Goal: Complete application form: Complete application form

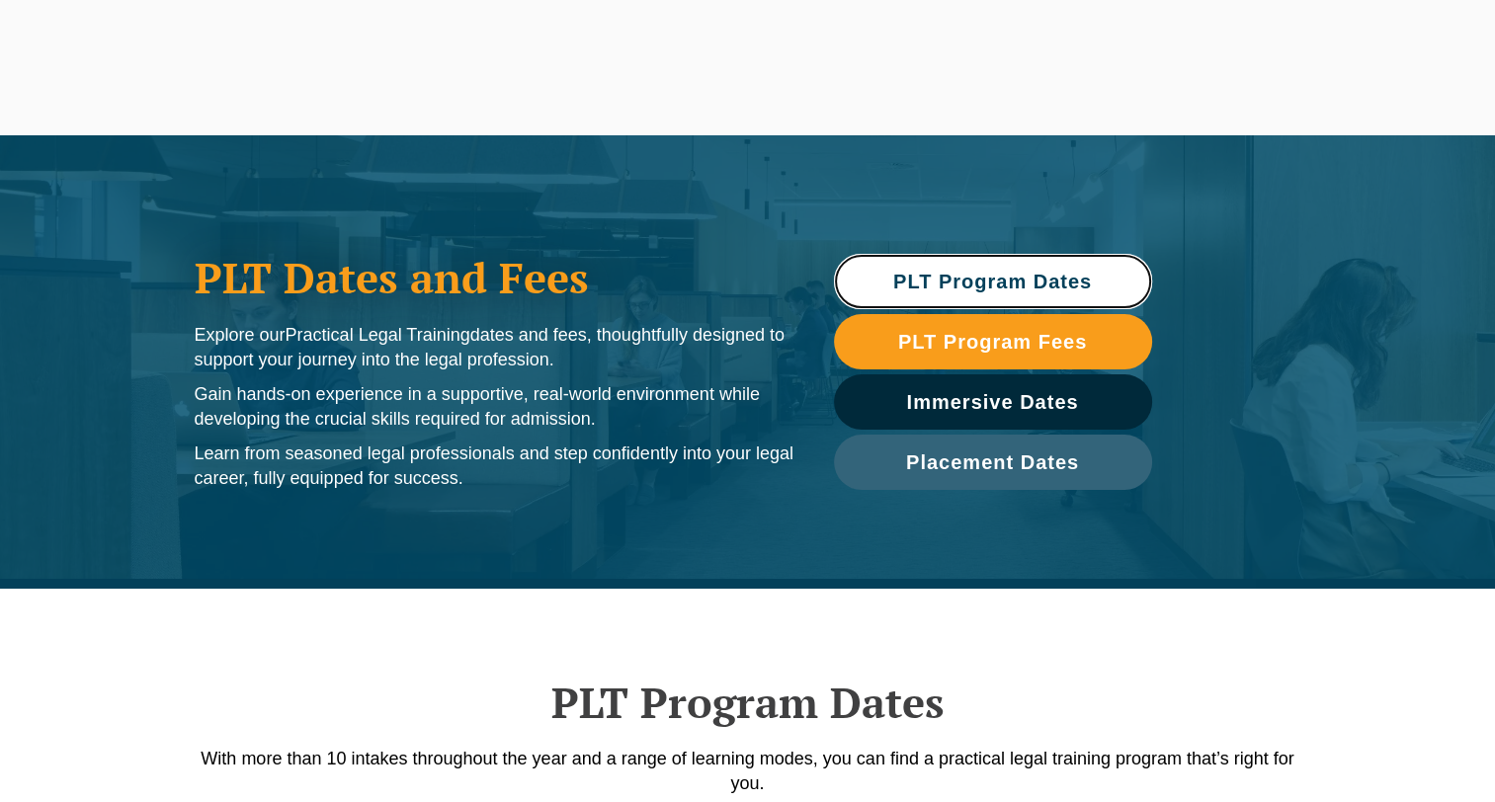
click at [985, 273] on span "PLT Program Dates" at bounding box center [992, 282] width 199 height 20
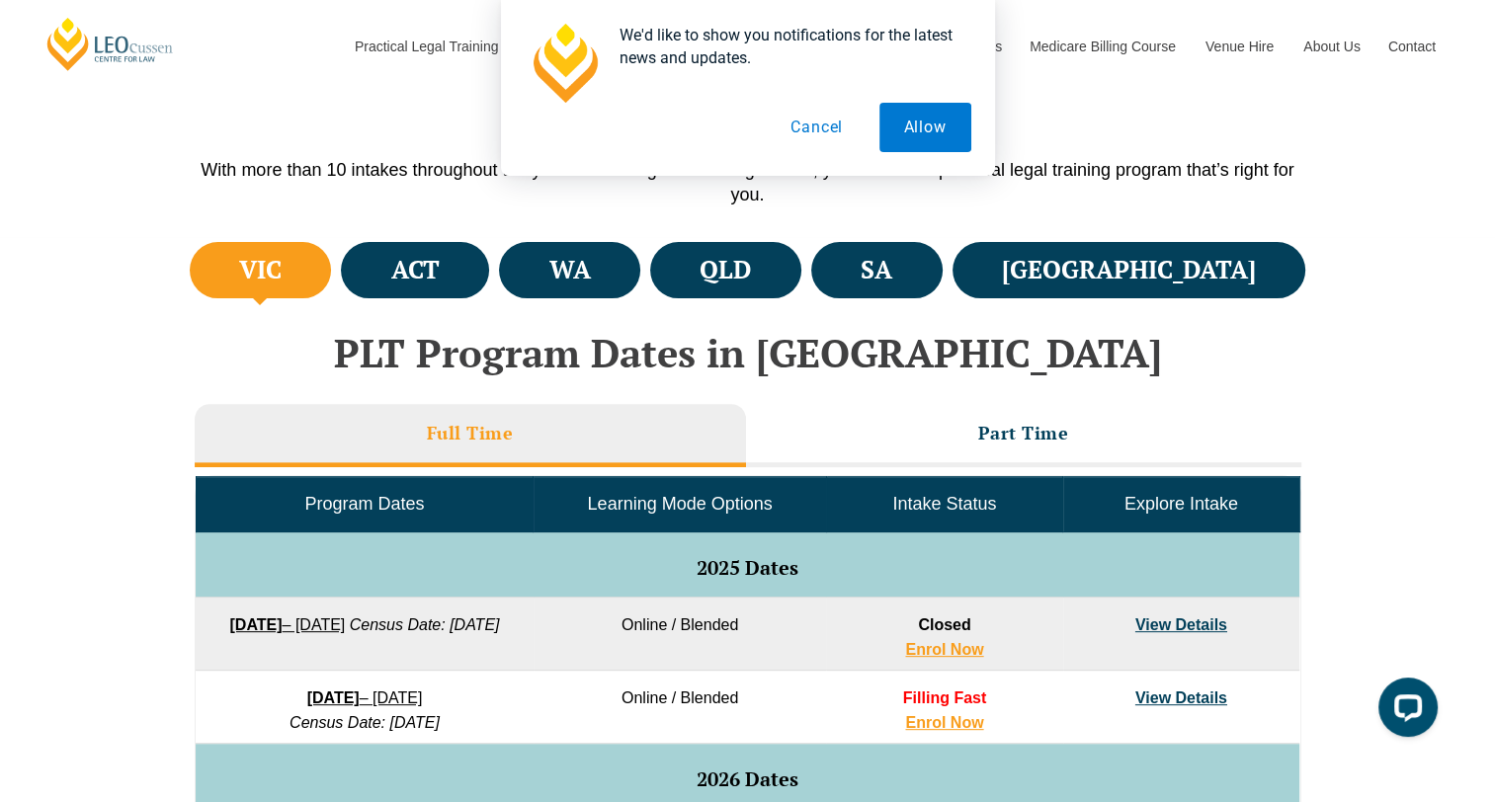
click at [791, 126] on button "Cancel" at bounding box center [817, 127] width 102 height 49
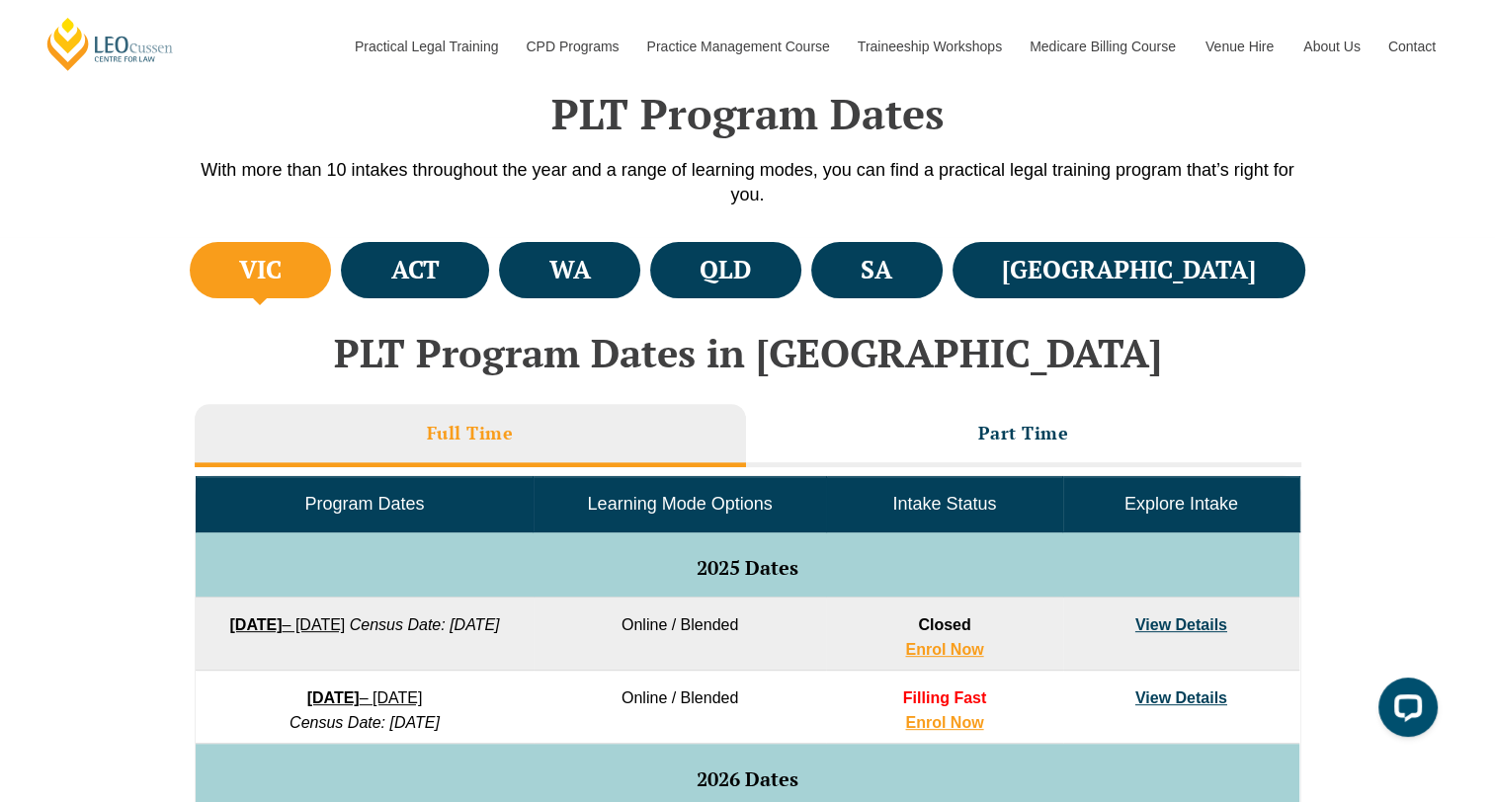
click at [1035, 425] on h3 "Part Time" at bounding box center [1023, 433] width 91 height 23
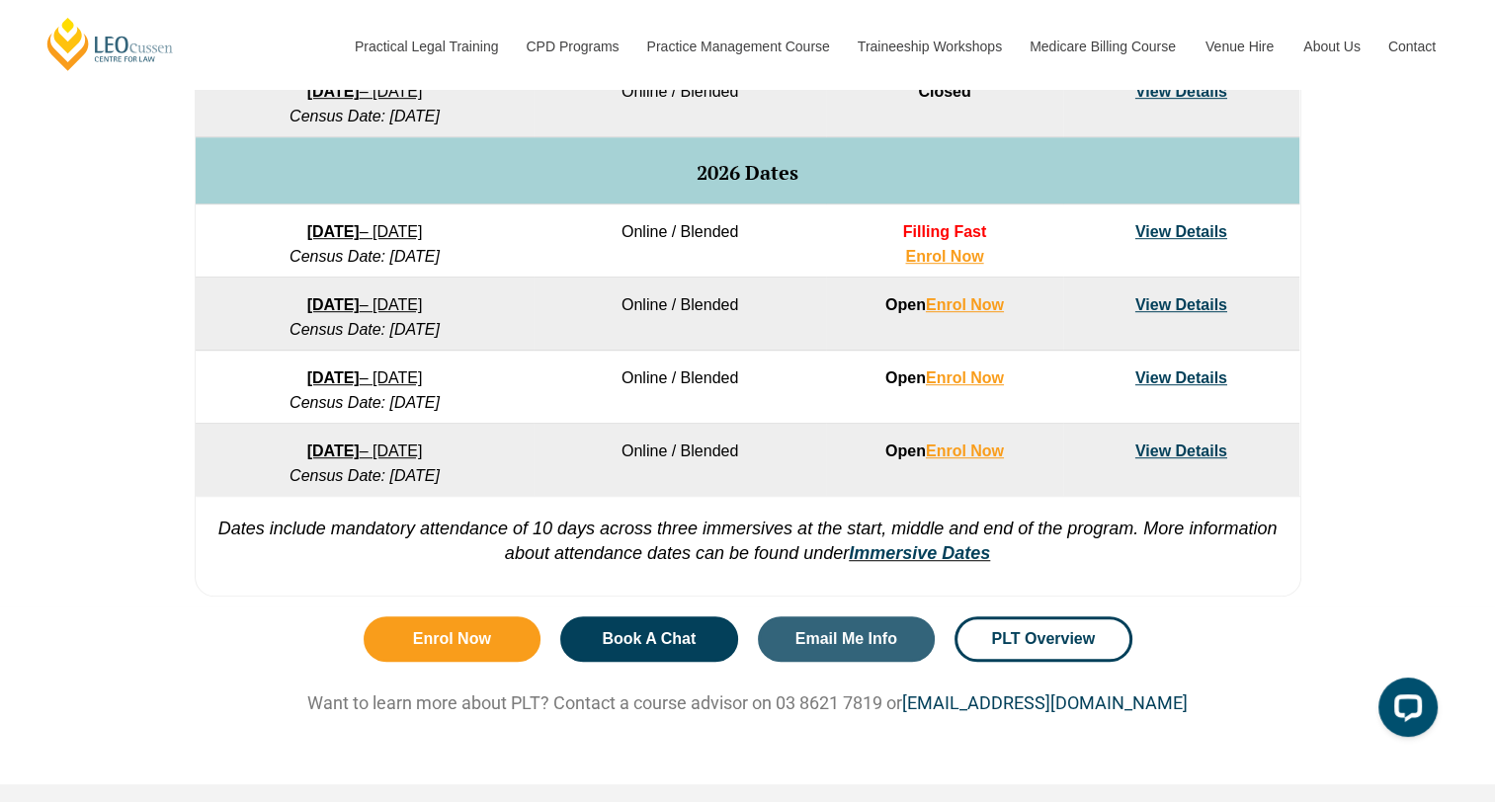
scroll to position [1126, 0]
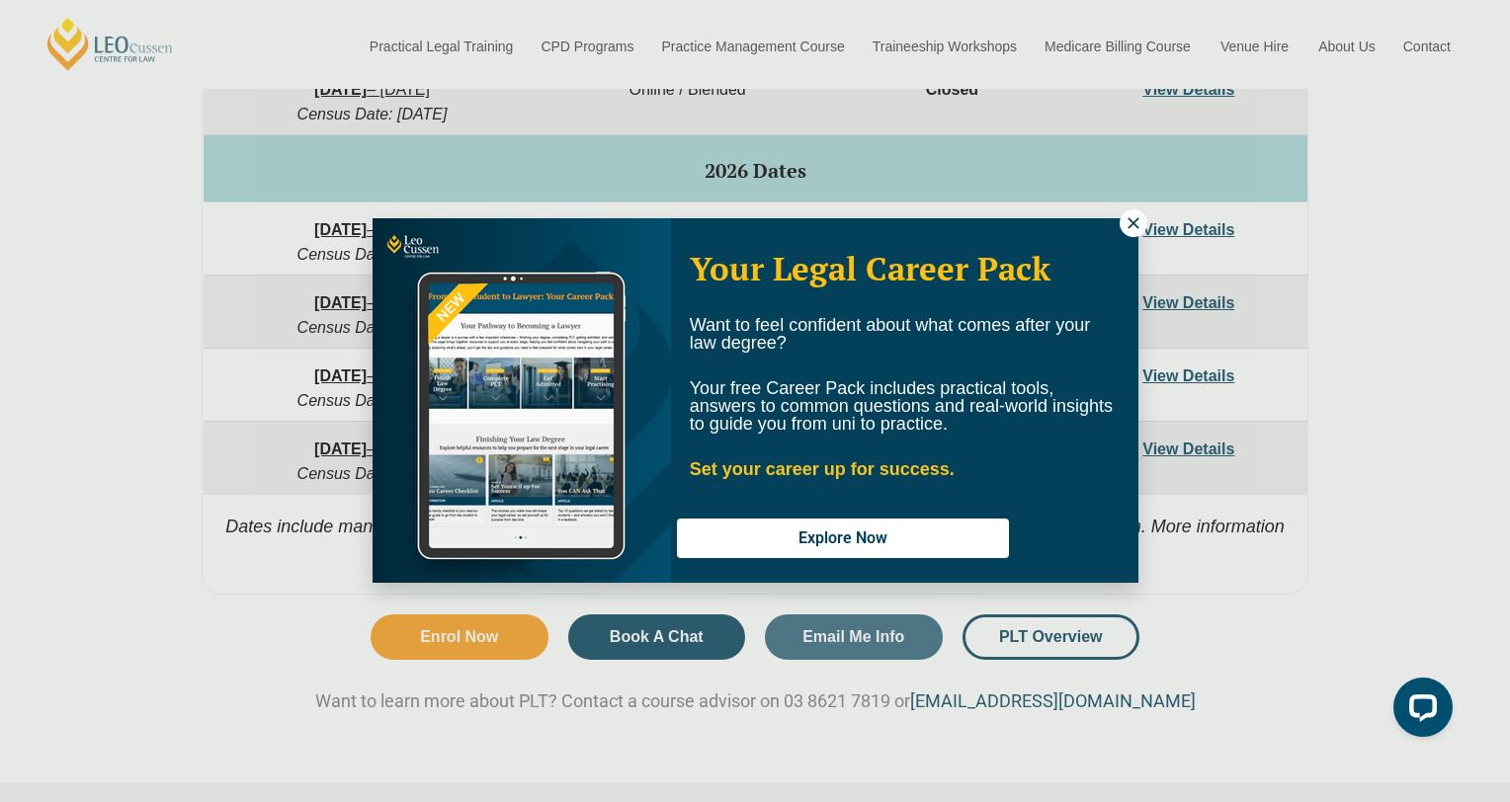
click at [1124, 221] on icon at bounding box center [1133, 223] width 18 height 18
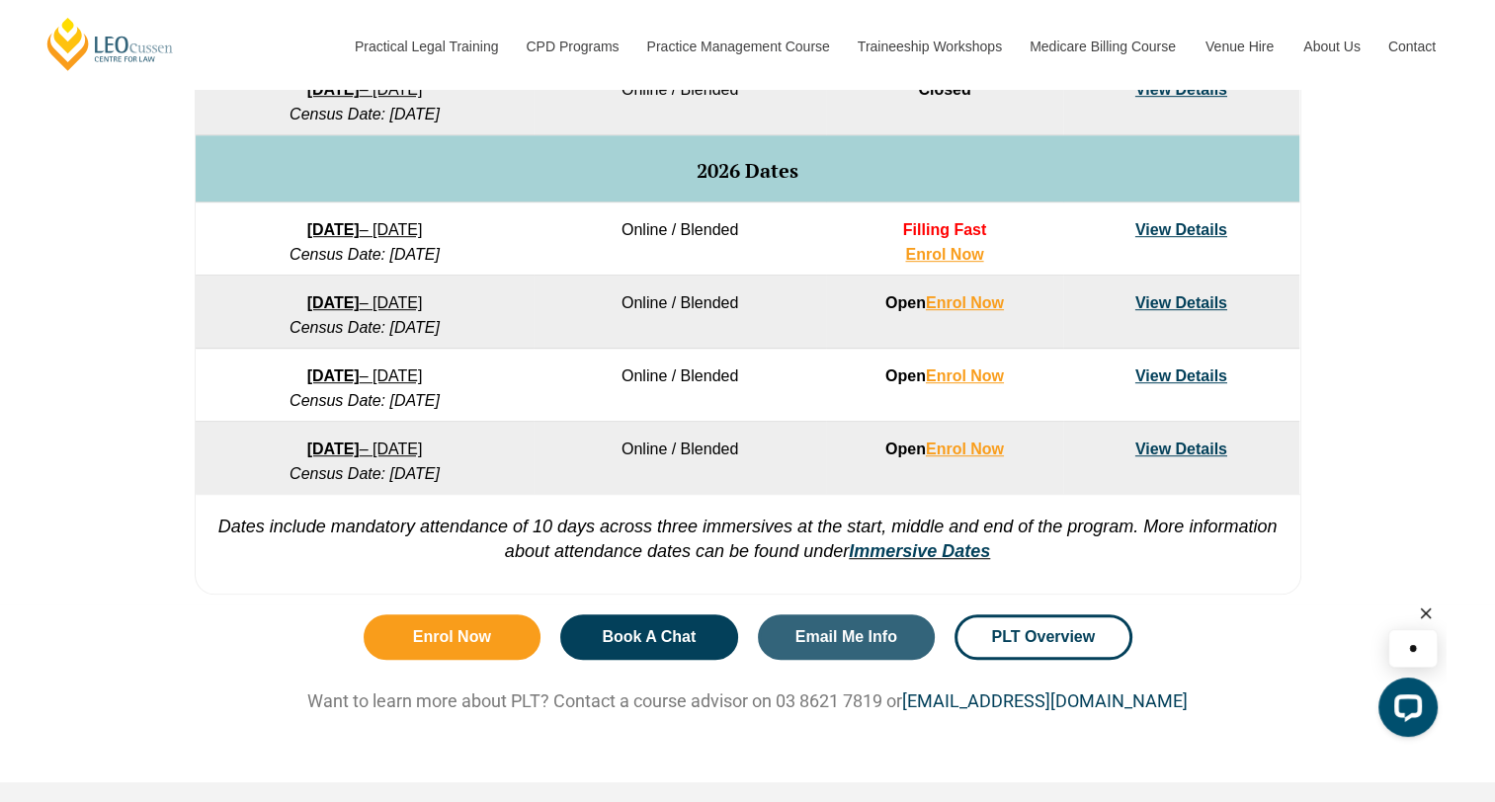
click at [747, 418] on td "Online / Blended" at bounding box center [679, 385] width 292 height 73
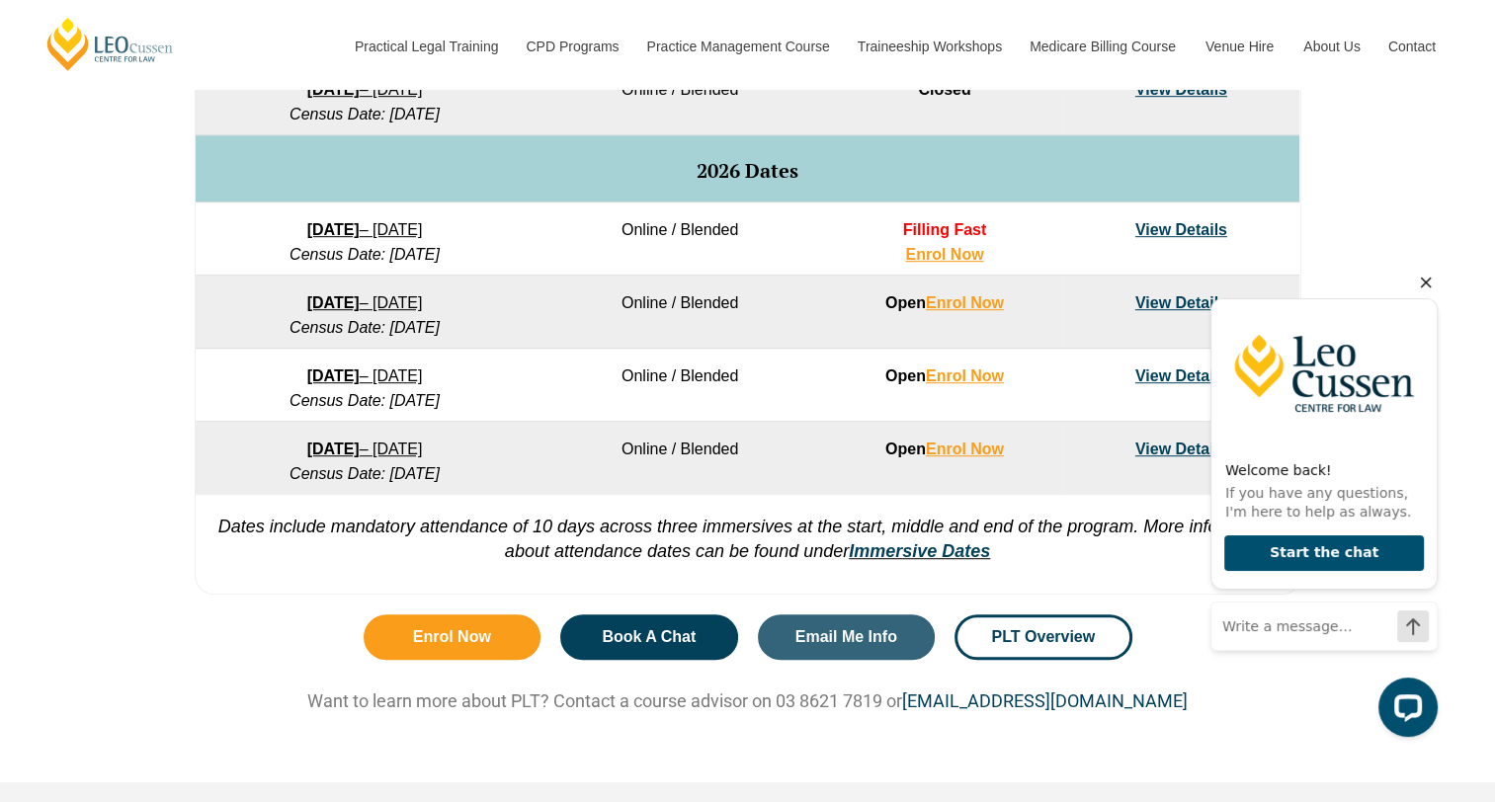
click at [1418, 277] on icon "Hide greeting" at bounding box center [1426, 283] width 24 height 24
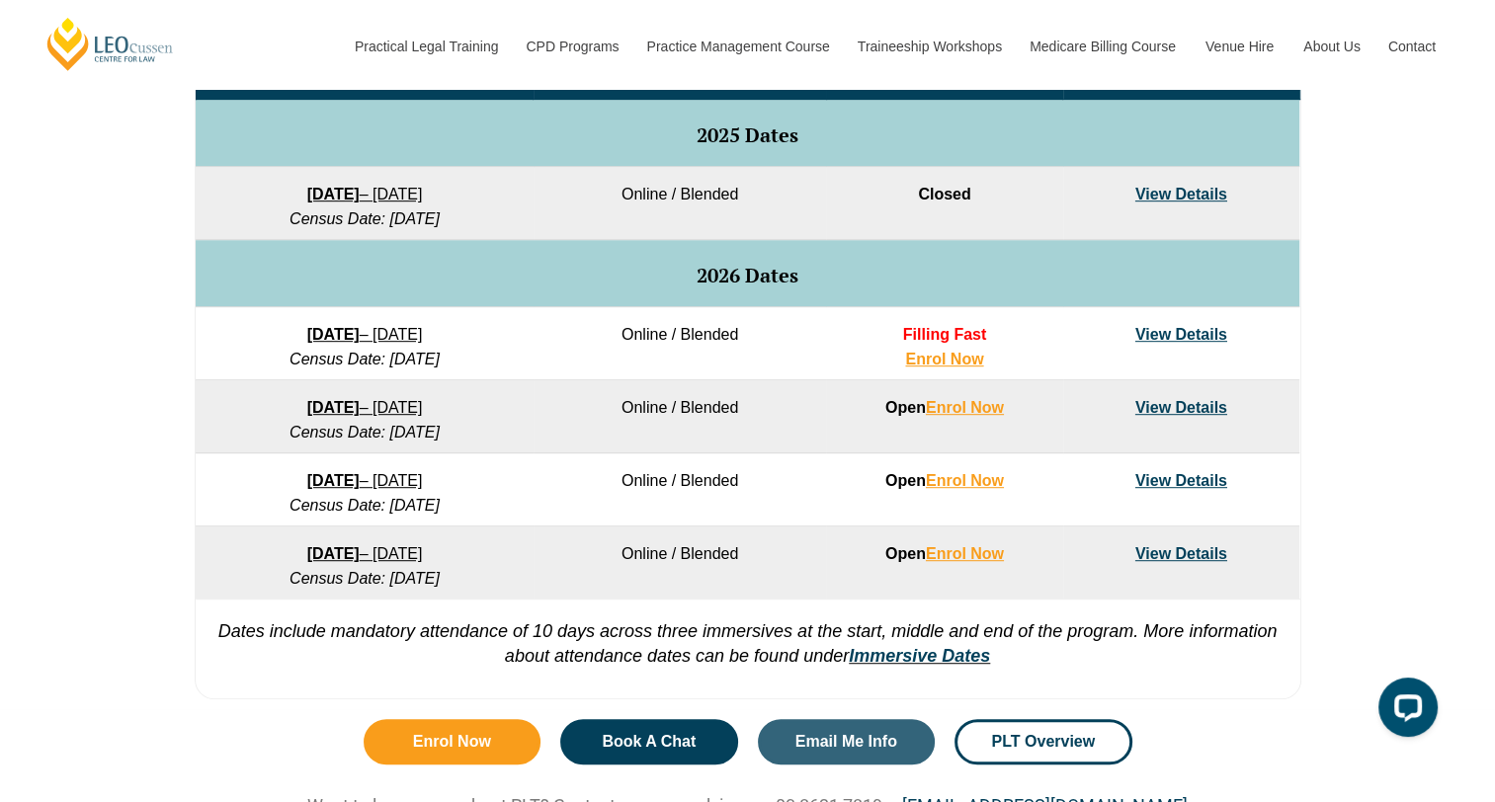
scroll to position [1020, 0]
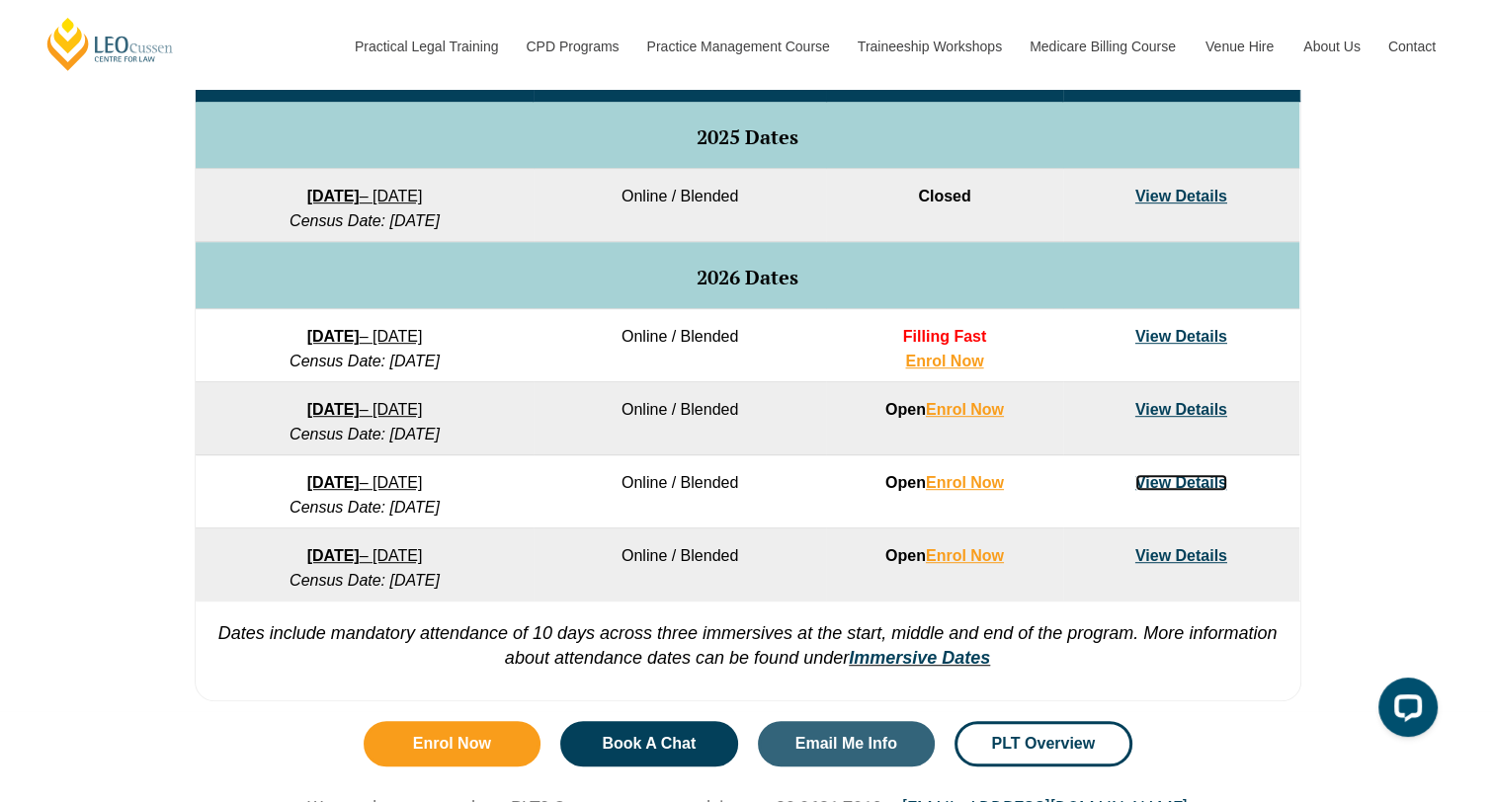
click at [1182, 476] on link "View Details" at bounding box center [1181, 482] width 92 height 17
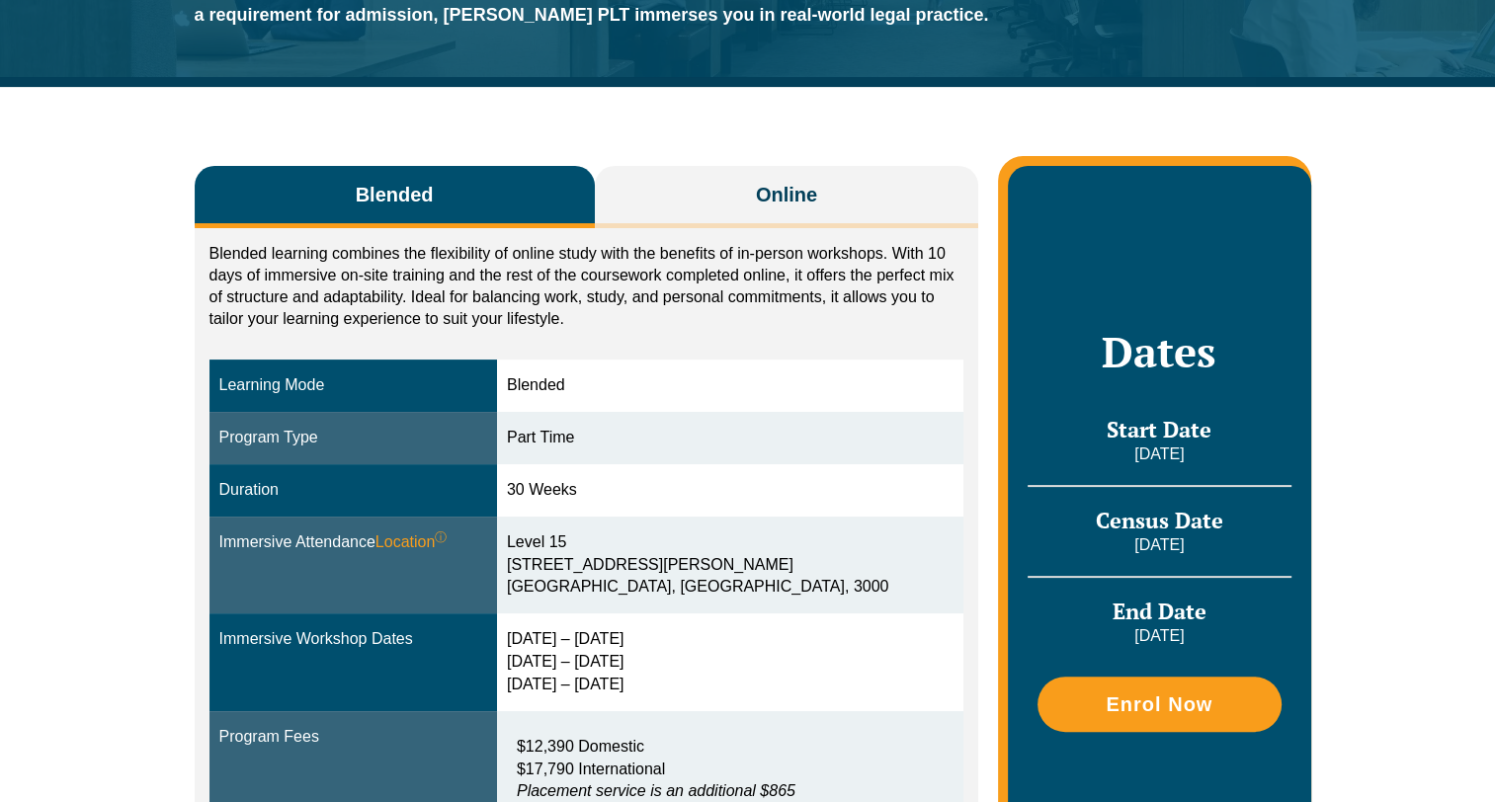
scroll to position [281, 0]
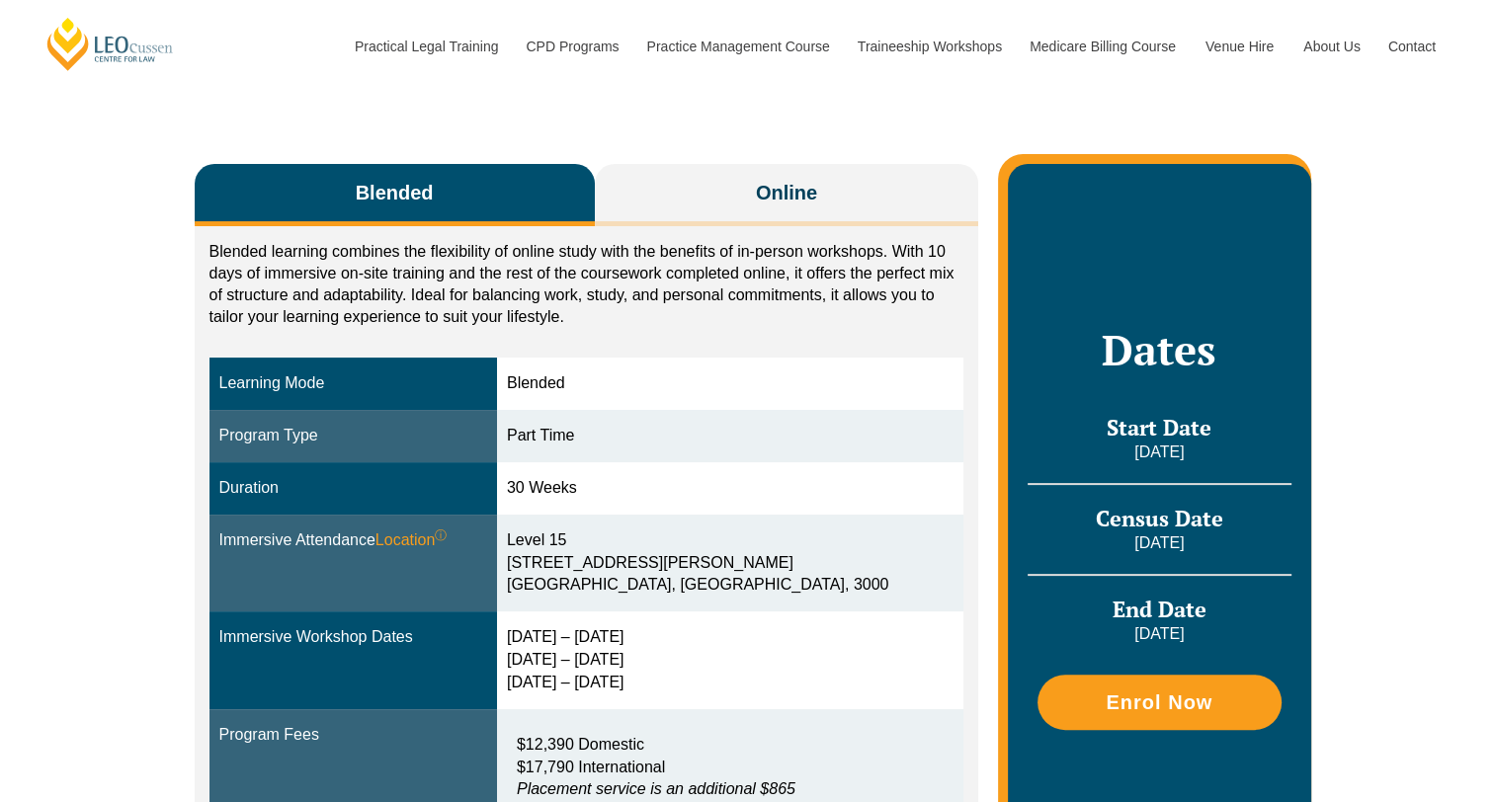
click at [773, 180] on span "Online" at bounding box center [786, 193] width 61 height 28
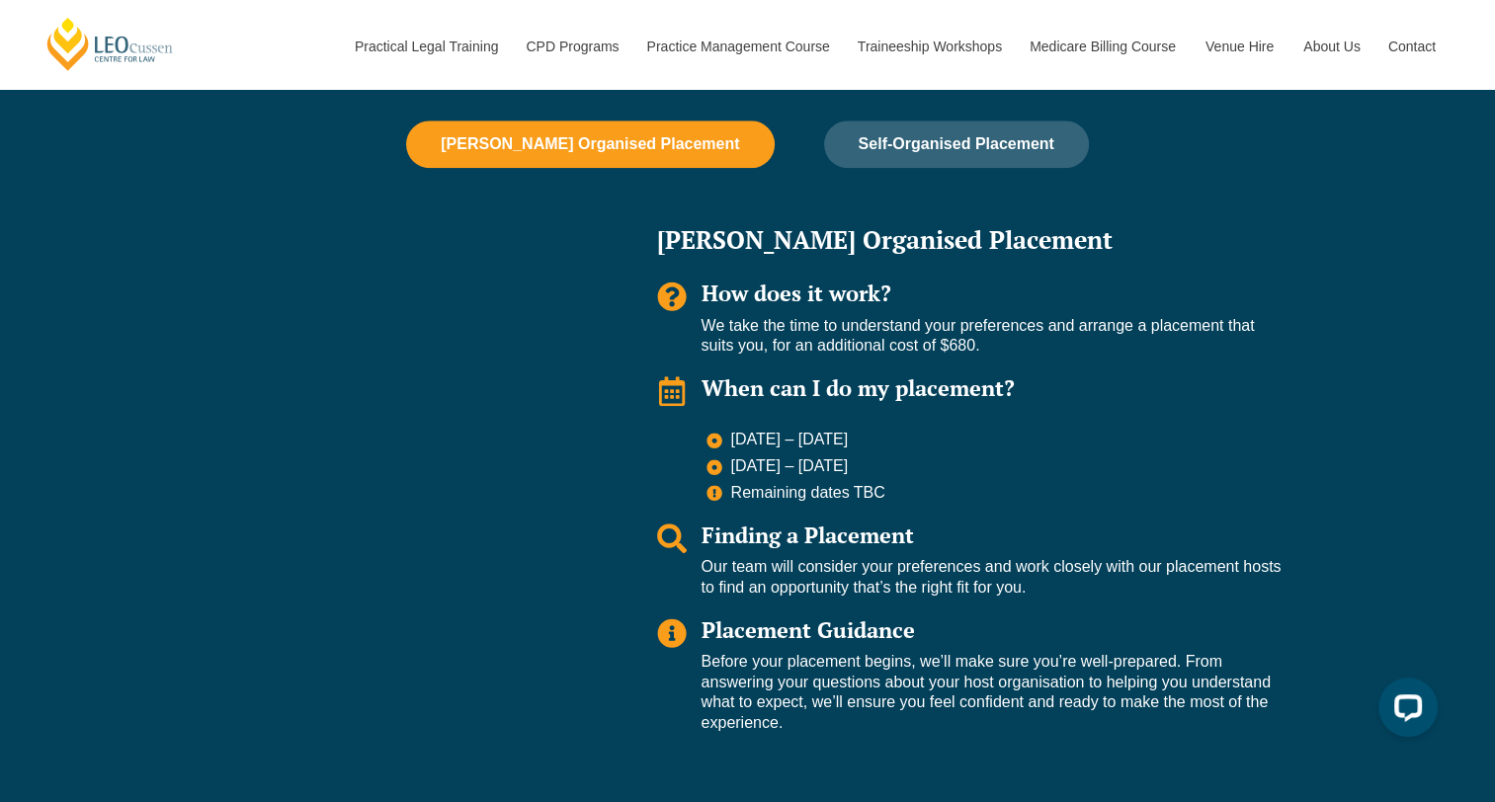
scroll to position [1381, 0]
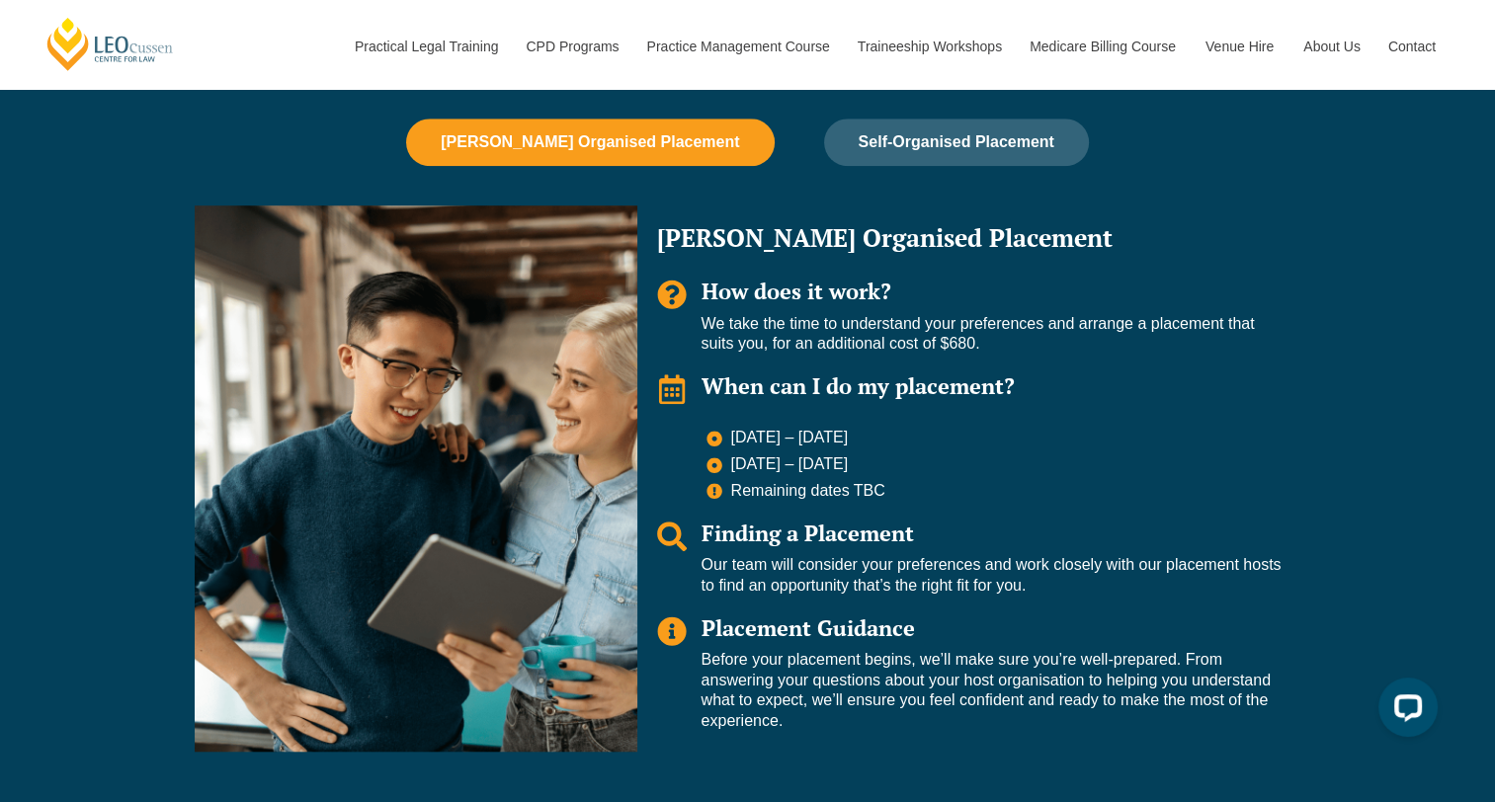
click at [962, 138] on span "Self-Organised Placement" at bounding box center [957, 142] width 196 height 18
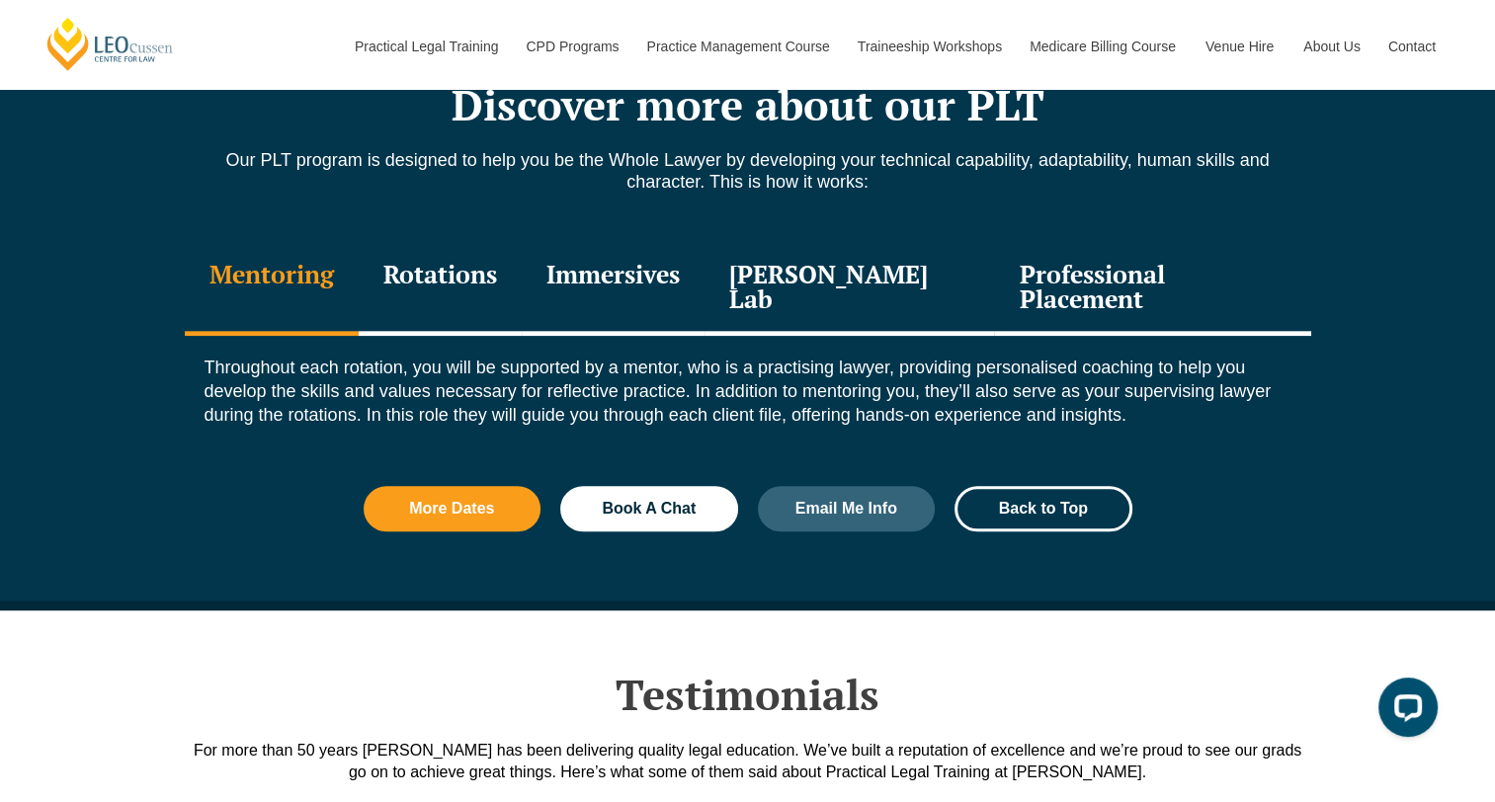
scroll to position [2150, 0]
click at [436, 261] on div "Rotations" at bounding box center [440, 289] width 163 height 94
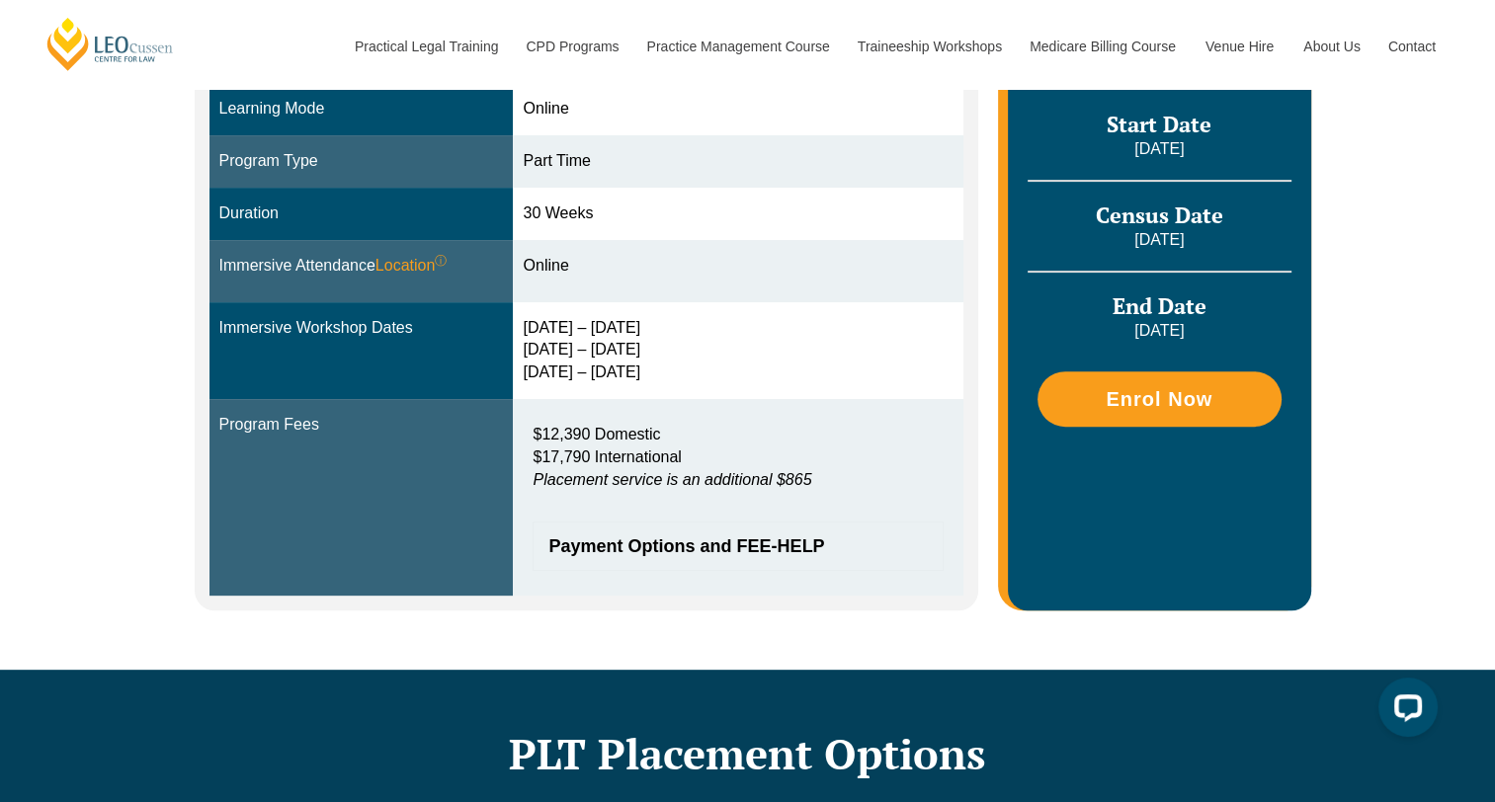
scroll to position [576, 0]
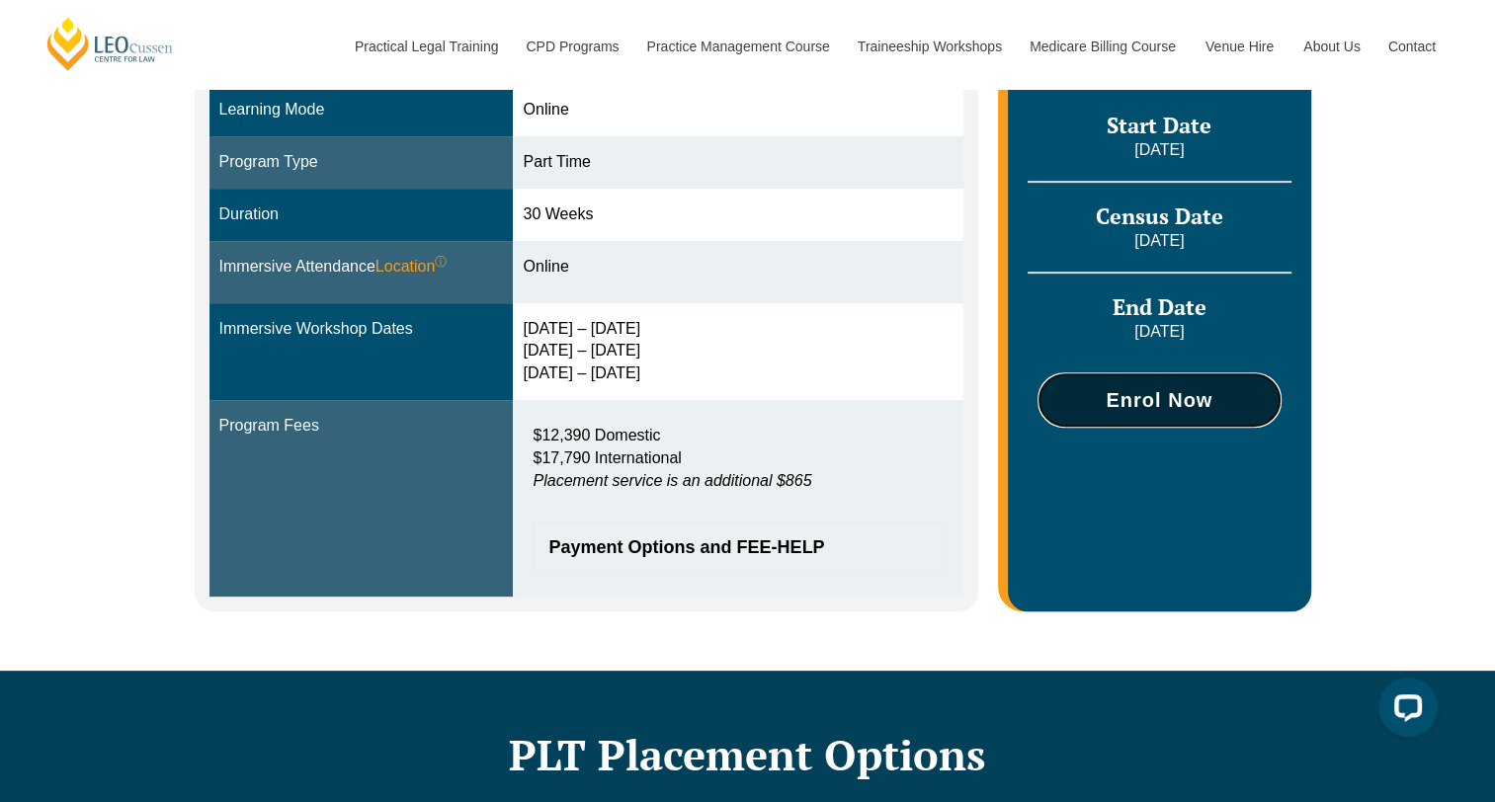
click at [1125, 415] on link "Enrol Now" at bounding box center [1158, 399] width 243 height 55
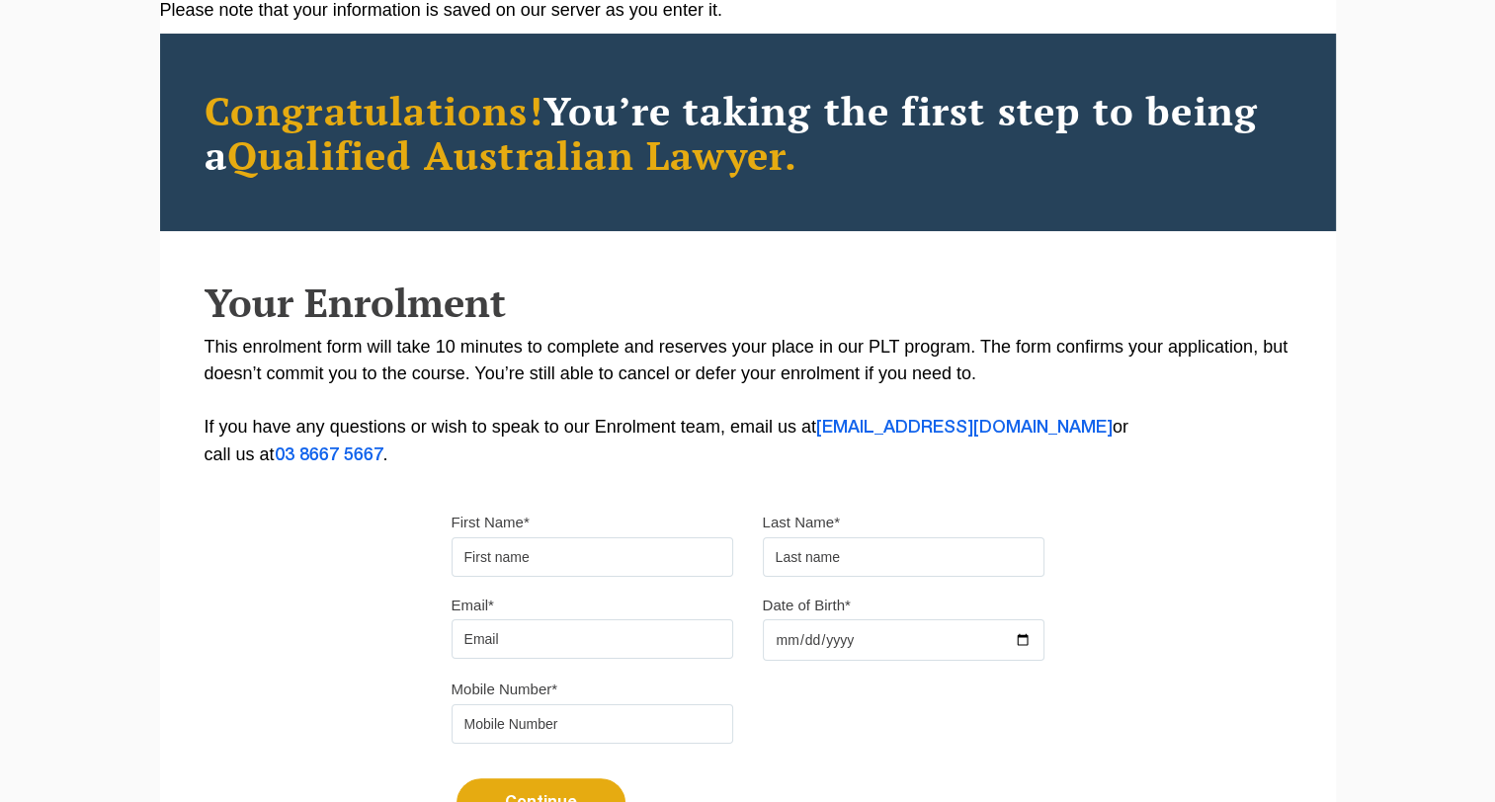
scroll to position [194, 0]
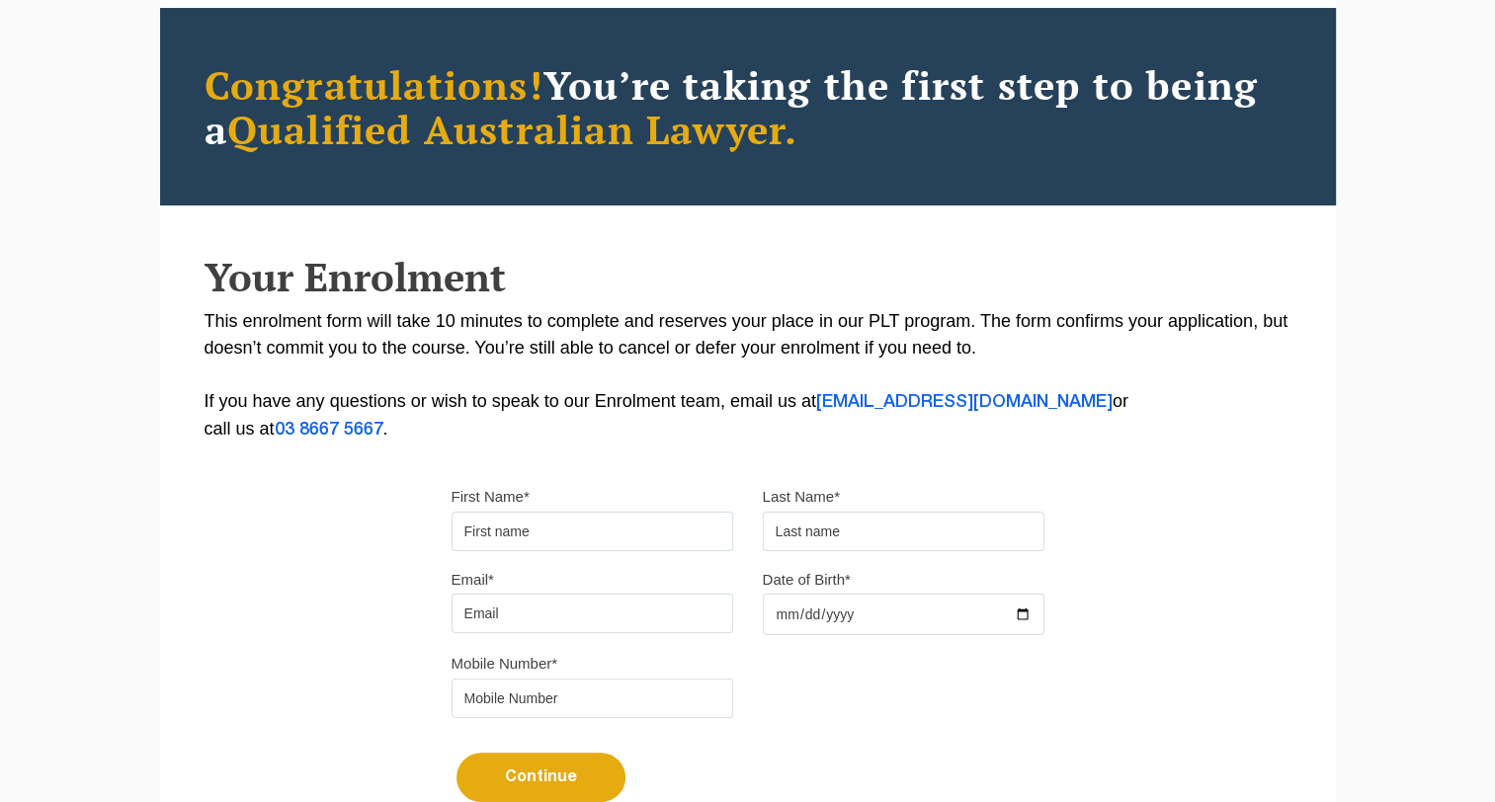
click at [541, 533] on input "First Name*" at bounding box center [592, 532] width 282 height 40
type input "Tenae"
click at [874, 539] on input "text" at bounding box center [904, 532] width 282 height 40
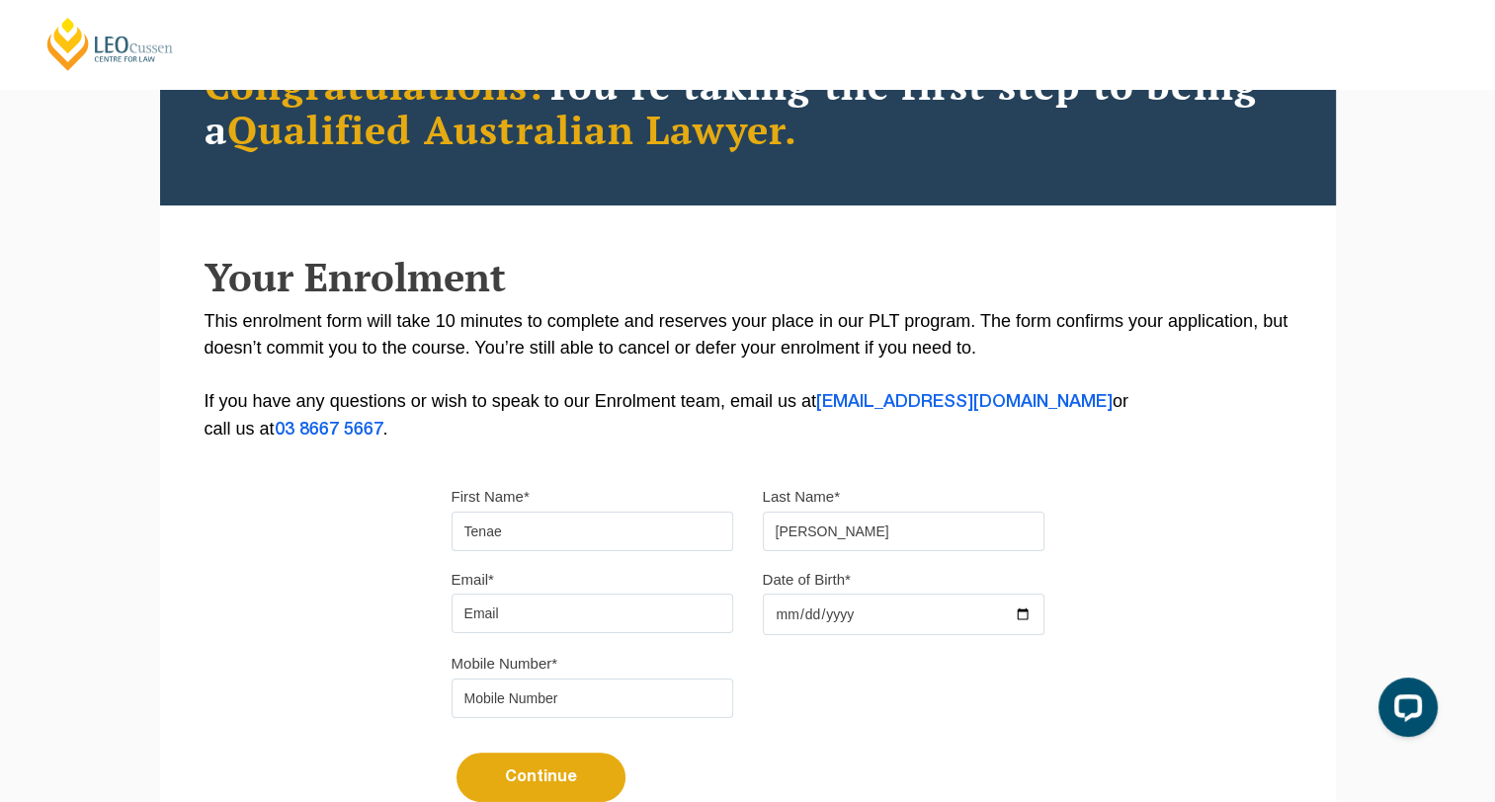
type input "Horsman"
click at [593, 628] on input "Email*" at bounding box center [592, 614] width 282 height 40
type input "trhorsman@outlook.com"
click at [869, 623] on input "Date of Birth*" at bounding box center [904, 614] width 282 height 41
type input "2002-04-30"
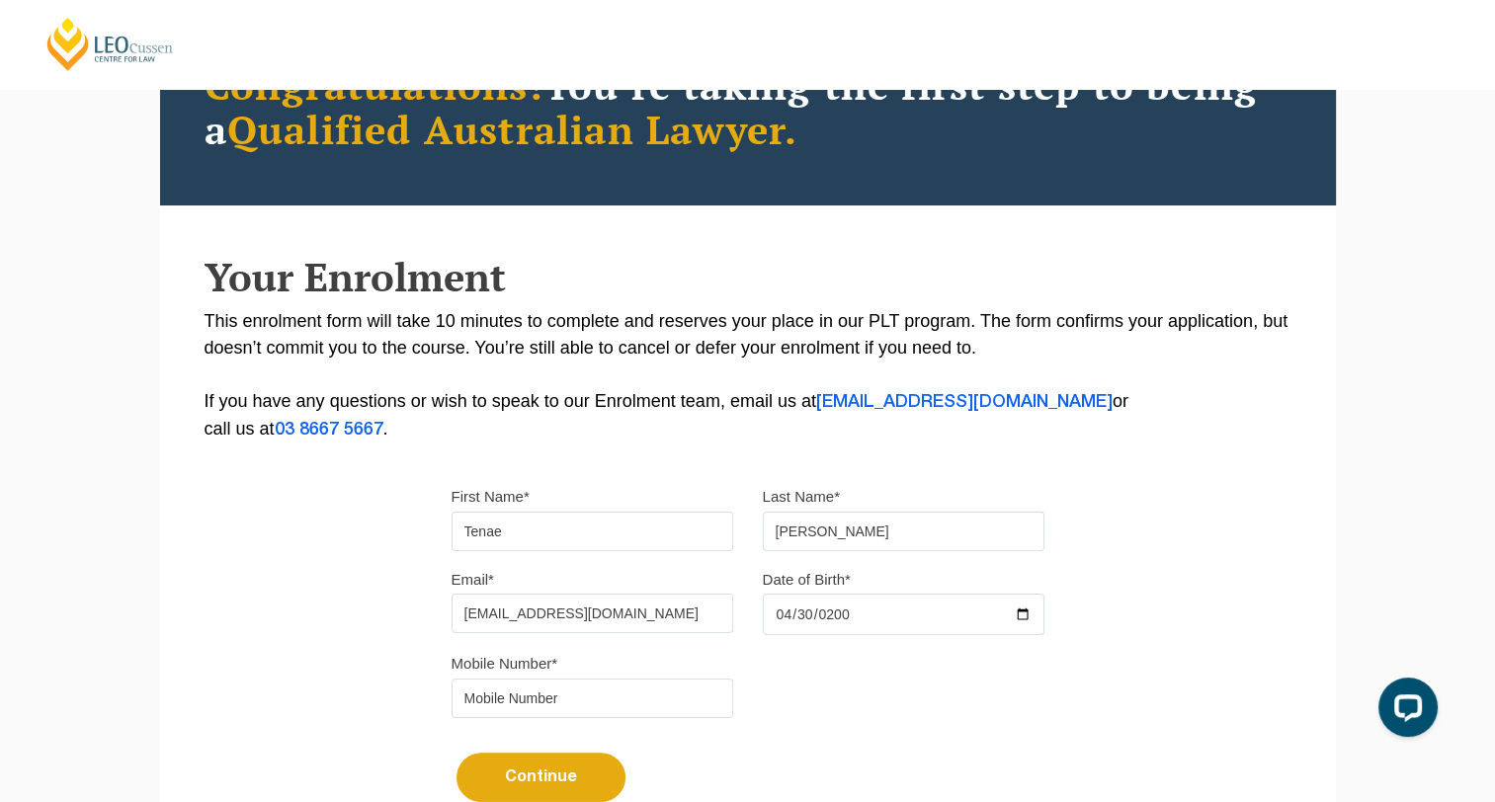
click at [526, 703] on input "tel" at bounding box center [592, 699] width 282 height 40
type input "0466258120"
click at [557, 799] on button "Continue" at bounding box center [540, 777] width 169 height 49
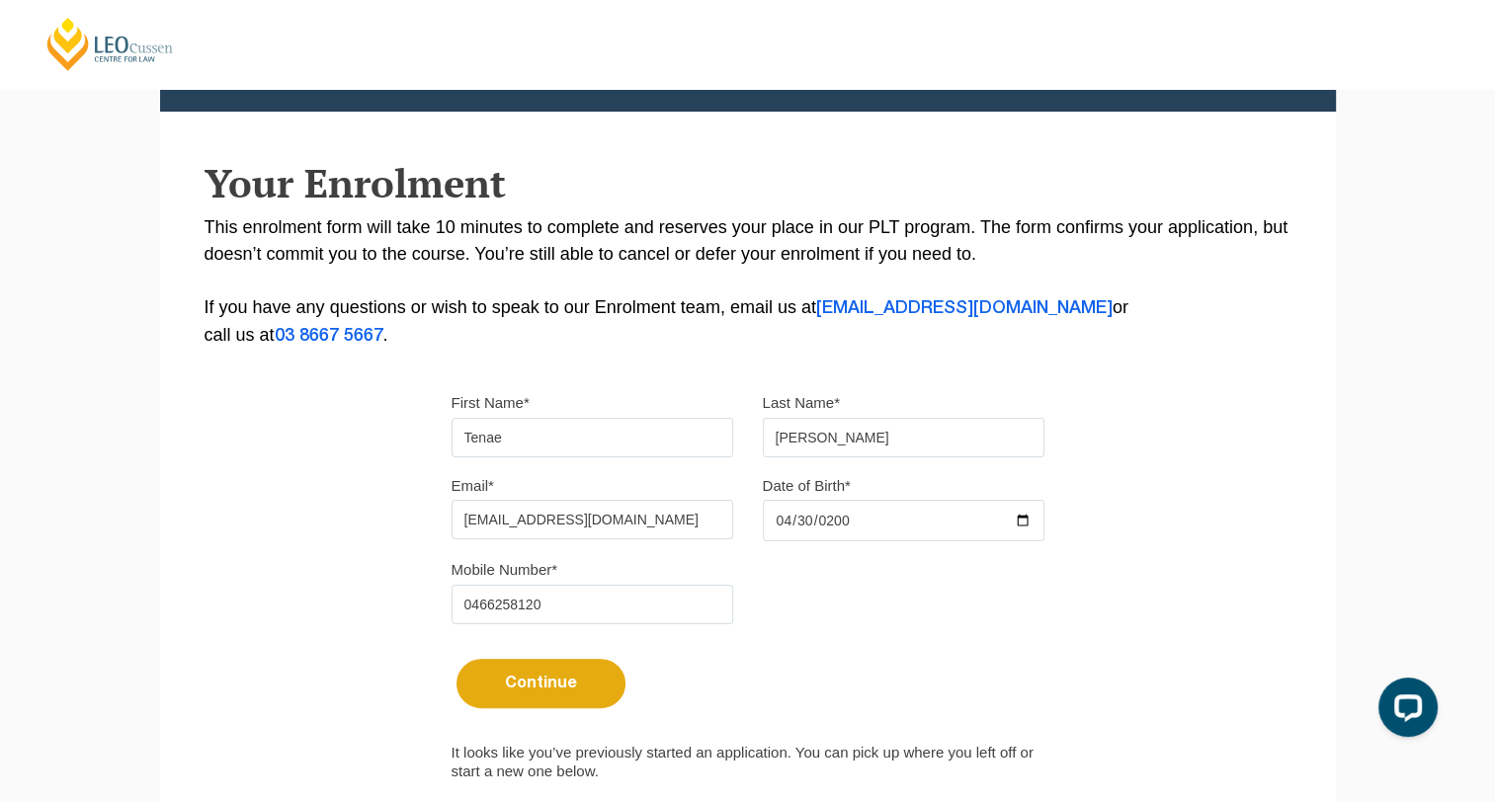
scroll to position [295, 0]
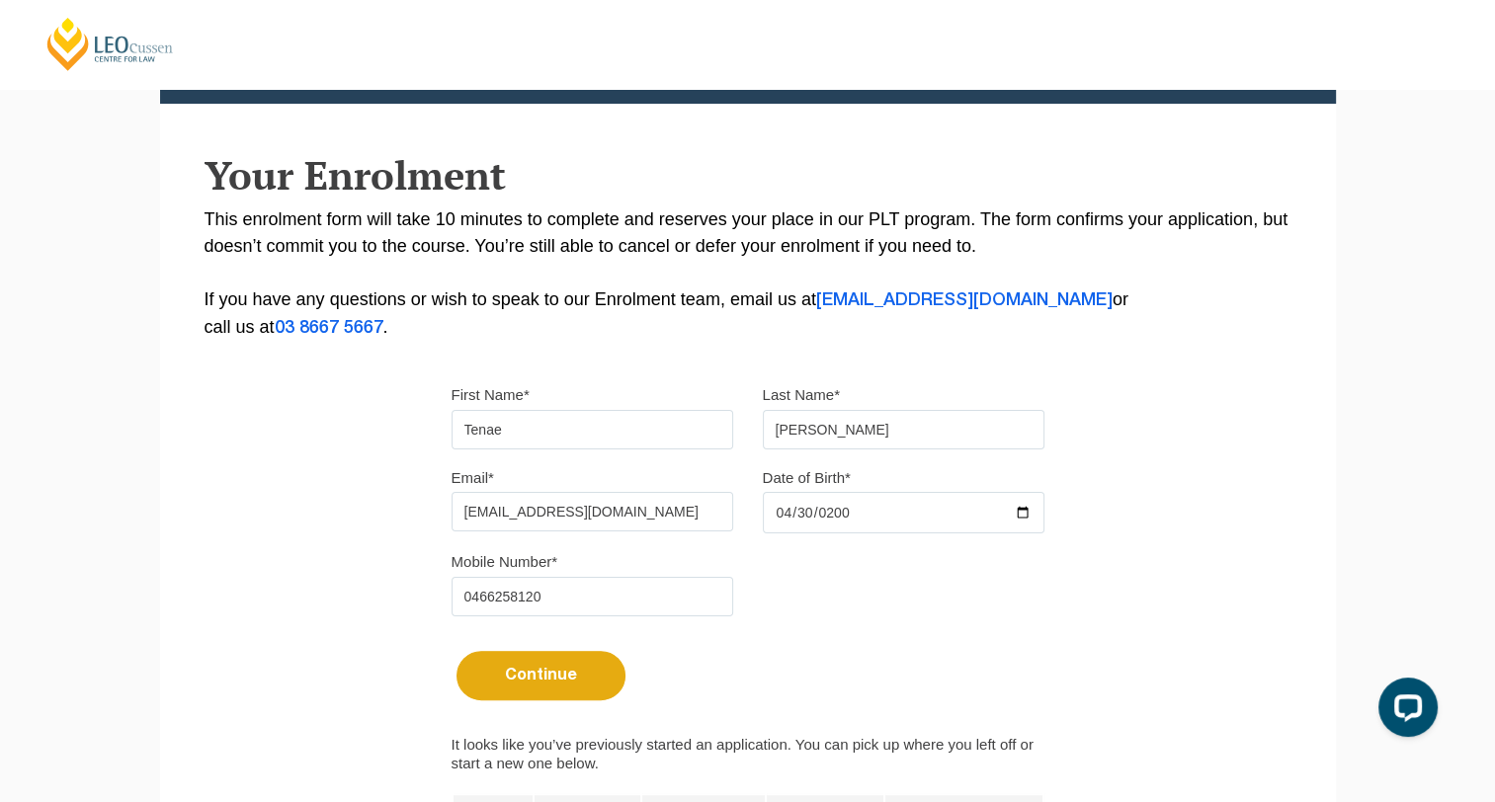
click at [569, 674] on button "Continue" at bounding box center [540, 675] width 169 height 49
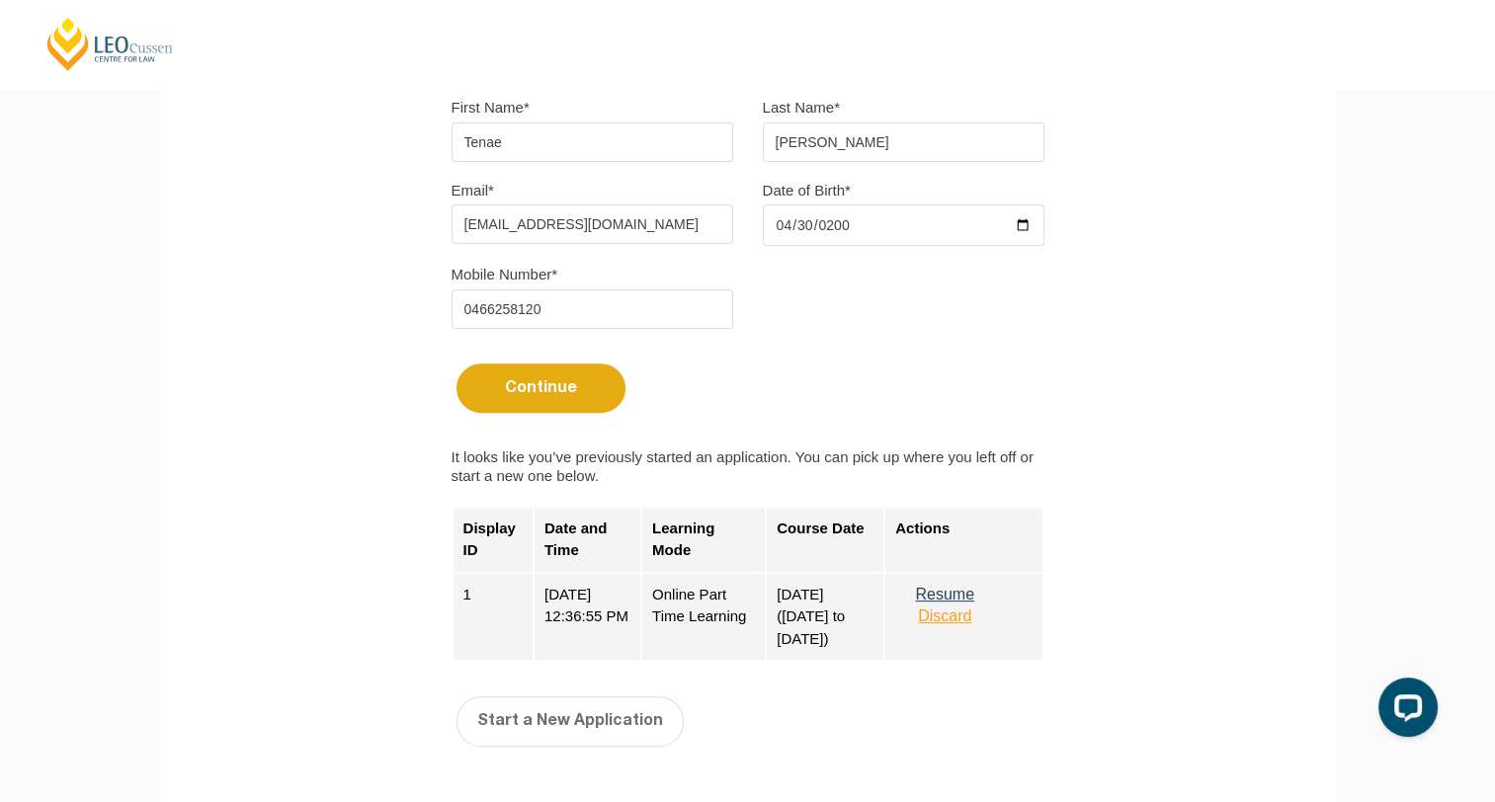
scroll to position [584, 0]
click at [965, 619] on button "Discard" at bounding box center [944, 616] width 99 height 18
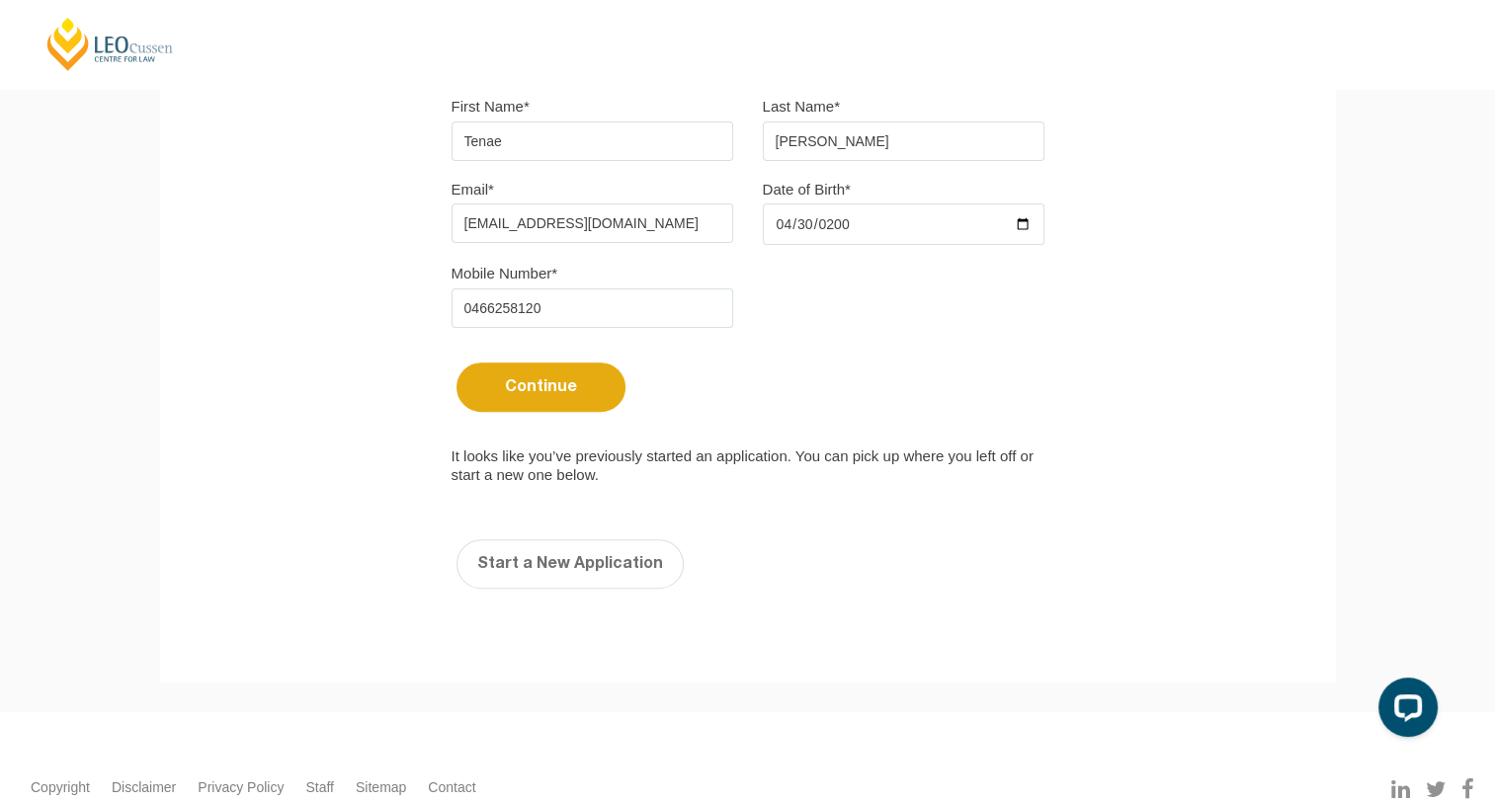
click at [590, 572] on button "Start a New Application" at bounding box center [569, 563] width 227 height 49
select select
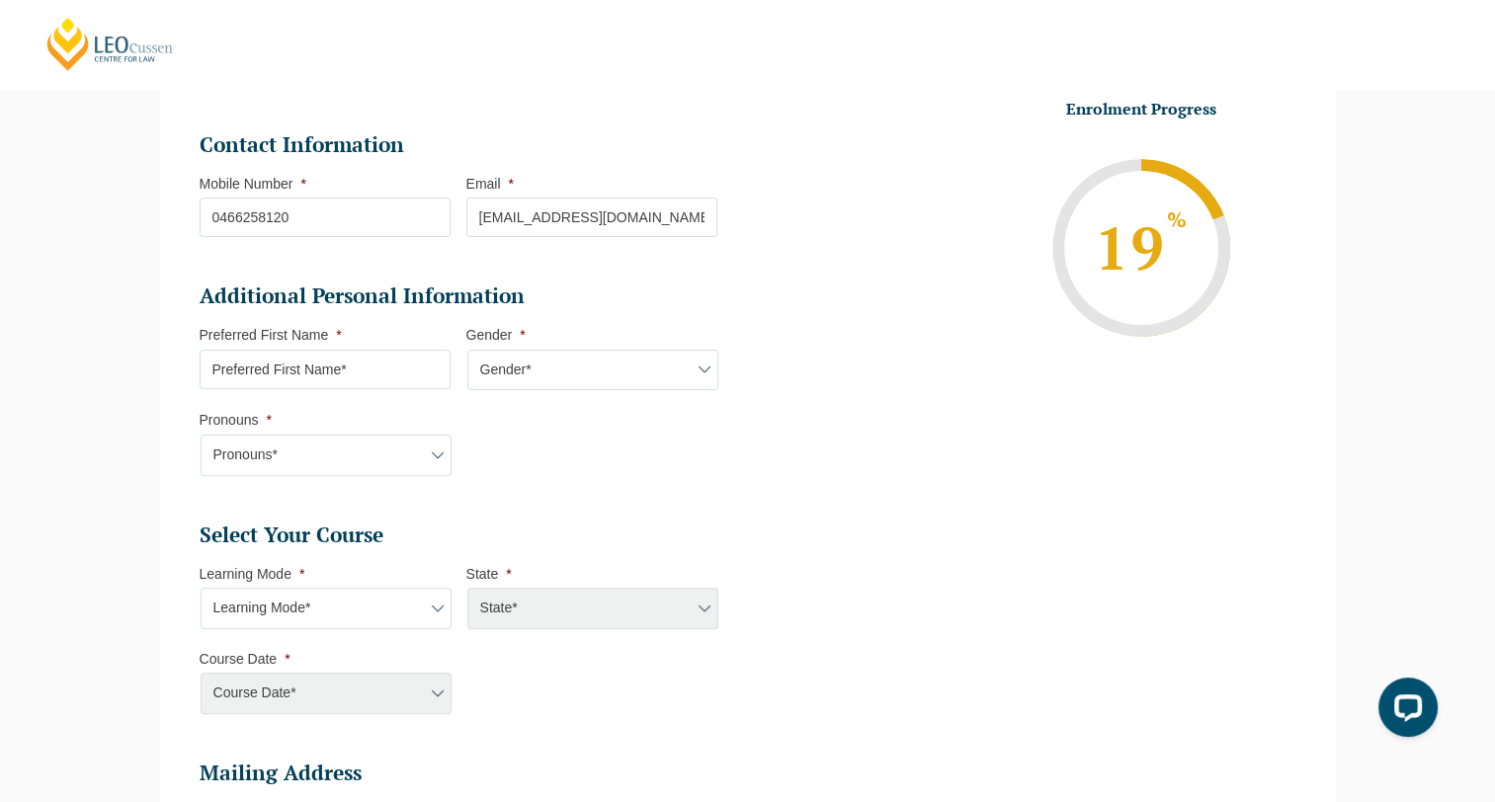
scroll to position [481, 0]
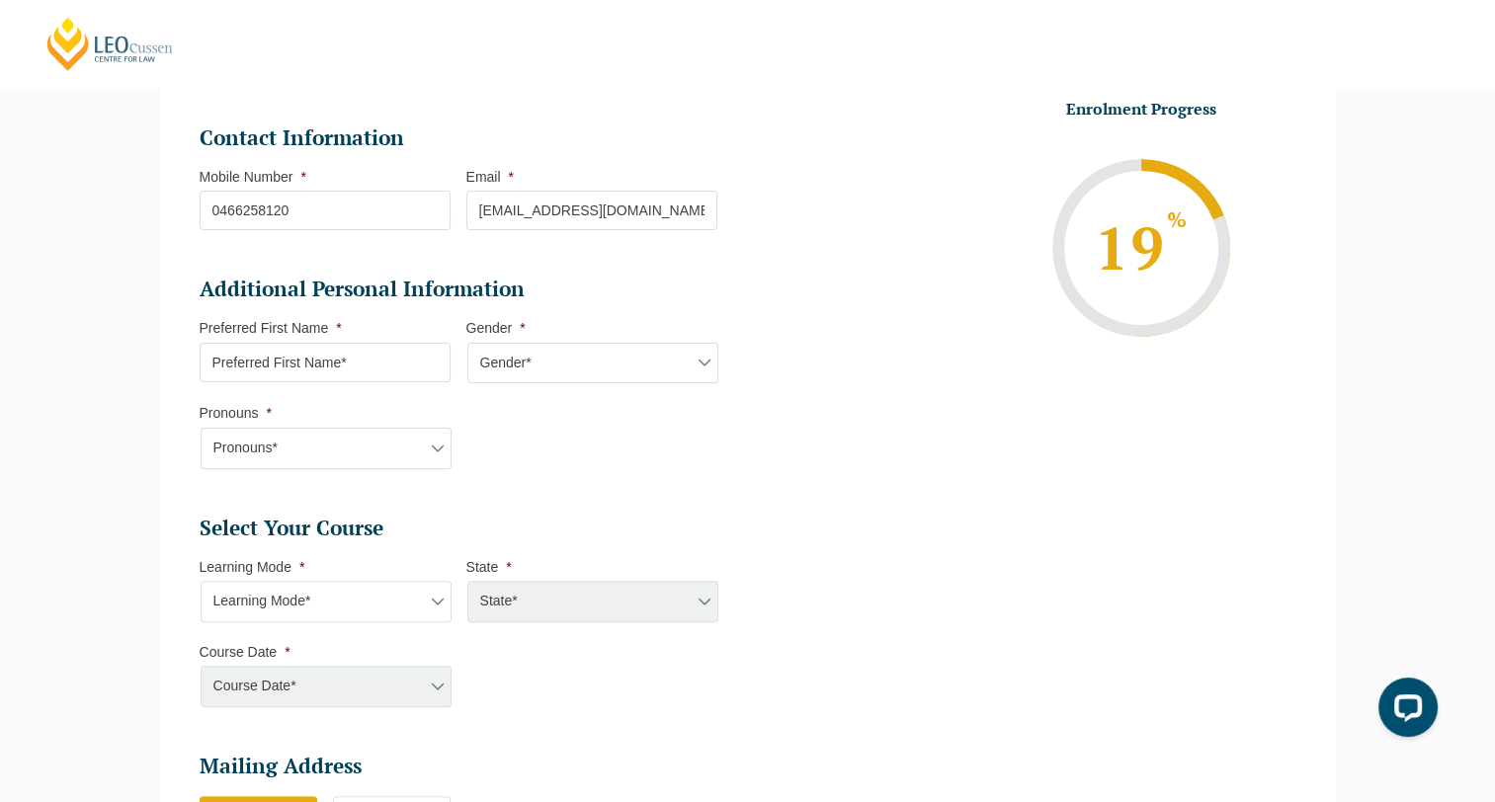
click at [391, 357] on input "Preferred First Name *" at bounding box center [325, 363] width 251 height 40
type input "Tenae"
click at [563, 362] on select "Gender* Male Female Nonbinary Intersex Prefer not to disclose Other" at bounding box center [592, 363] width 251 height 41
select select "Female"
click at [467, 343] on select "Gender* Male Female Nonbinary Intersex Prefer not to disclose Other" at bounding box center [592, 363] width 251 height 41
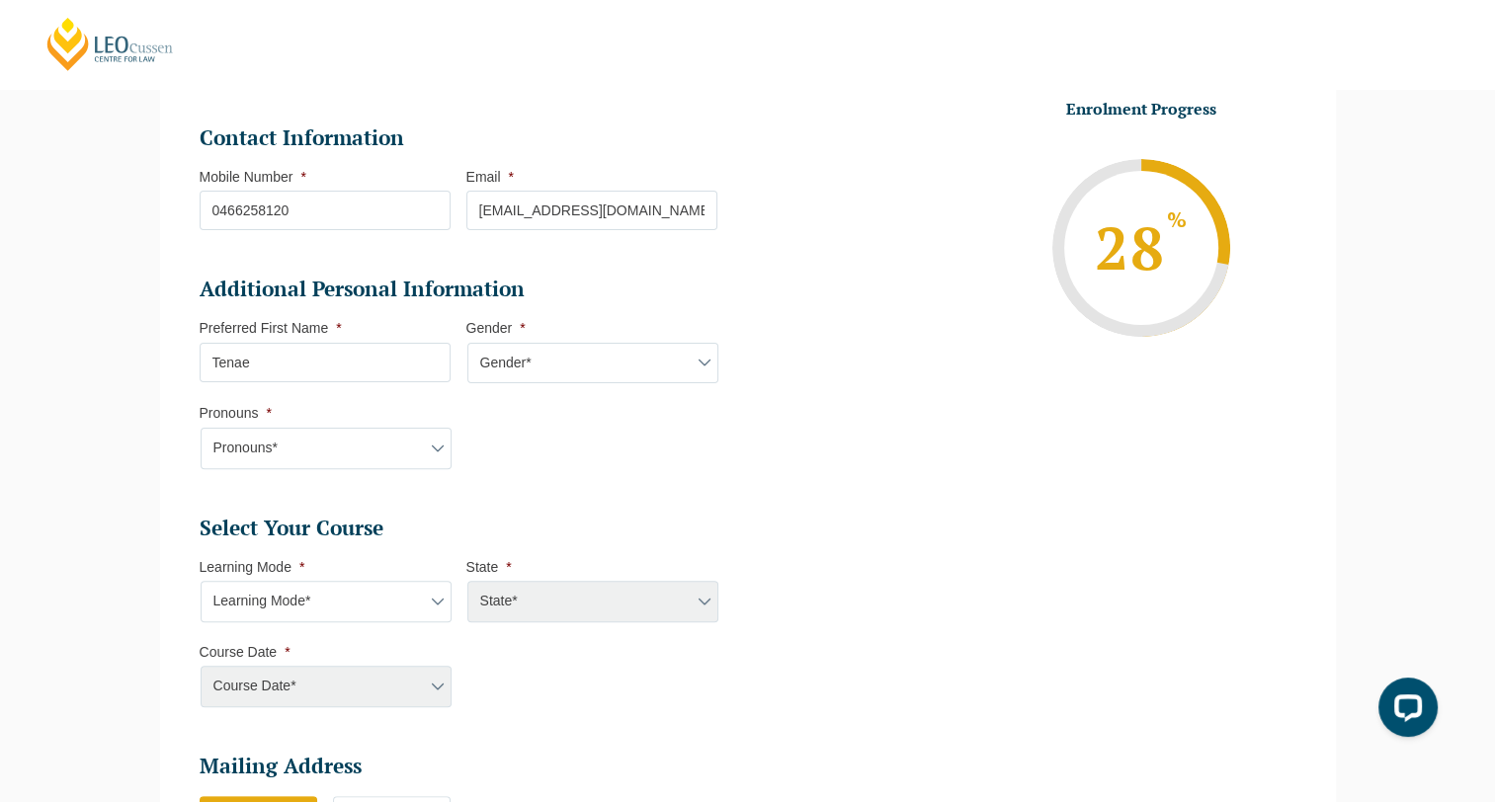
click at [344, 443] on select "Pronouns* She/Her/Hers He/Him/His They/Them/Theirs Other Prefer not to disclose" at bounding box center [326, 448] width 251 height 41
select select "She/Her/Hers"
click at [201, 428] on select "Pronouns* She/Her/Hers He/Him/His They/Them/Theirs Other Prefer not to disclose" at bounding box center [326, 448] width 251 height 41
click at [312, 603] on select "Learning Mode* Online Full Time Learning Online Part Time Learning Blended Full…" at bounding box center [326, 601] width 251 height 41
select select "Online Part Time Learning"
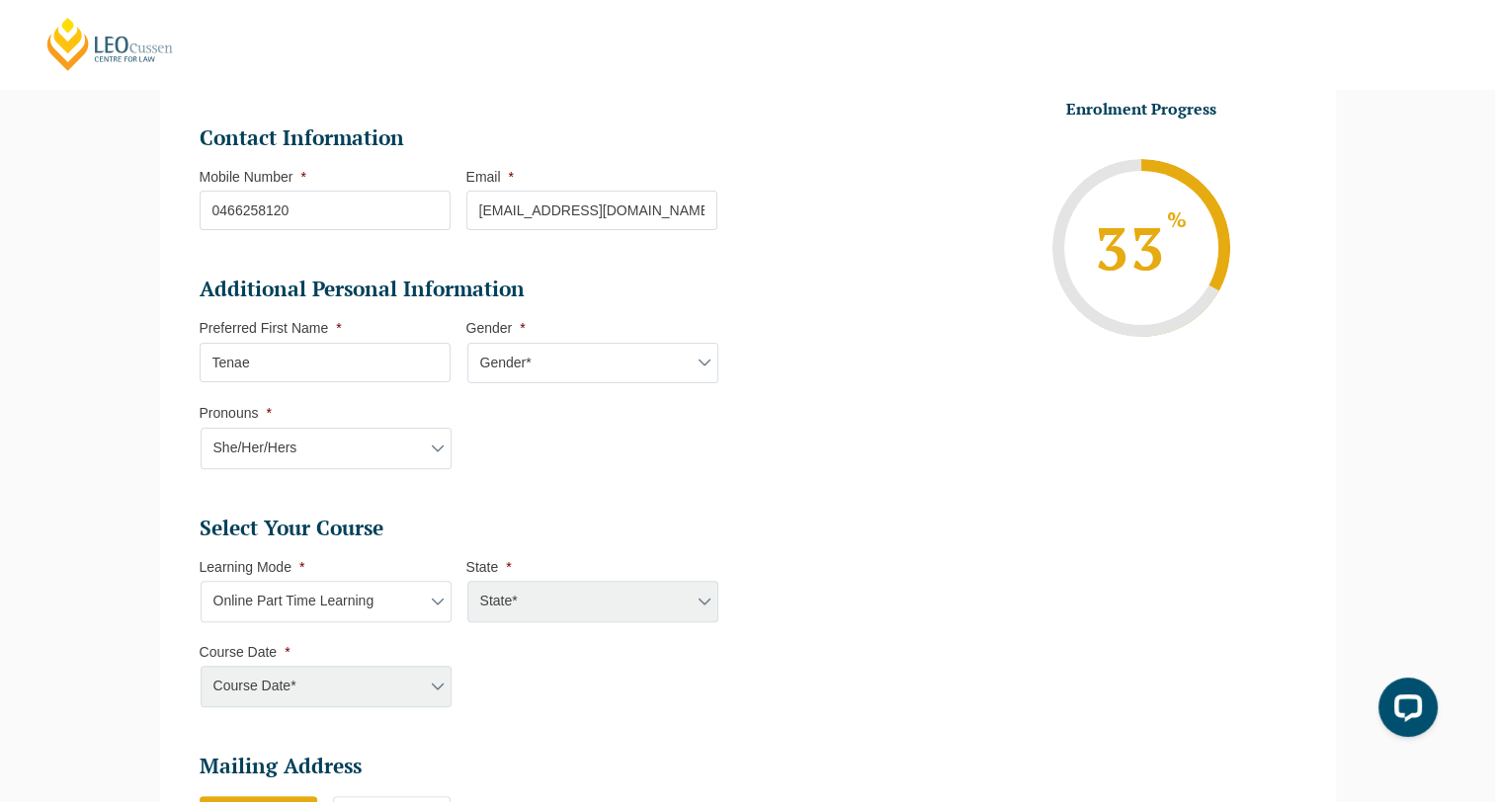
click at [201, 581] on select "Learning Mode* Online Full Time Learning Online Part Time Learning Blended Full…" at bounding box center [326, 601] width 251 height 41
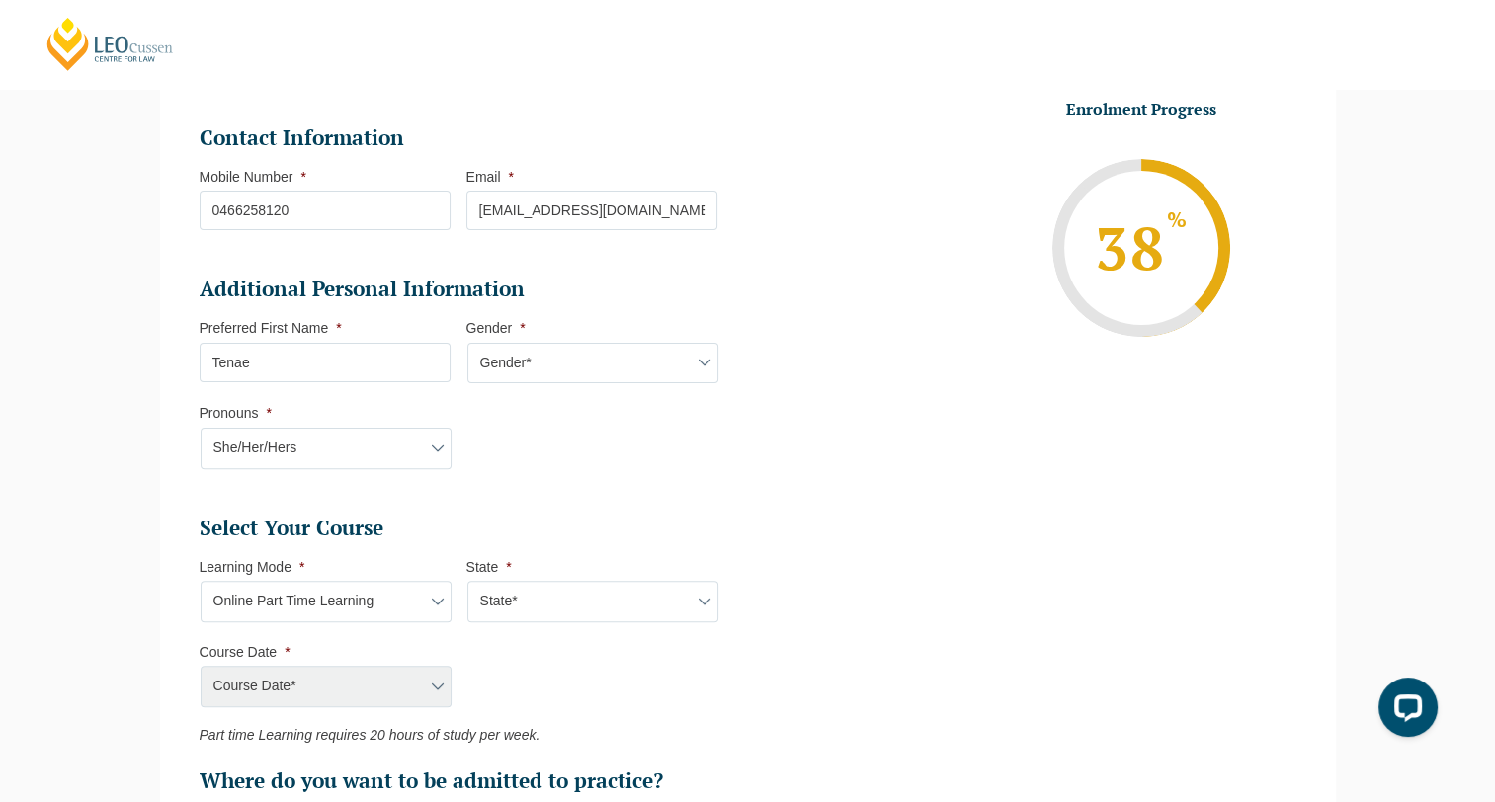
click at [545, 589] on select "State* National (ACT/NSW, VIC, QLD, SA, WA)" at bounding box center [592, 601] width 251 height 41
select select "National (ACT/NSW, VIC, QLD, SA, WA)"
click at [467, 581] on select "State* National (ACT/NSW, VIC, QLD, SA, WA)" at bounding box center [592, 601] width 251 height 41
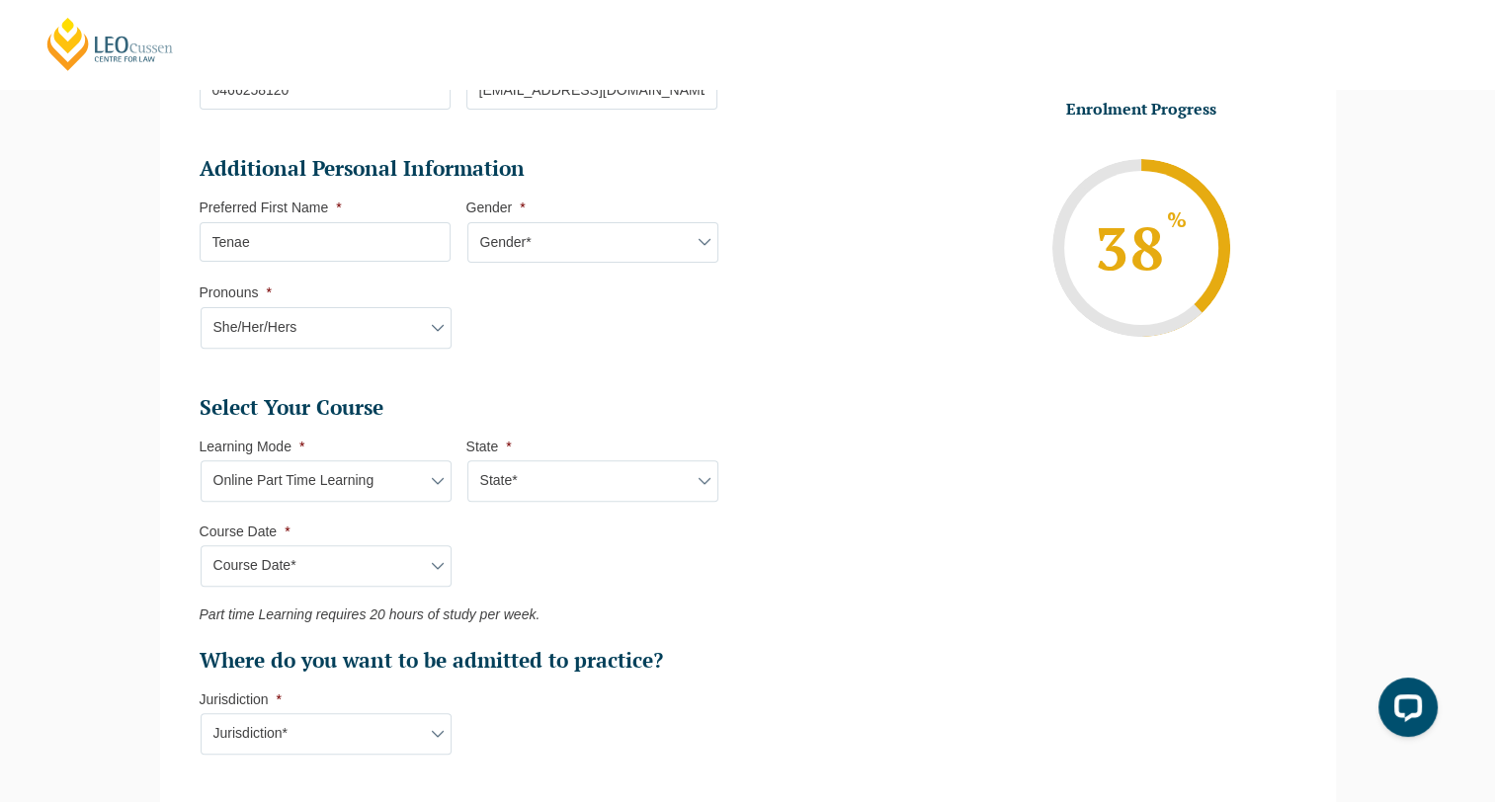
click at [422, 561] on select "Course Date* January 2026 (27-Jan-2026 to 21-Aug-2026) March 2026 (30-Mar-2026 …" at bounding box center [326, 565] width 251 height 41
select select "May 2026 (11-May-2026 to 04-Dec-2026)"
click at [201, 545] on select "Course Date* January 2026 (27-Jan-2026 to 21-Aug-2026) March 2026 (30-Mar-2026 …" at bounding box center [326, 565] width 251 height 41
type input "Intake 06 May 2026 PT"
type input "Practical Legal Training (NAT)"
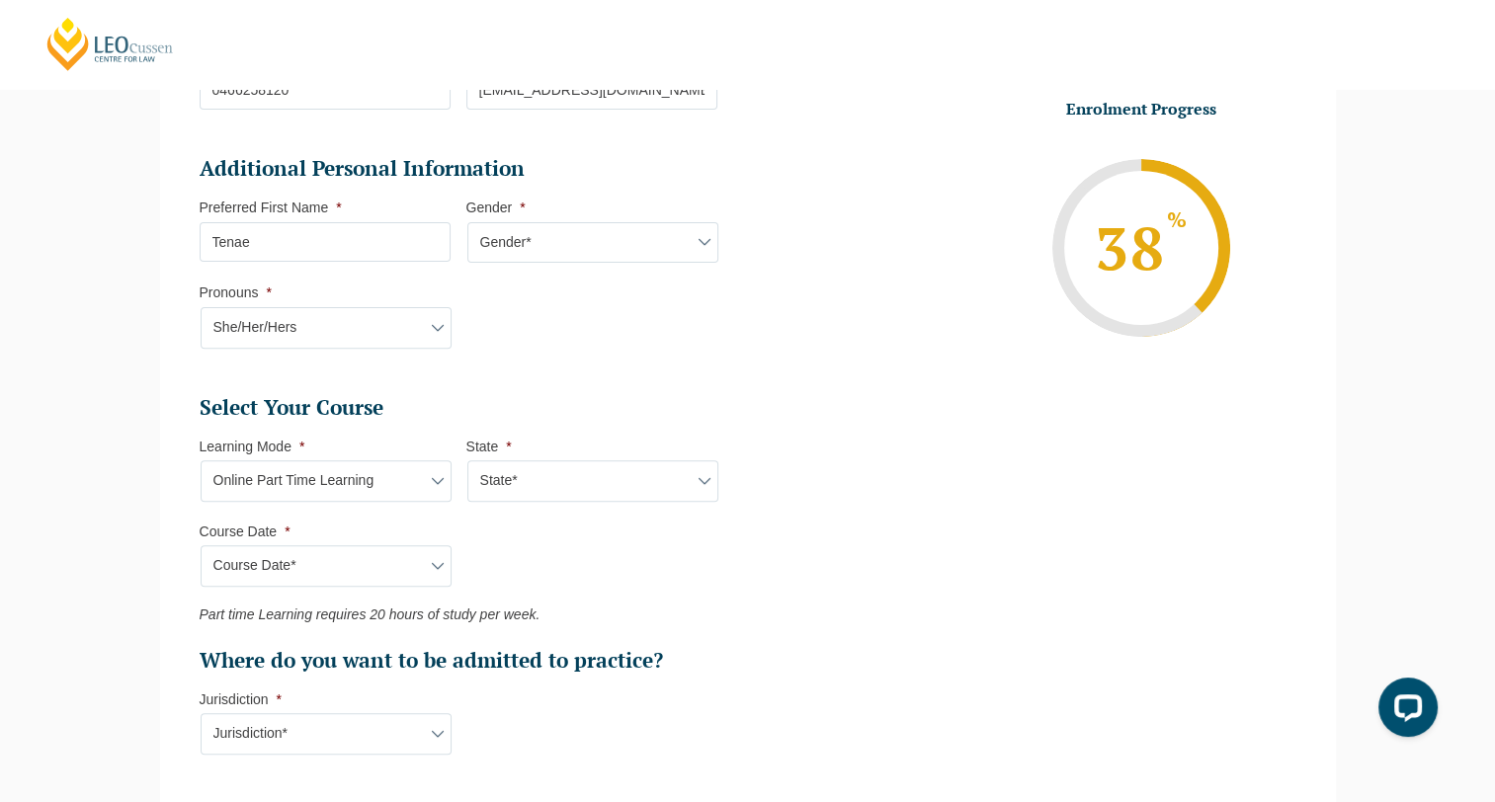
select select "NAT PLT (MAY) 2026 Part Time Online"
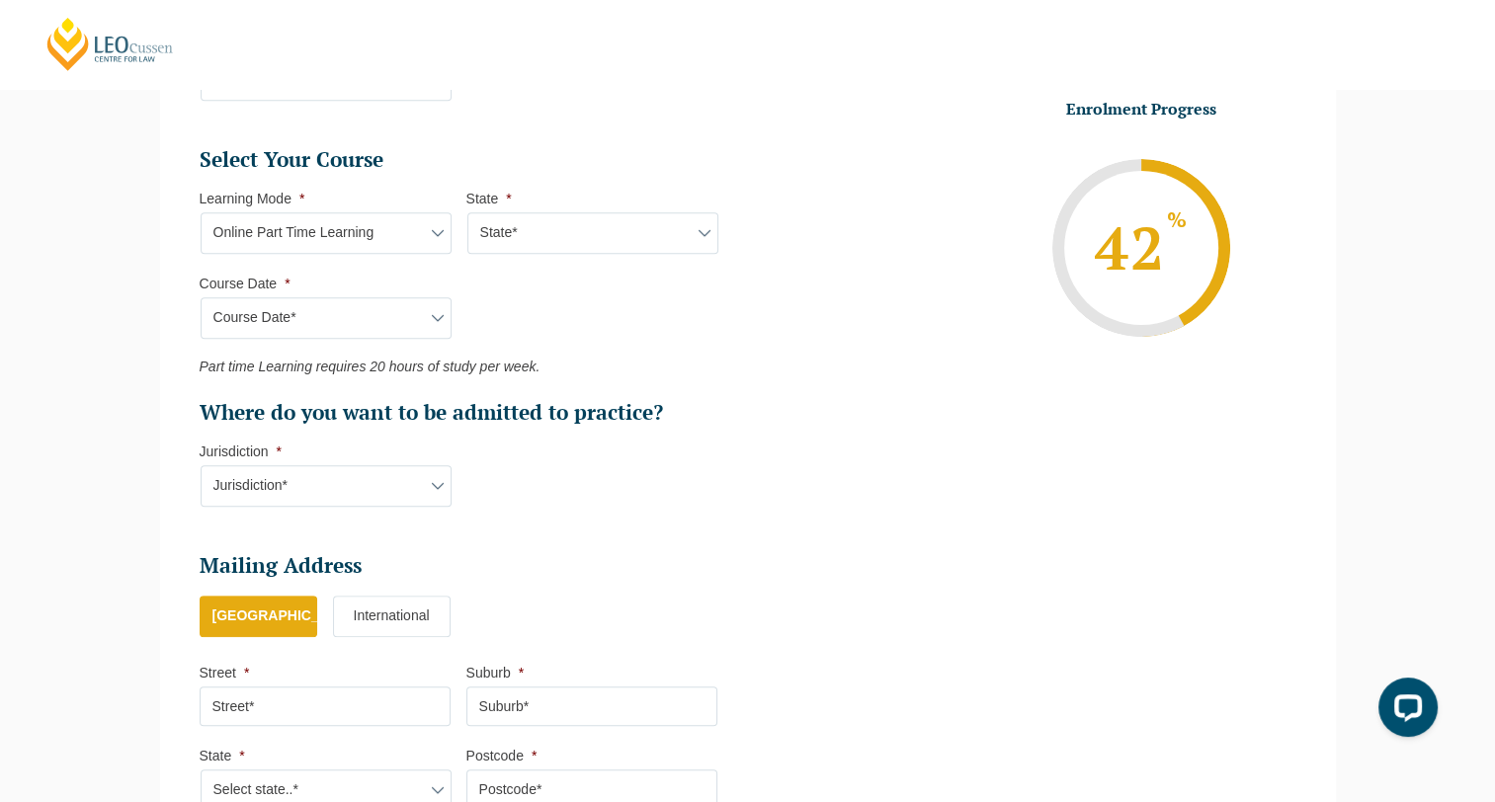
scroll to position [851, 0]
click at [391, 466] on select "Jurisdiction* VIC ACT/NSW SA WA QLD" at bounding box center [326, 484] width 251 height 41
select select "VIC"
click at [201, 464] on select "Jurisdiction* VIC ACT/NSW SA WA QLD" at bounding box center [326, 484] width 251 height 41
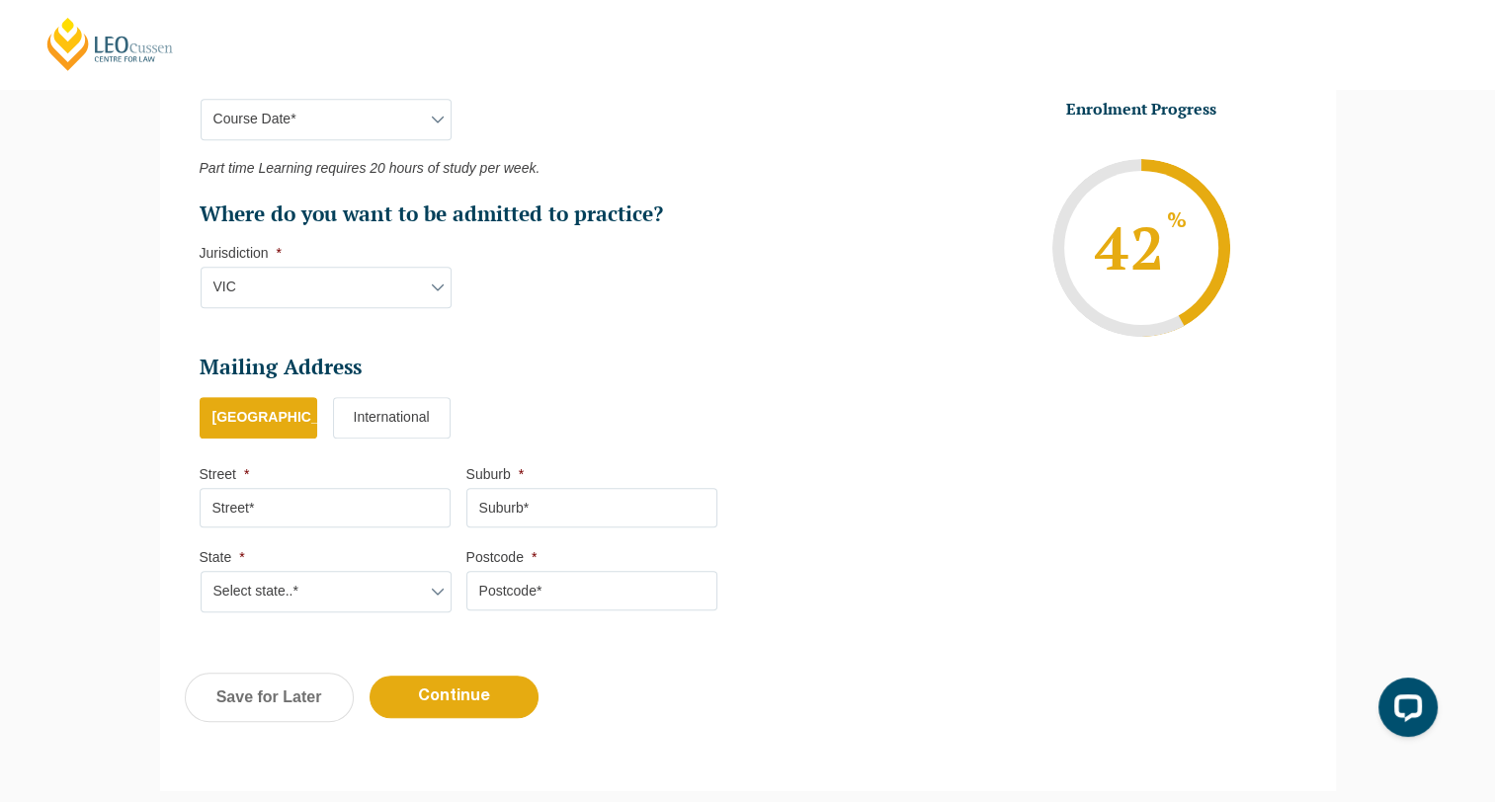
scroll to position [1056, 0]
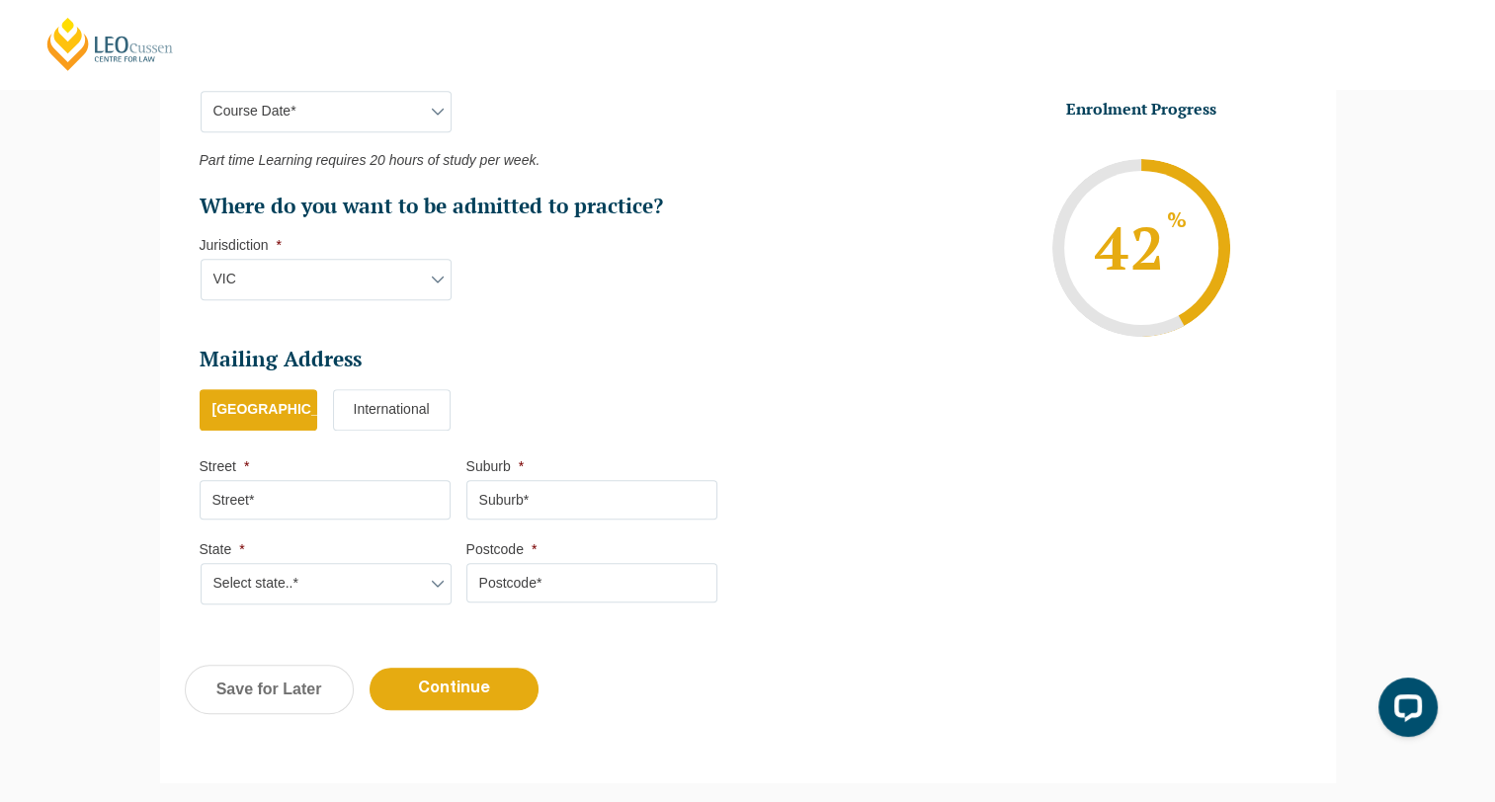
click at [356, 502] on input "Street *" at bounding box center [325, 500] width 251 height 40
type input "37 Grandvue Boulevard"
click at [534, 504] on input "Suburb *" at bounding box center [591, 500] width 251 height 40
type input "Officer"
click at [383, 589] on select "Select state..* VIC WA QLD SA NSW NT ACT TAS" at bounding box center [326, 583] width 251 height 41
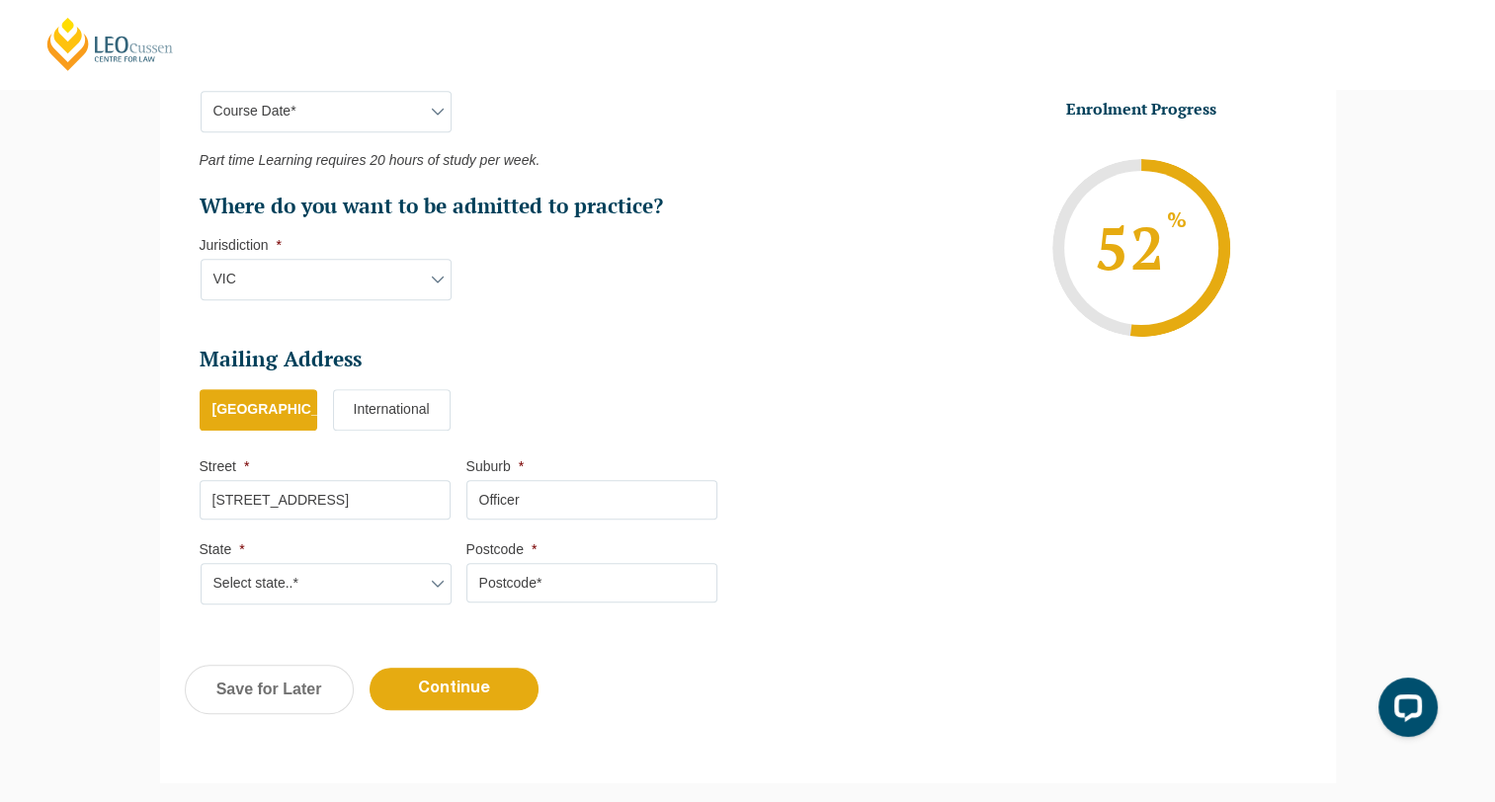
select select "VIC"
click at [201, 563] on select "Select state..* VIC WA QLD SA NSW NT ACT TAS" at bounding box center [326, 583] width 251 height 41
click at [620, 581] on input "Postcode *" at bounding box center [591, 583] width 251 height 40
type input "3809"
click at [399, 693] on input "Continue" at bounding box center [453, 689] width 169 height 42
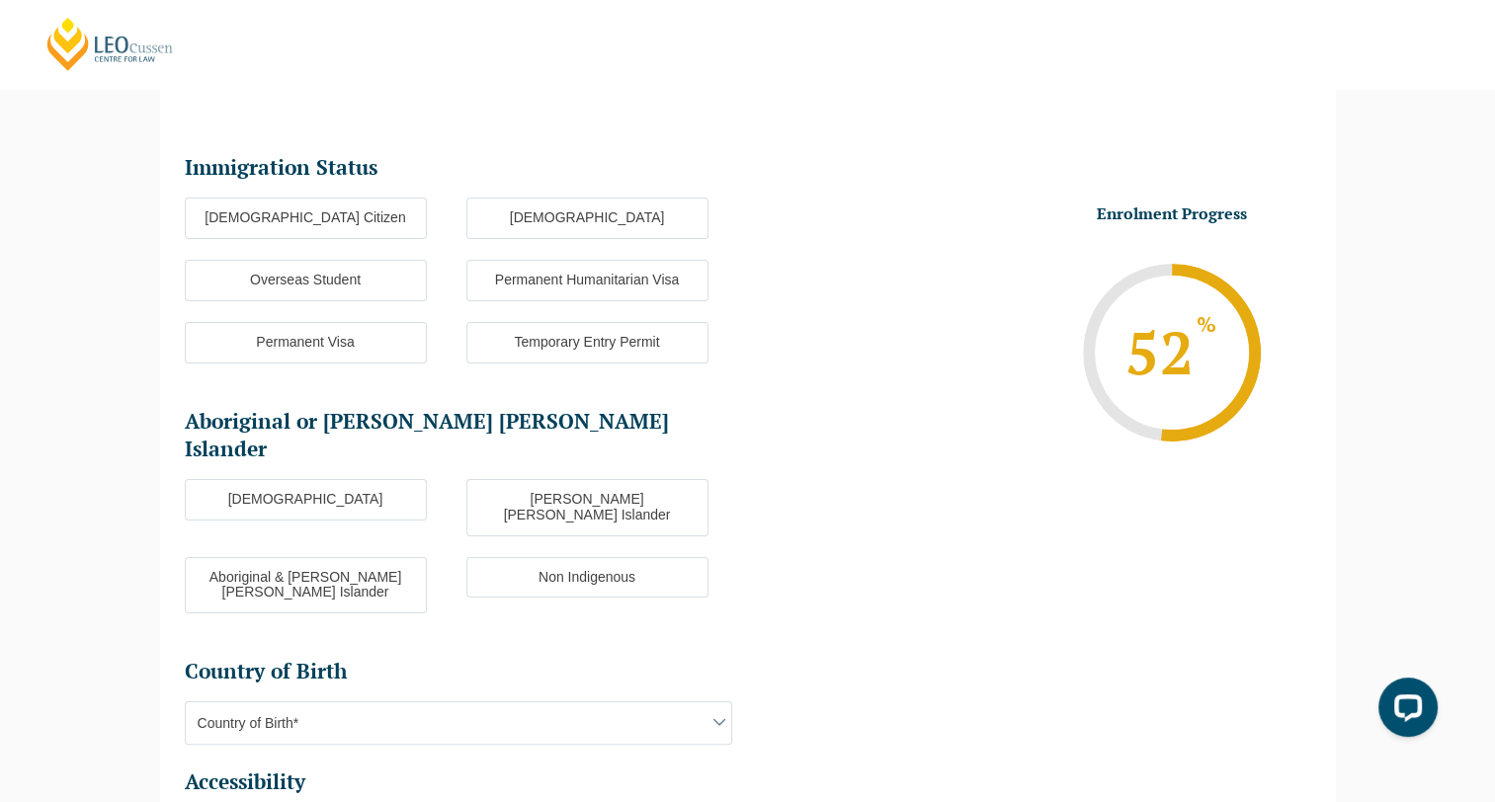
scroll to position [170, 0]
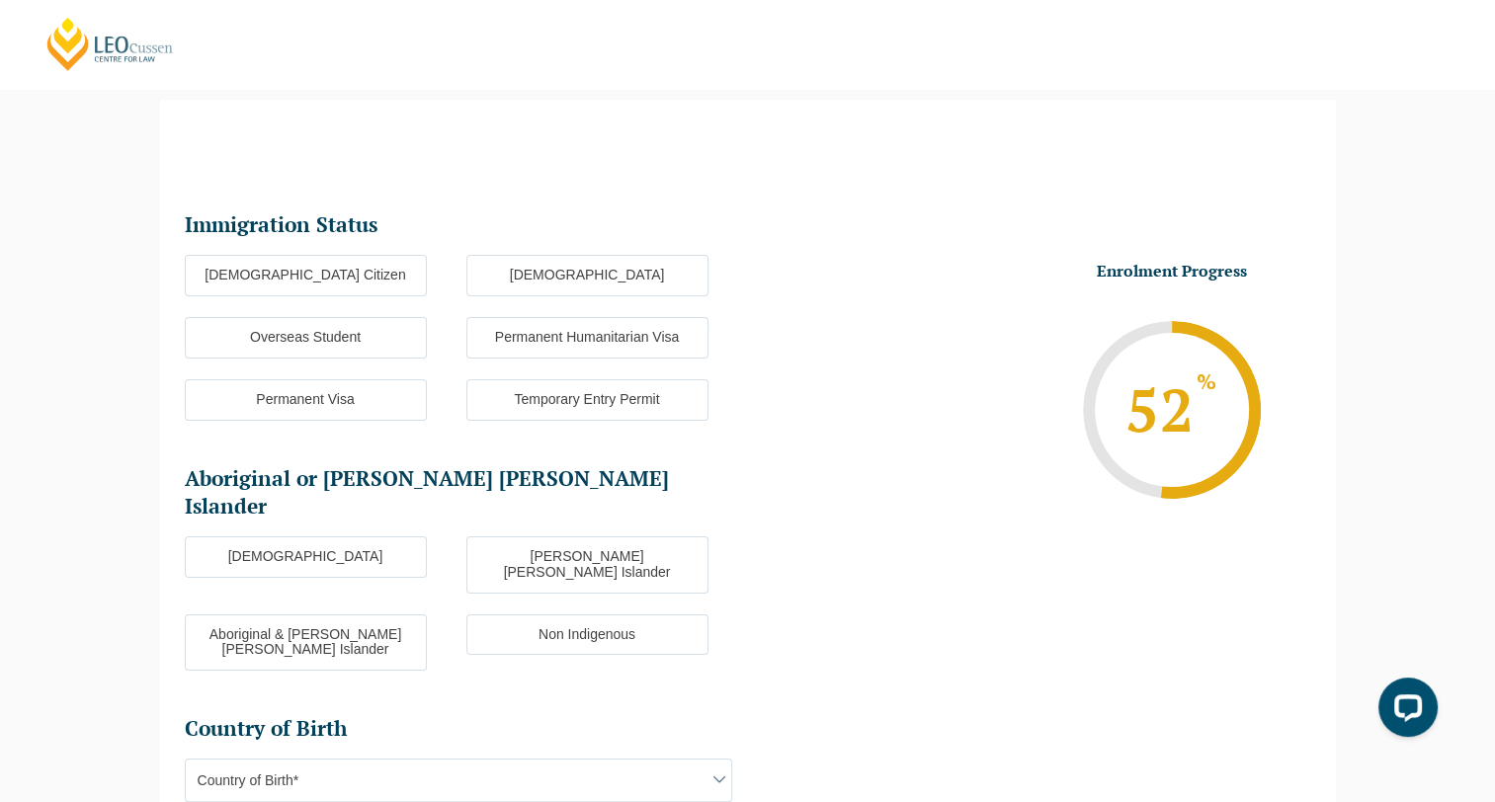
click at [367, 276] on label "Australian Citizen" at bounding box center [306, 275] width 242 height 41
click at [0, 0] on input "Australian Citizen" at bounding box center [0, 0] width 0 height 0
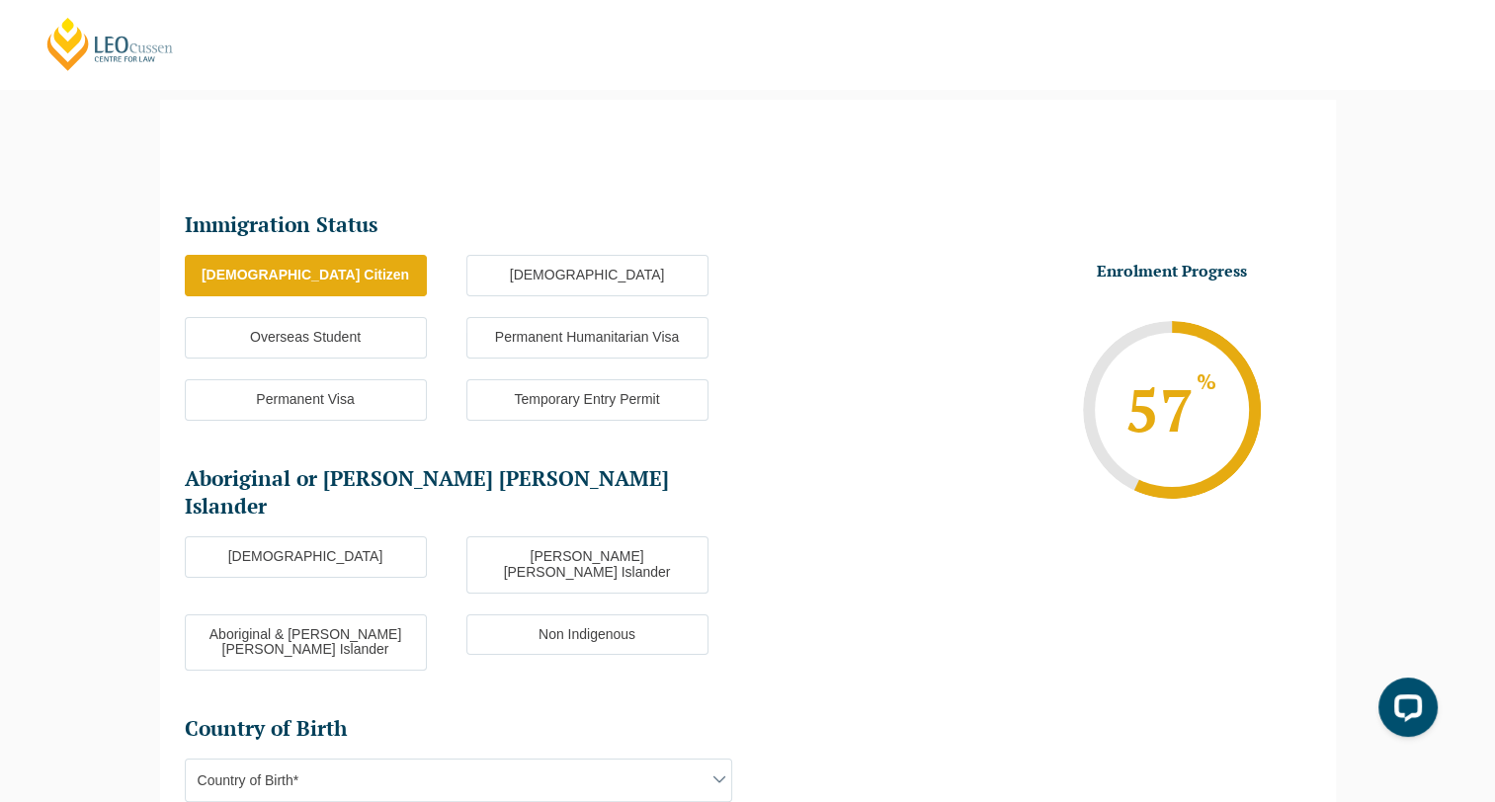
click at [568, 615] on label "Non Indigenous" at bounding box center [587, 635] width 242 height 41
click at [0, 0] on input "Non Indigenous" at bounding box center [0, 0] width 0 height 0
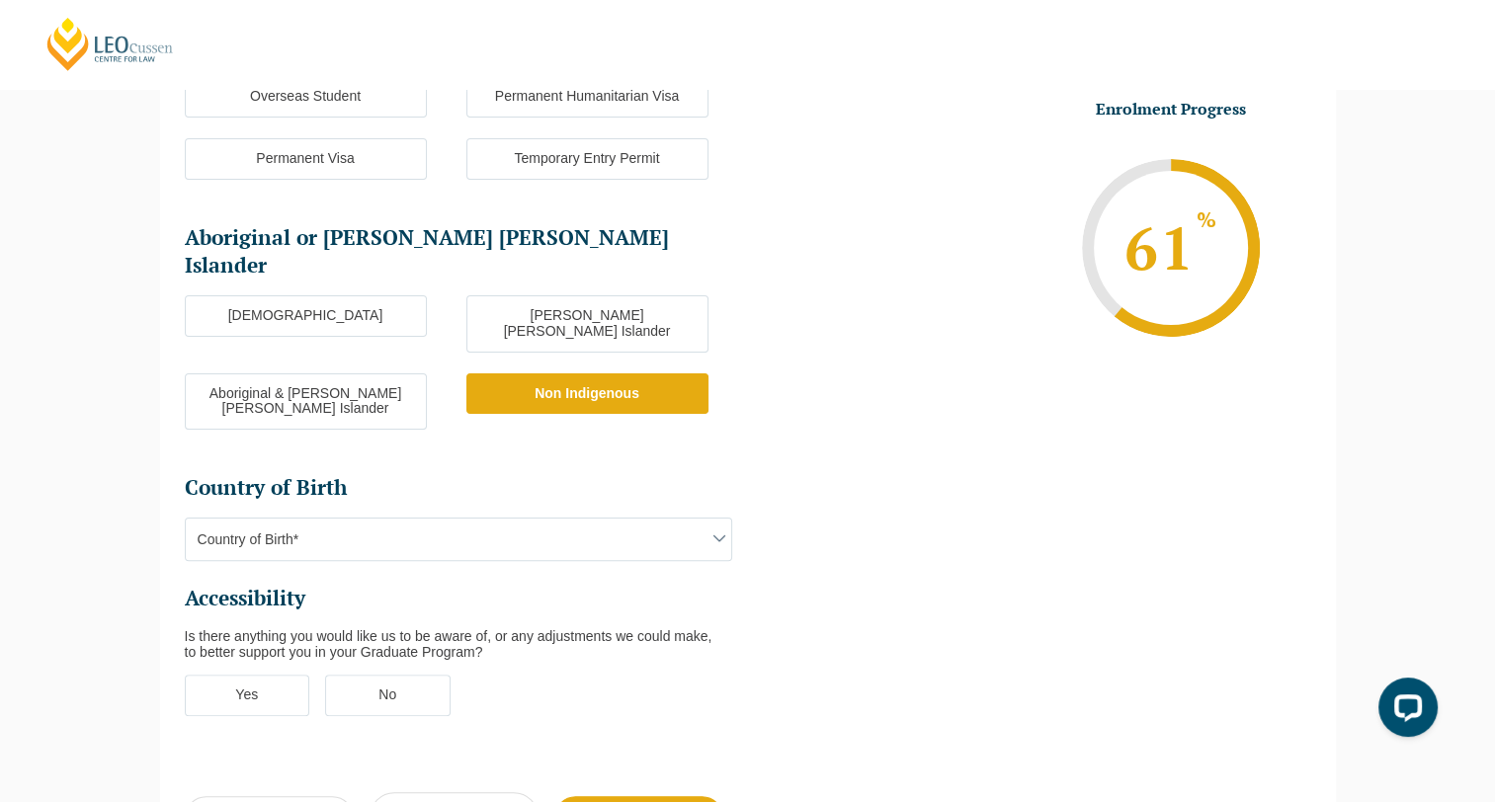
scroll to position [411, 0]
click at [474, 519] on span "Country of Birth*" at bounding box center [458, 539] width 545 height 41
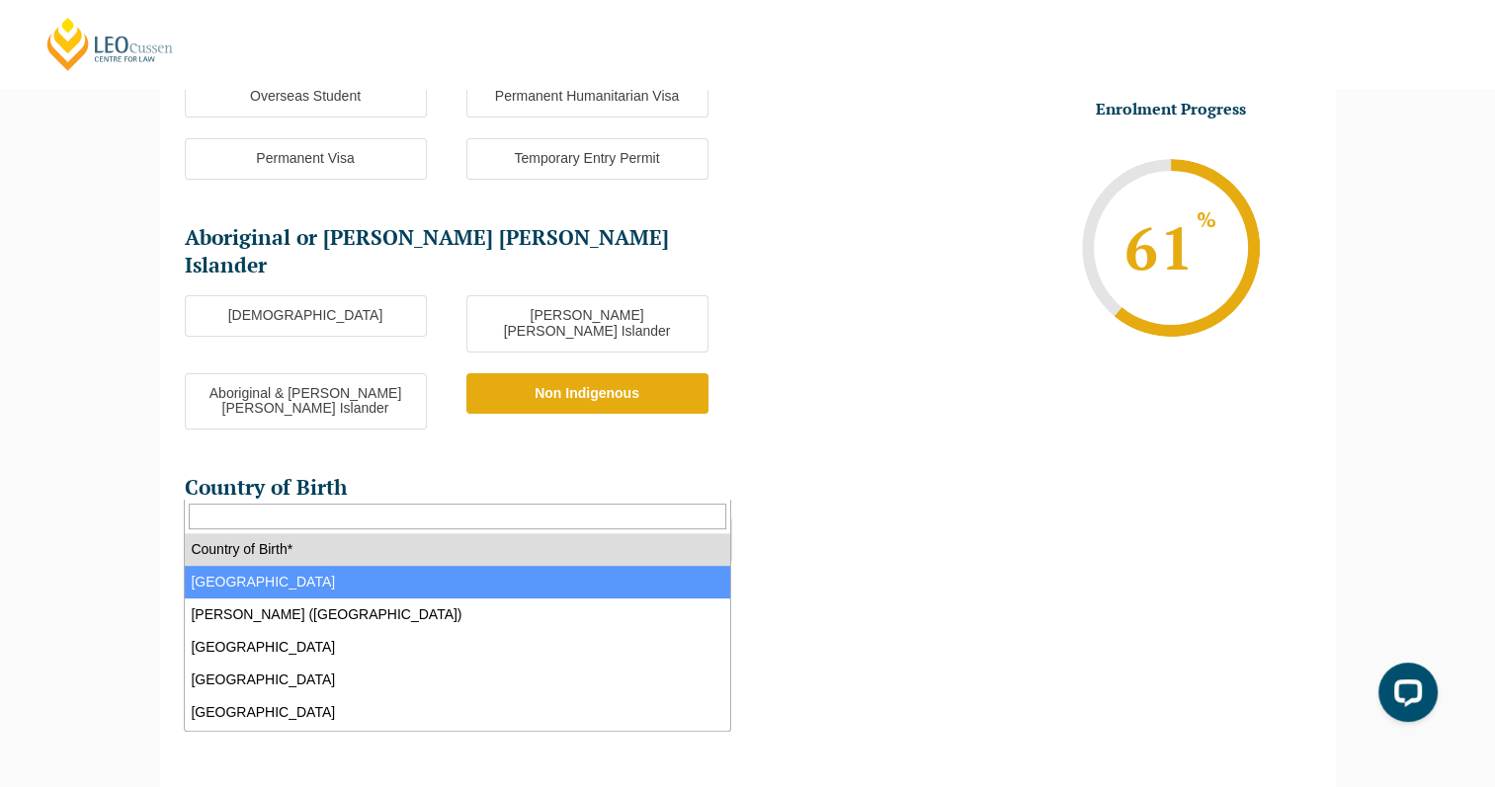
select select "Australia 1101"
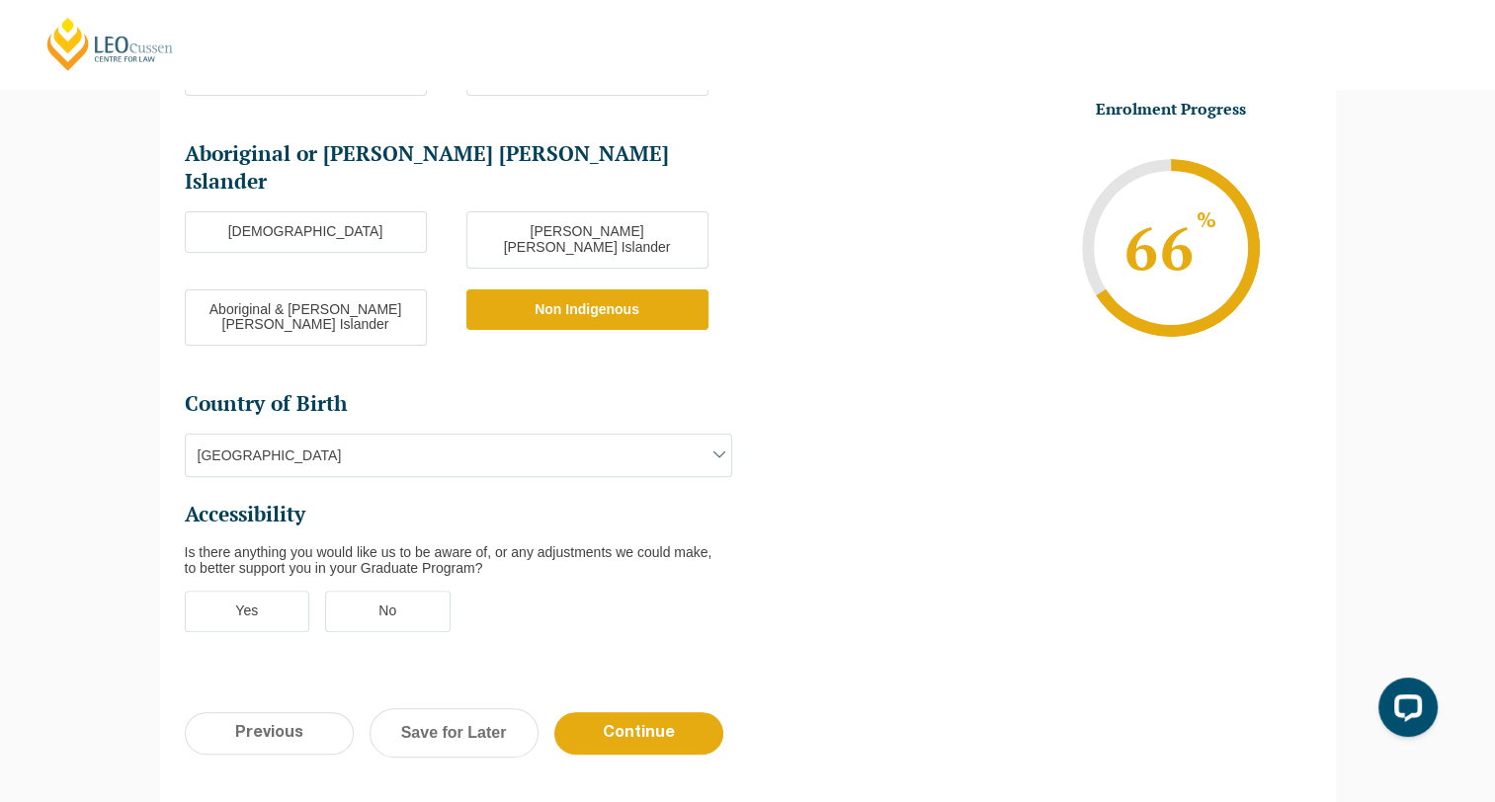
scroll to position [544, 0]
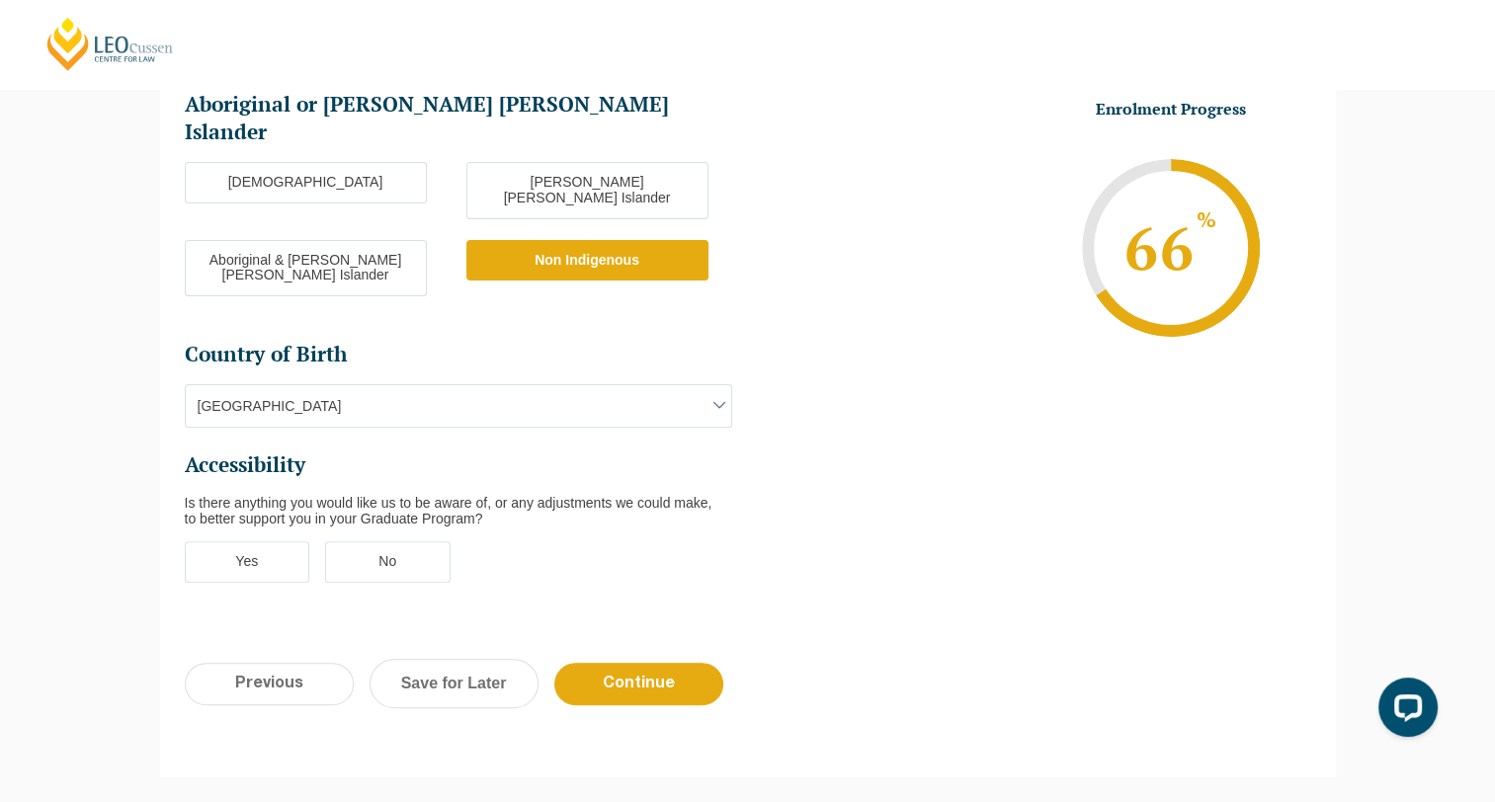
click at [401, 541] on label "No" at bounding box center [387, 561] width 125 height 41
click at [0, 0] on input "No" at bounding box center [0, 0] width 0 height 0
click at [660, 663] on input "Continue" at bounding box center [638, 684] width 169 height 42
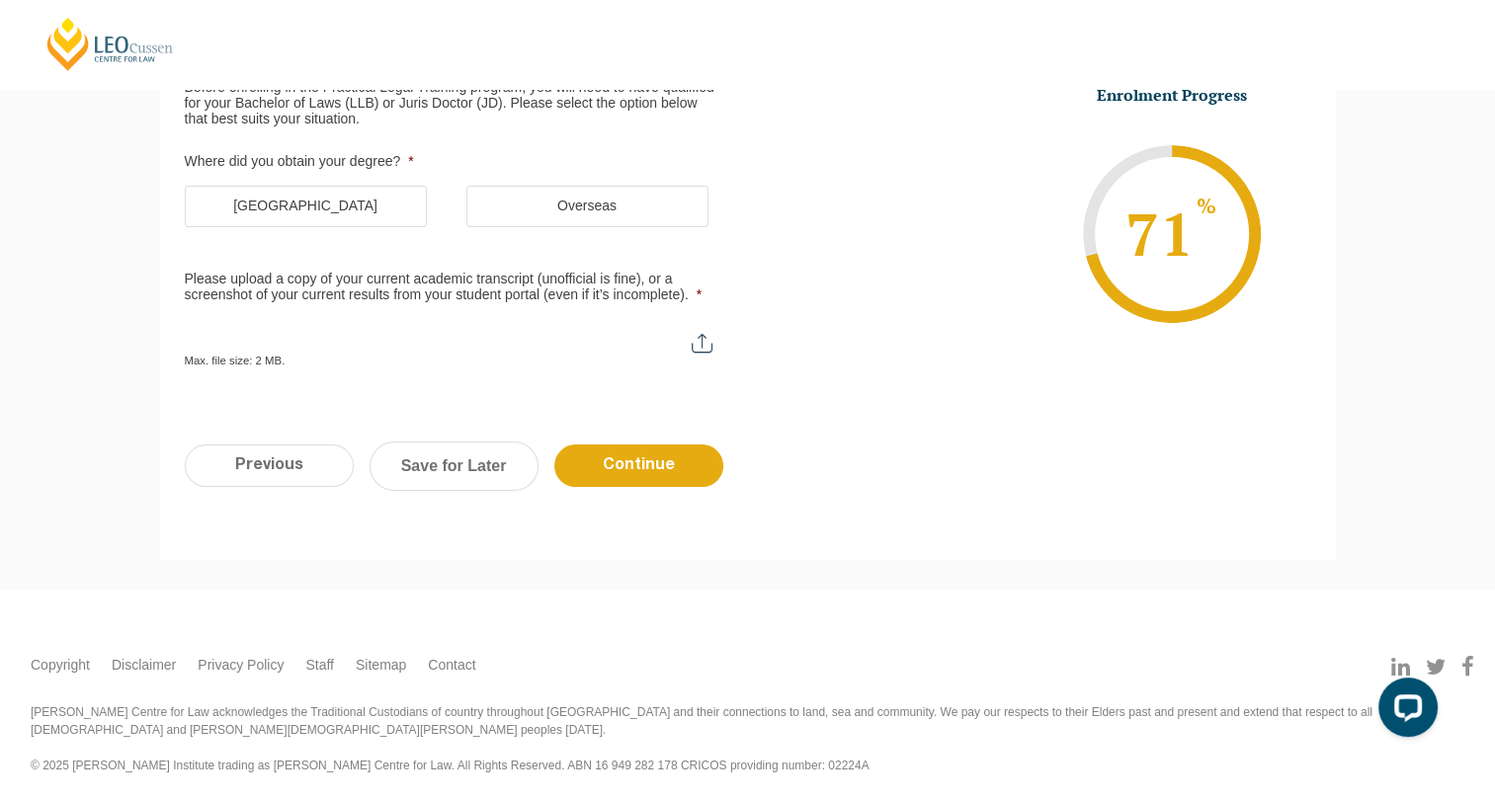
scroll to position [170, 0]
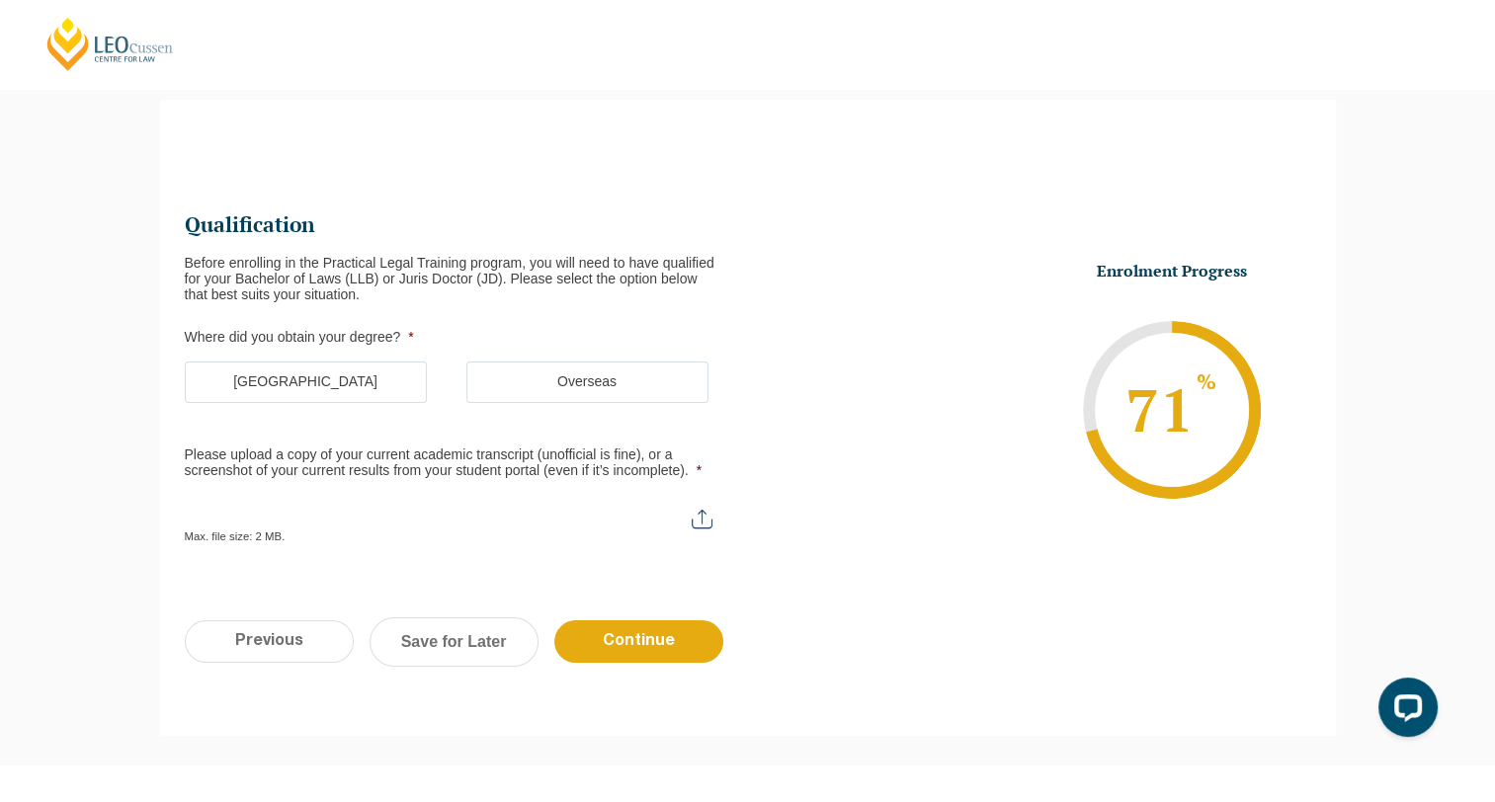
click at [332, 386] on label "Australia" at bounding box center [306, 382] width 242 height 41
click at [0, 0] on input "Australia" at bounding box center [0, 0] width 0 height 0
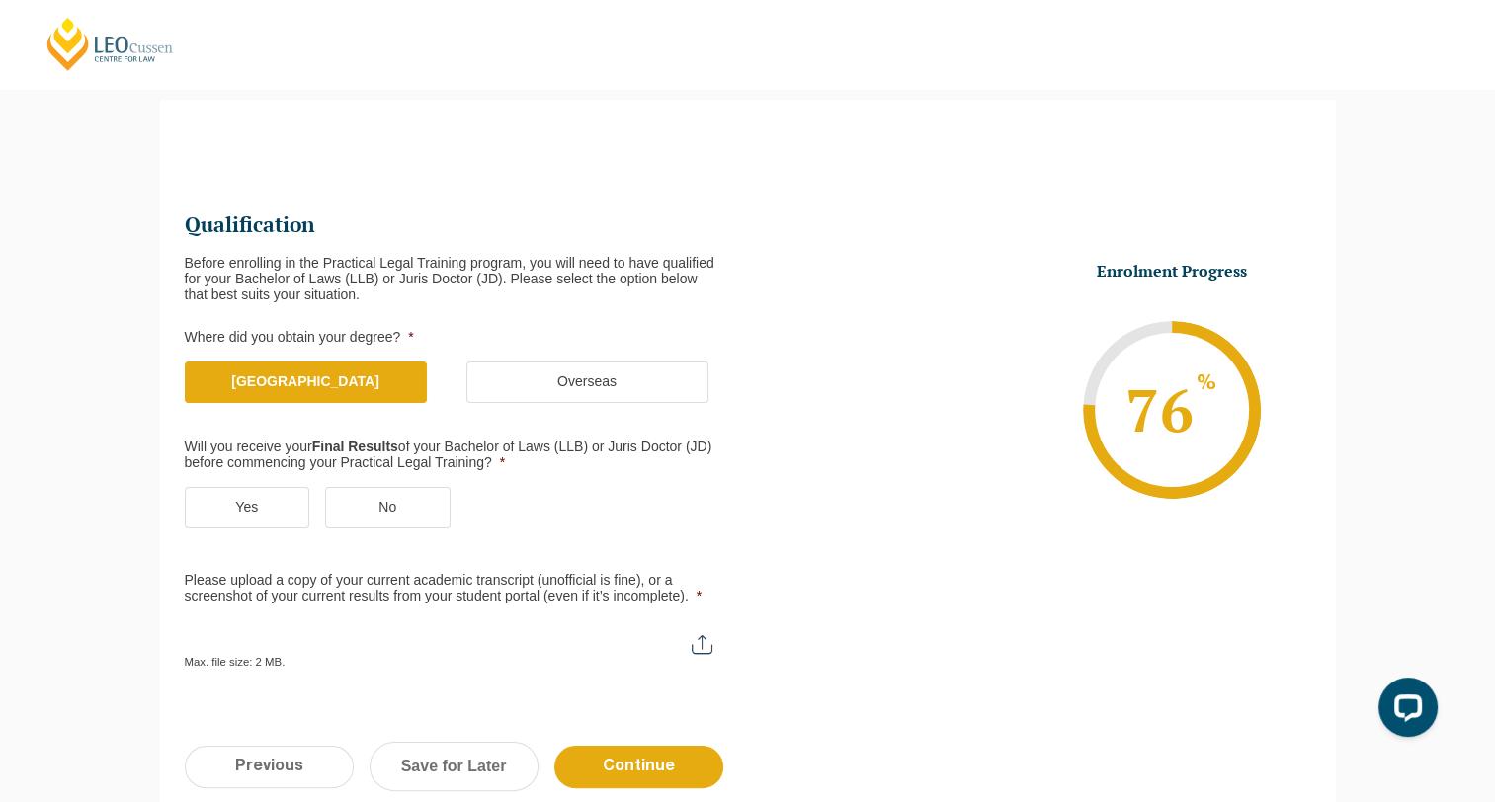
click at [402, 516] on label "No" at bounding box center [387, 507] width 125 height 41
click at [0, 0] on input "No" at bounding box center [0, 0] width 0 height 0
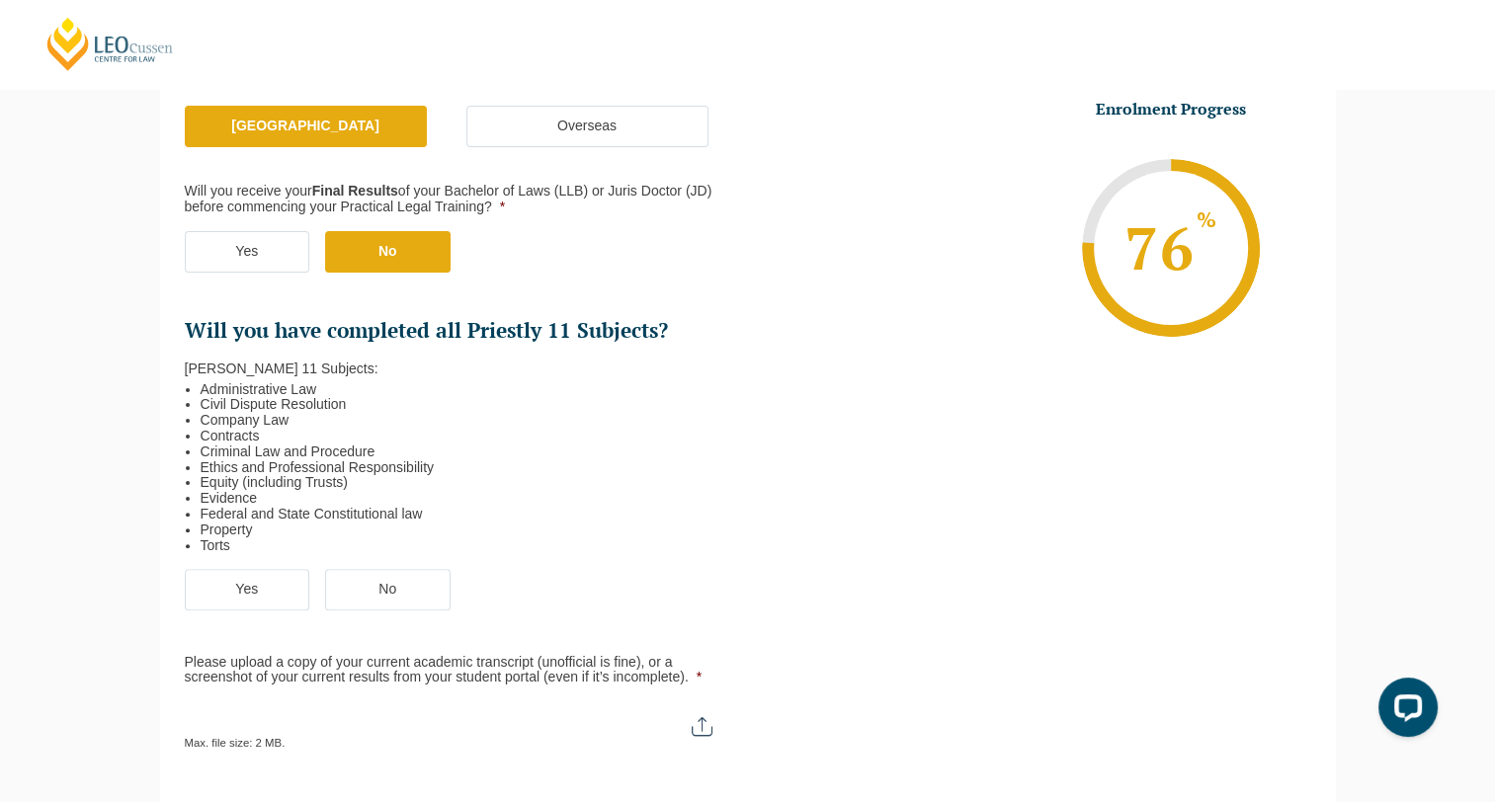
scroll to position [427, 0]
click at [233, 584] on label "Yes" at bounding box center [247, 588] width 125 height 41
click at [0, 0] on input "Yes" at bounding box center [0, 0] width 0 height 0
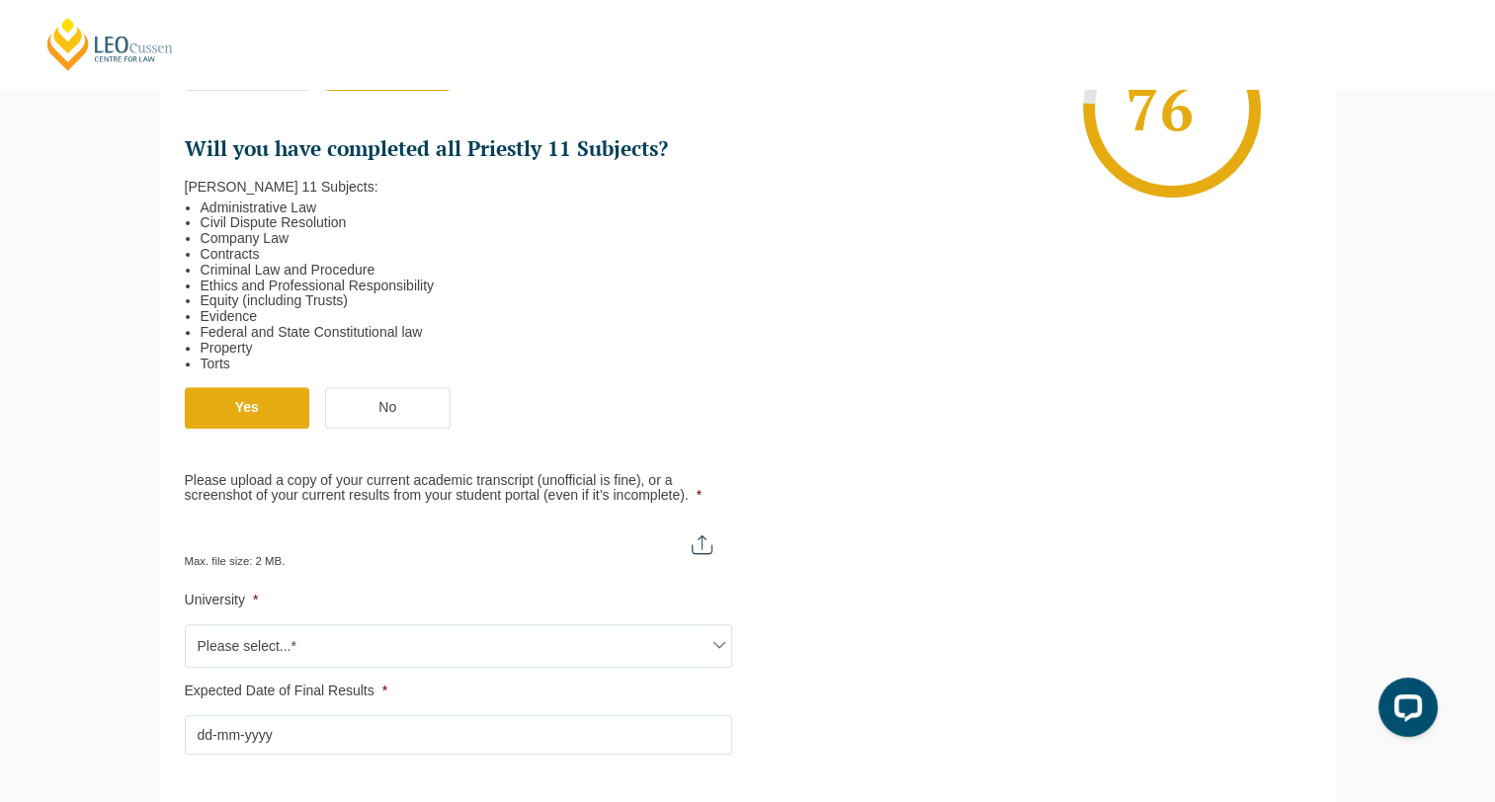
scroll to position [623, 0]
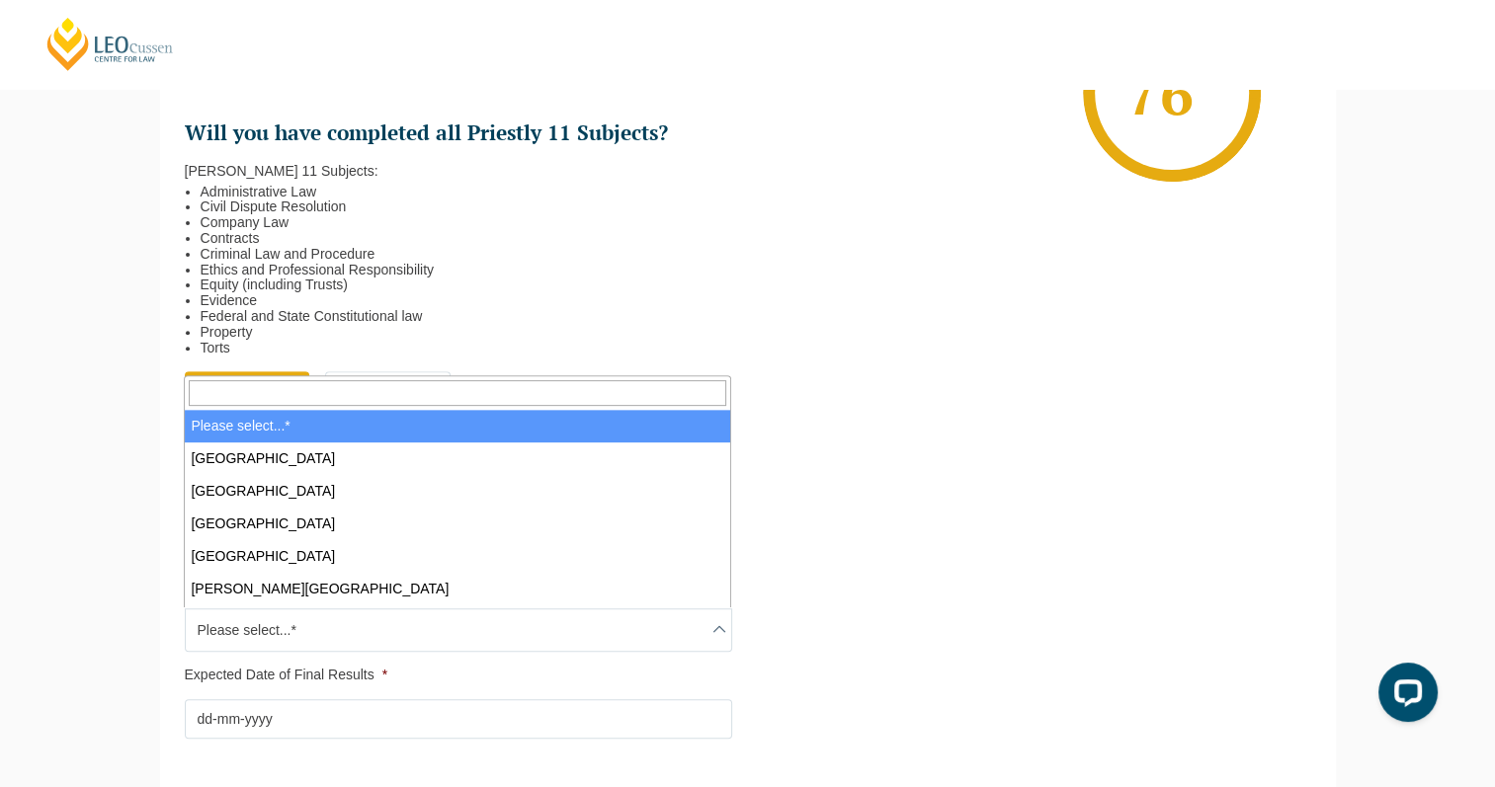
click at [421, 628] on span "Please select...*" at bounding box center [458, 630] width 545 height 41
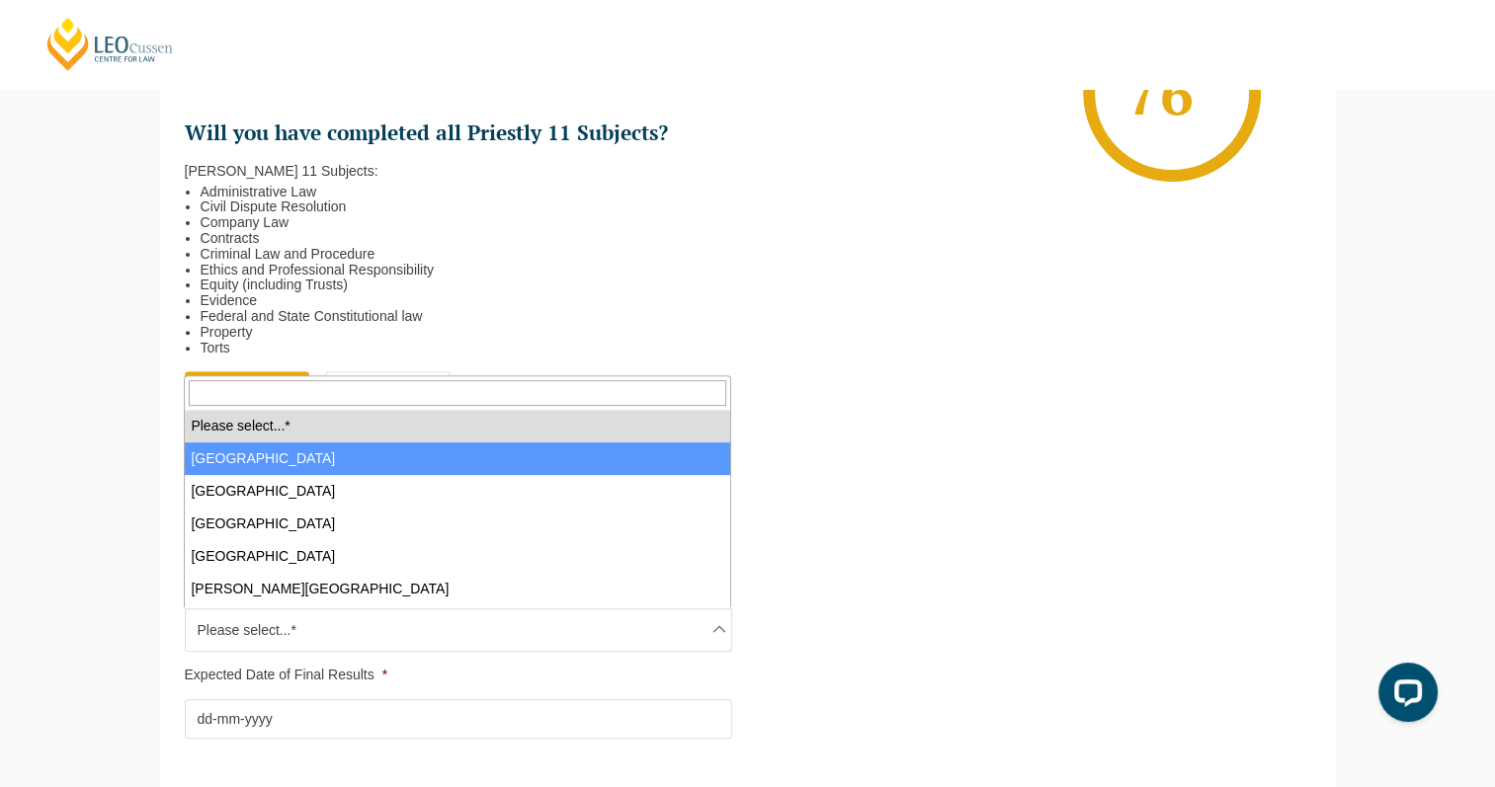
select select "Australian Catholic University"
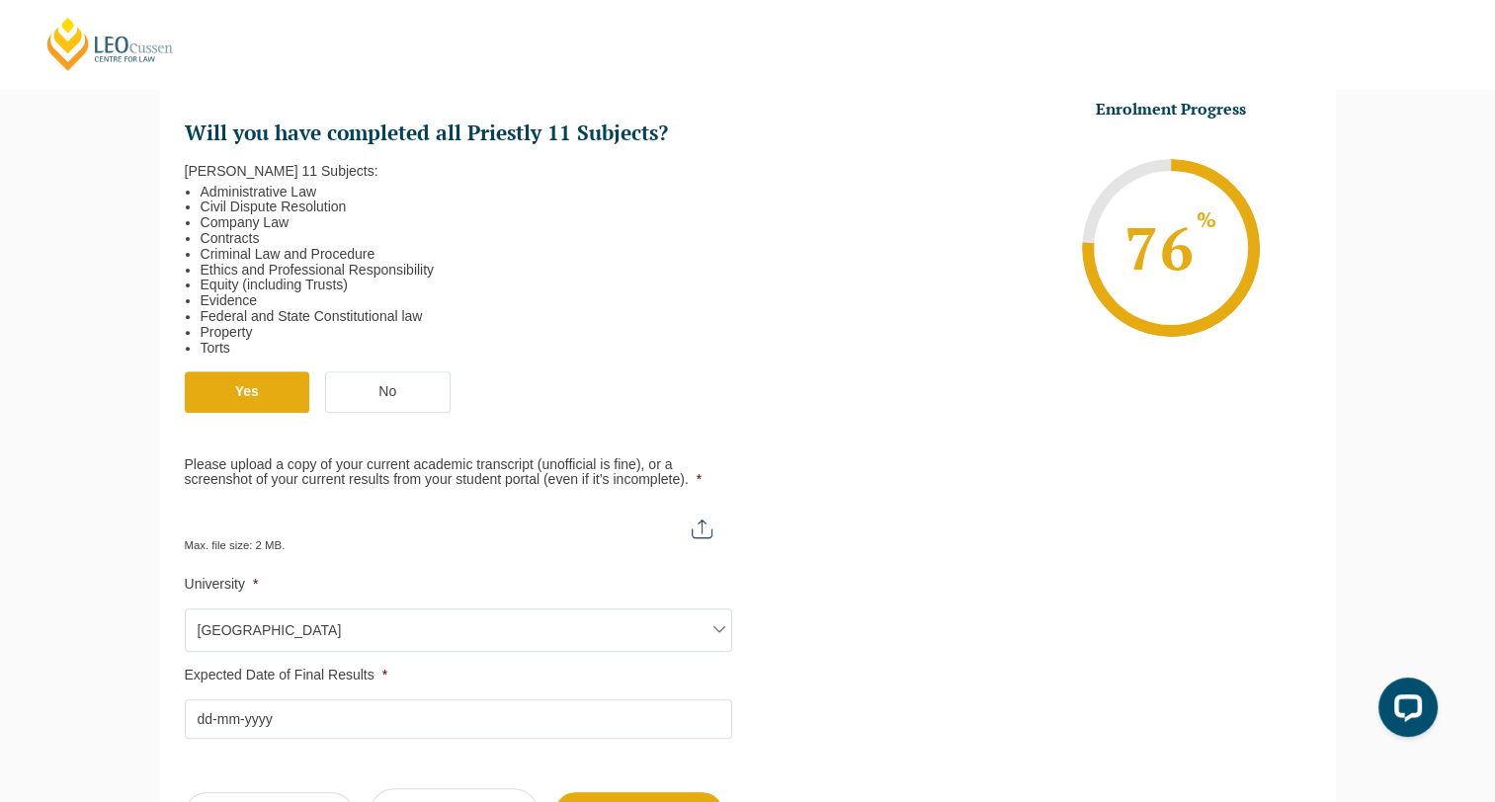
click at [350, 728] on input "Expected Date of Final Results *" at bounding box center [458, 719] width 547 height 40
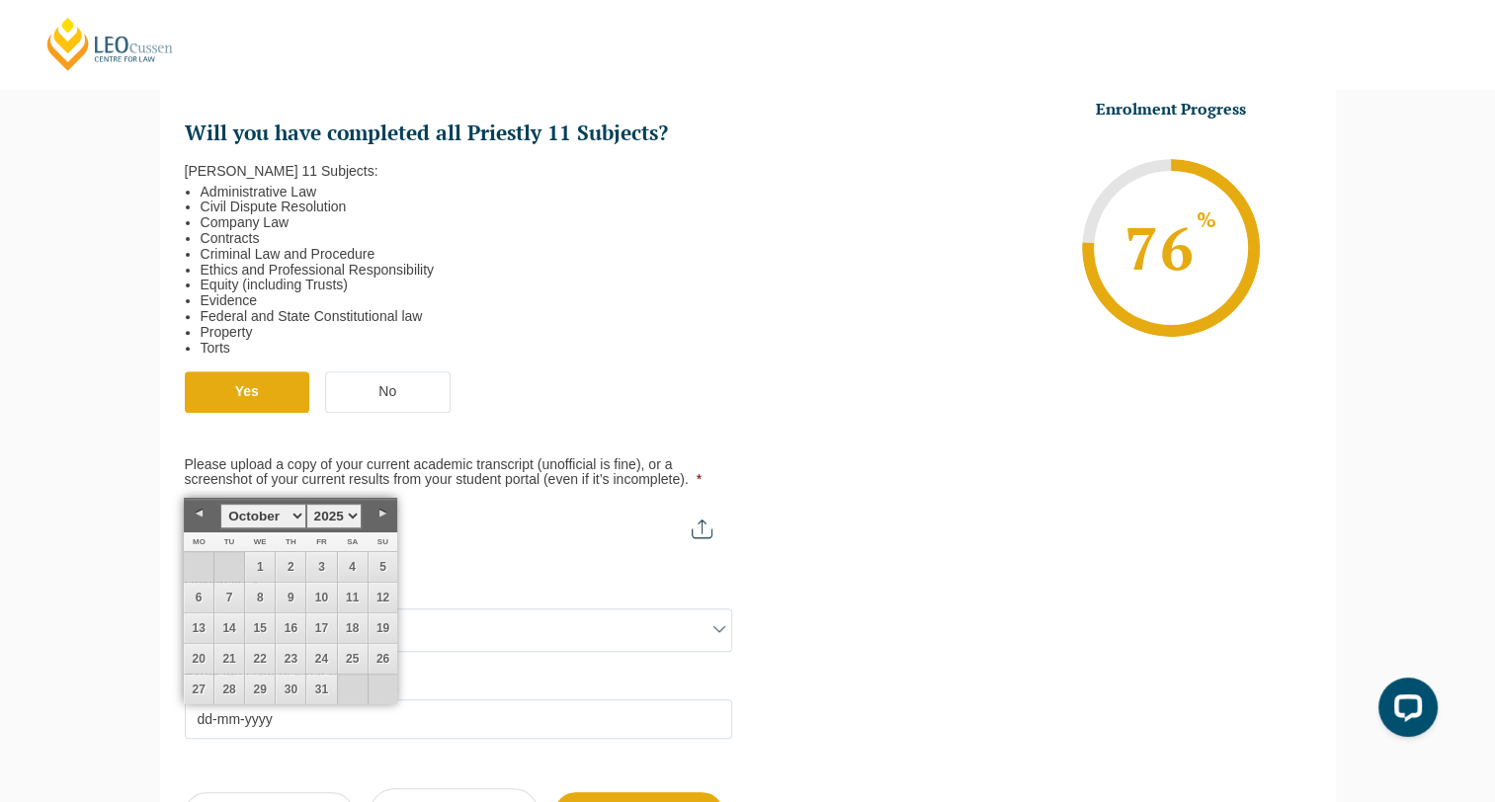
click at [383, 508] on link "Next" at bounding box center [383, 514] width 30 height 30
click at [382, 518] on link "Next" at bounding box center [383, 514] width 30 height 30
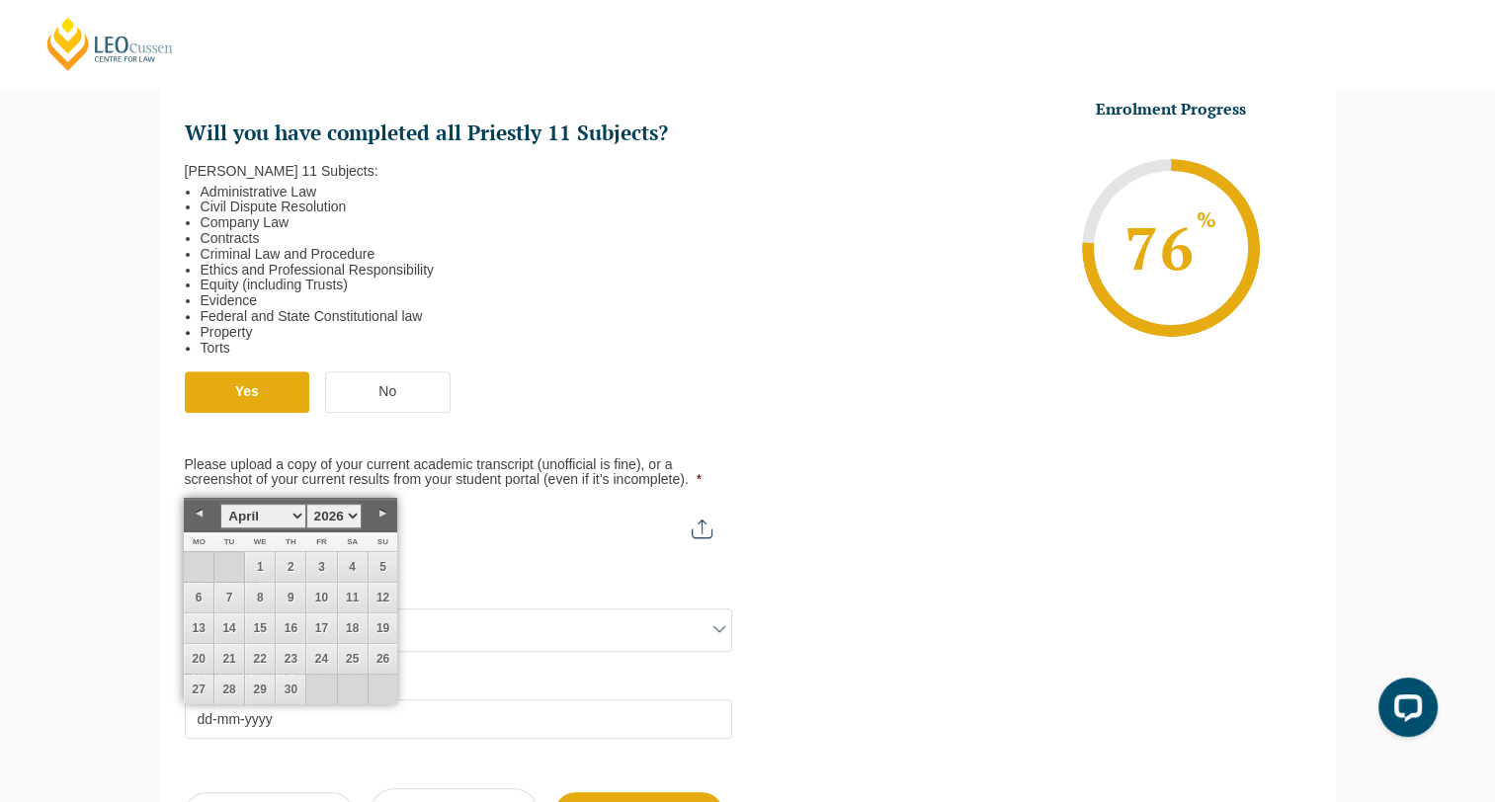
click at [382, 518] on link "Next" at bounding box center [383, 514] width 30 height 30
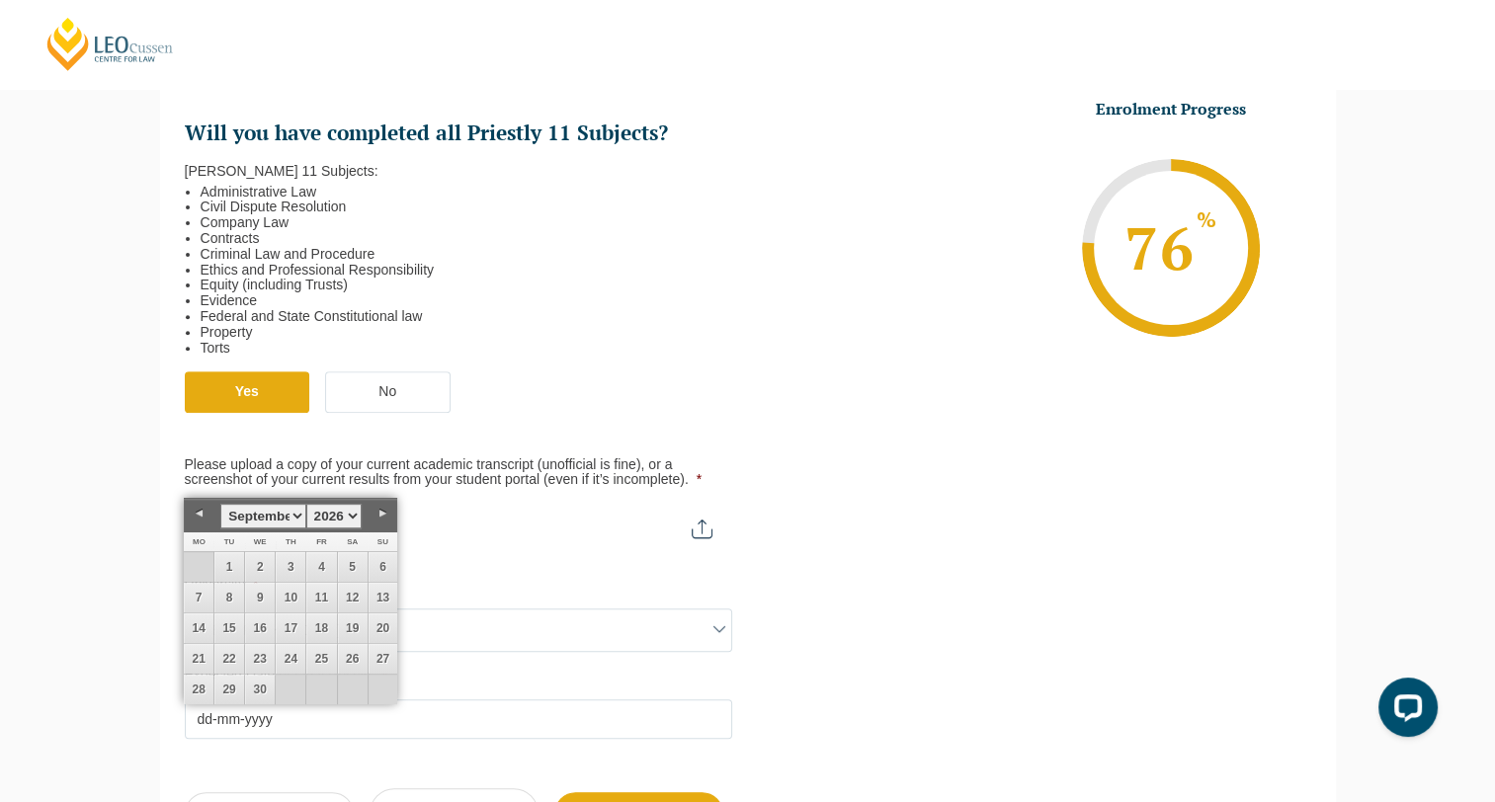
click at [382, 518] on link "Next" at bounding box center [383, 514] width 30 height 30
click at [322, 687] on link "27" at bounding box center [321, 690] width 30 height 30
type input "27-11-2026"
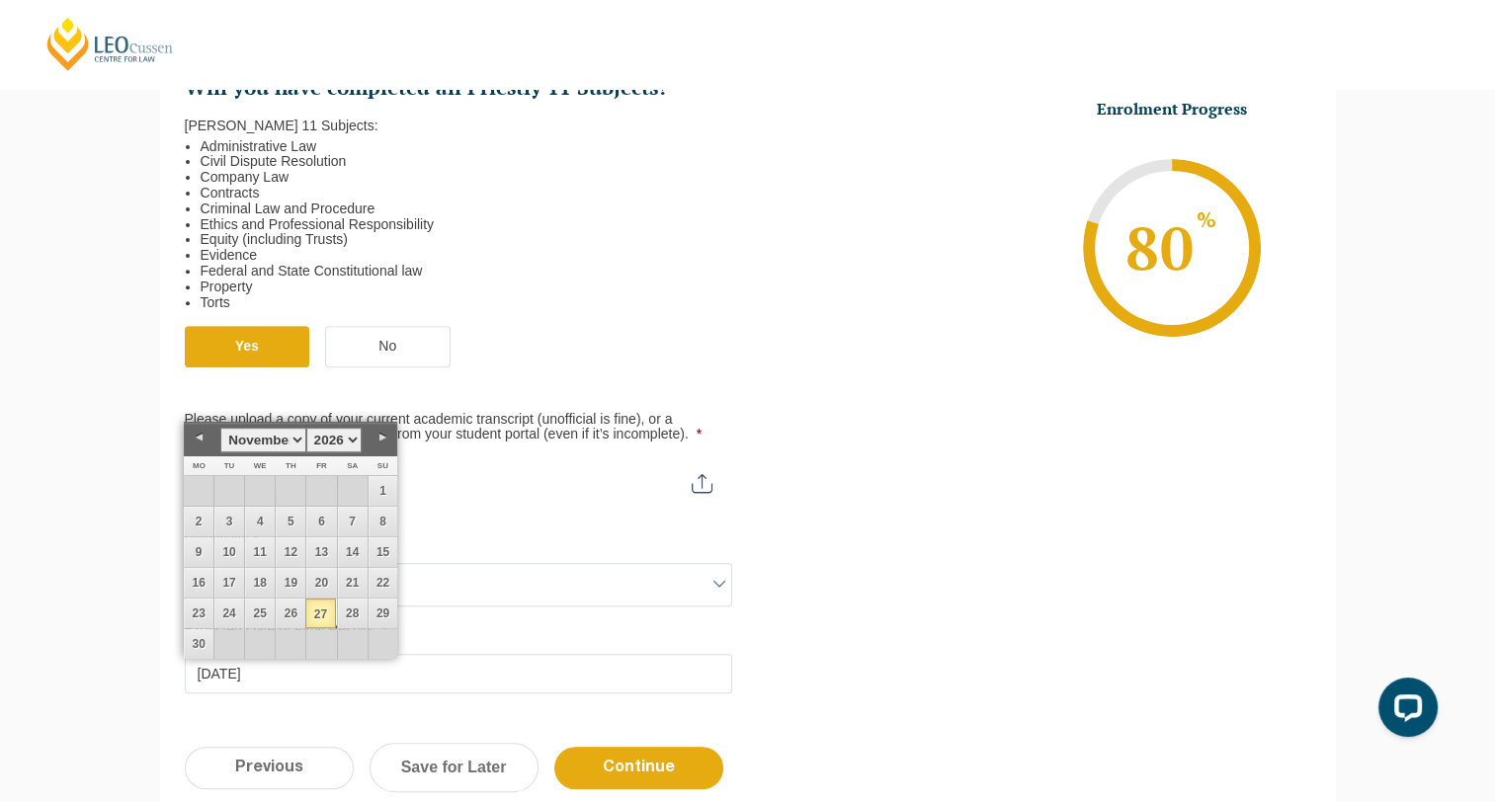
scroll to position [728, 0]
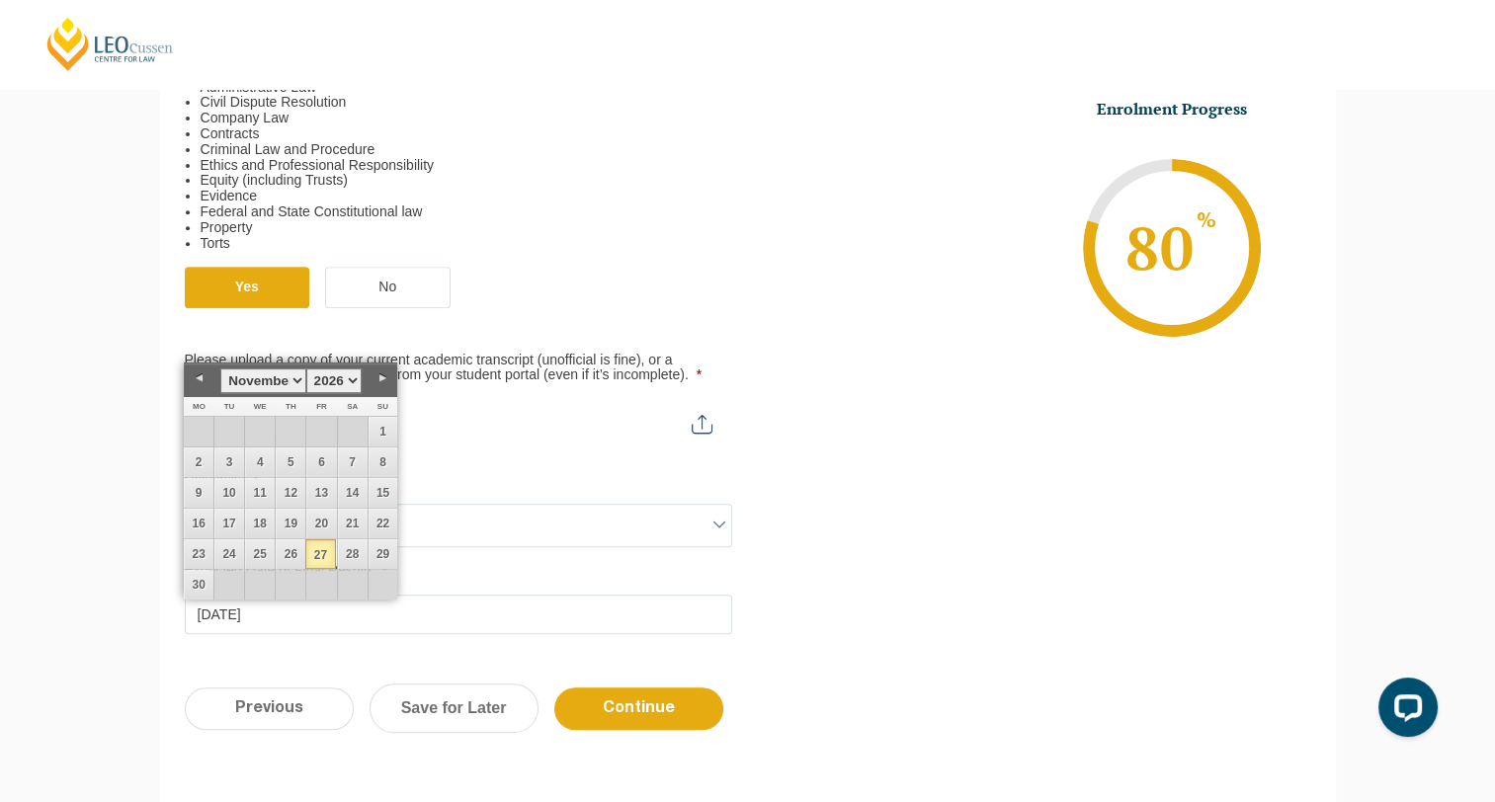
click at [624, 697] on input "Continue" at bounding box center [638, 709] width 169 height 42
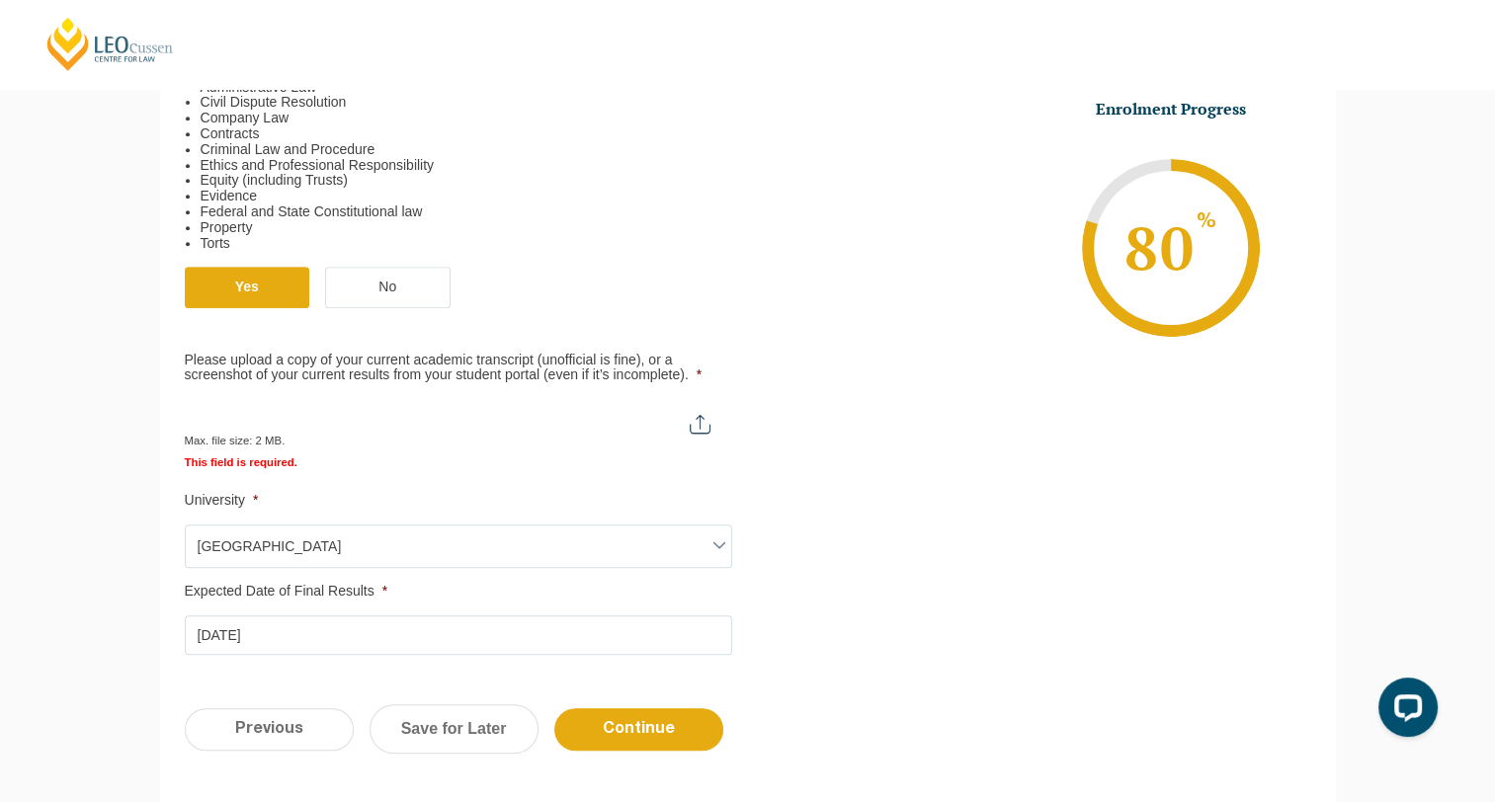
scroll to position [855, 0]
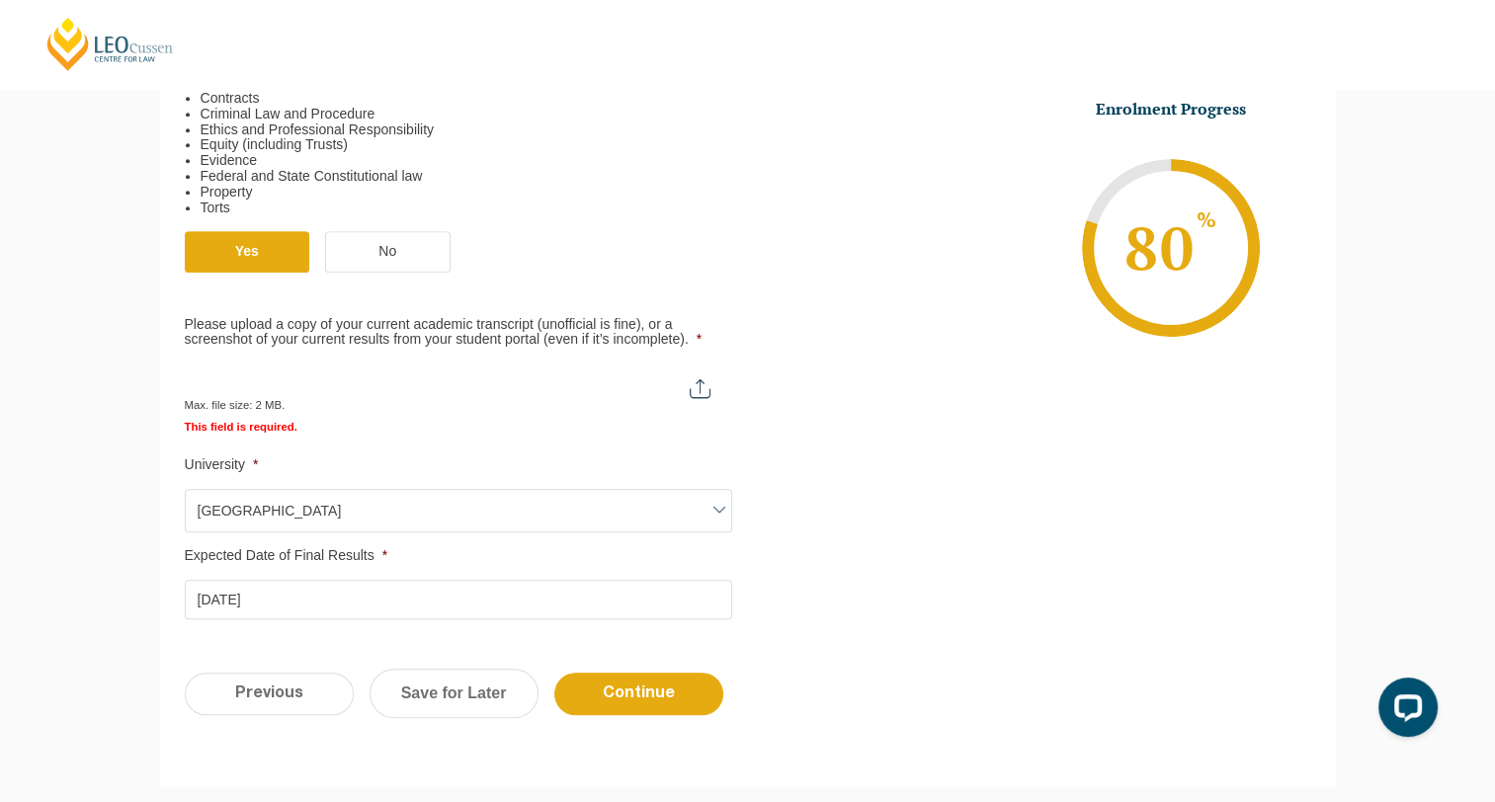
click at [700, 390] on input "Please upload a copy of your current academic transcript (unofficial is fine), …" at bounding box center [457, 381] width 545 height 34
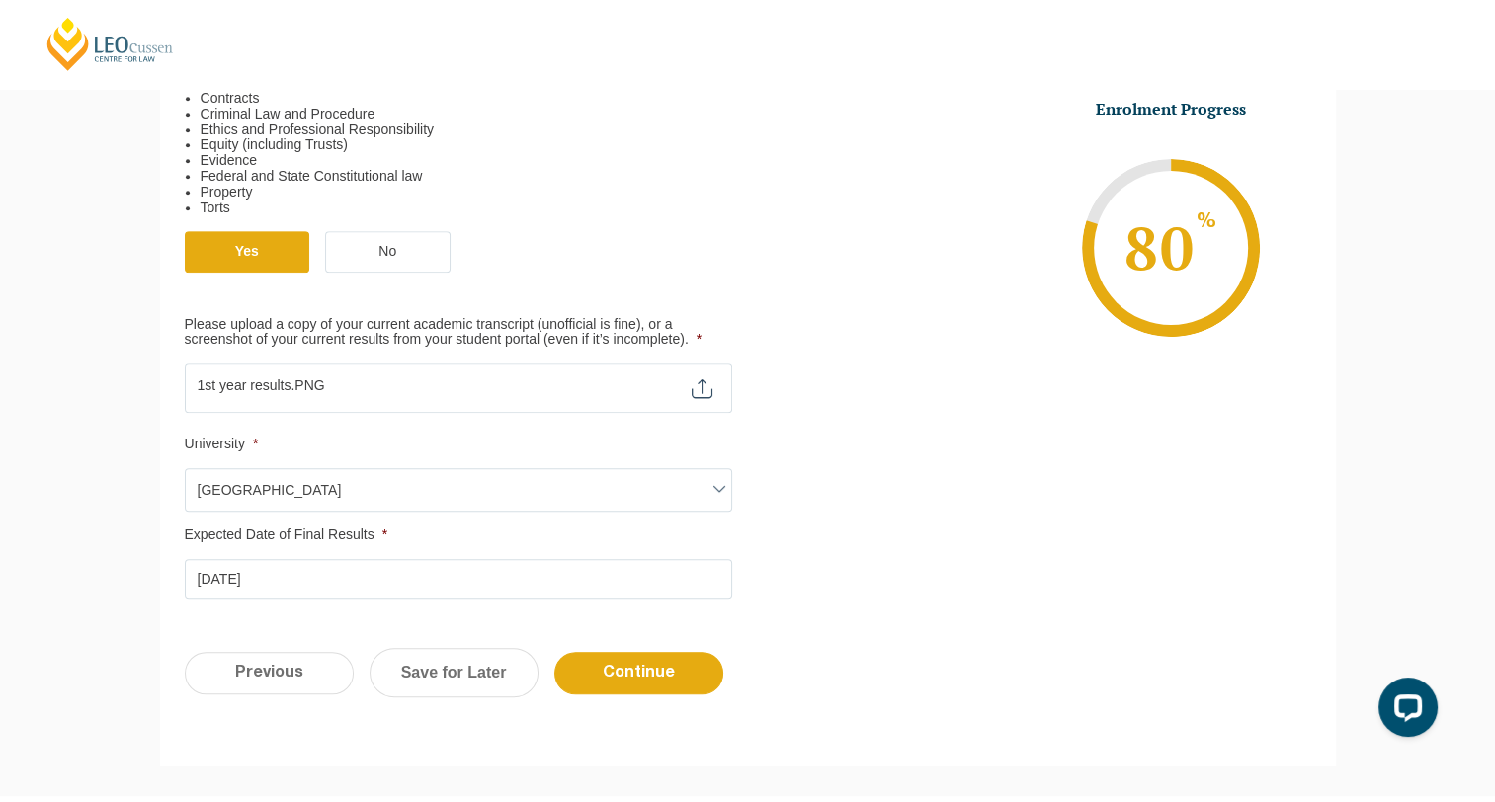
click at [699, 380] on input "Please upload a copy of your current academic transcript (unofficial is fine), …" at bounding box center [458, 381] width 547 height 34
type input "C:\fakepath\3rd year results.PNG"
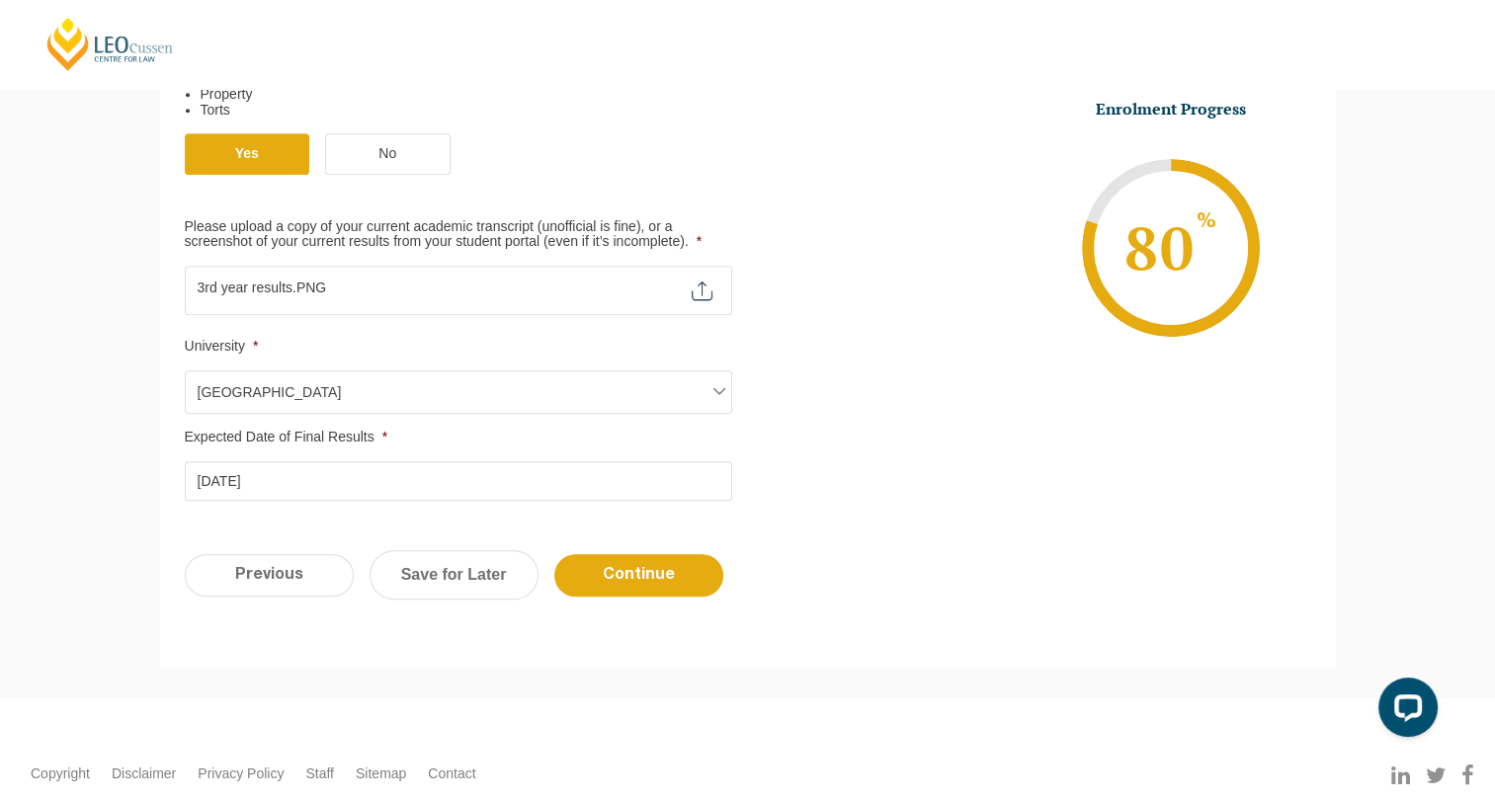
scroll to position [954, 0]
click at [489, 569] on link "Save for Later" at bounding box center [453, 572] width 169 height 49
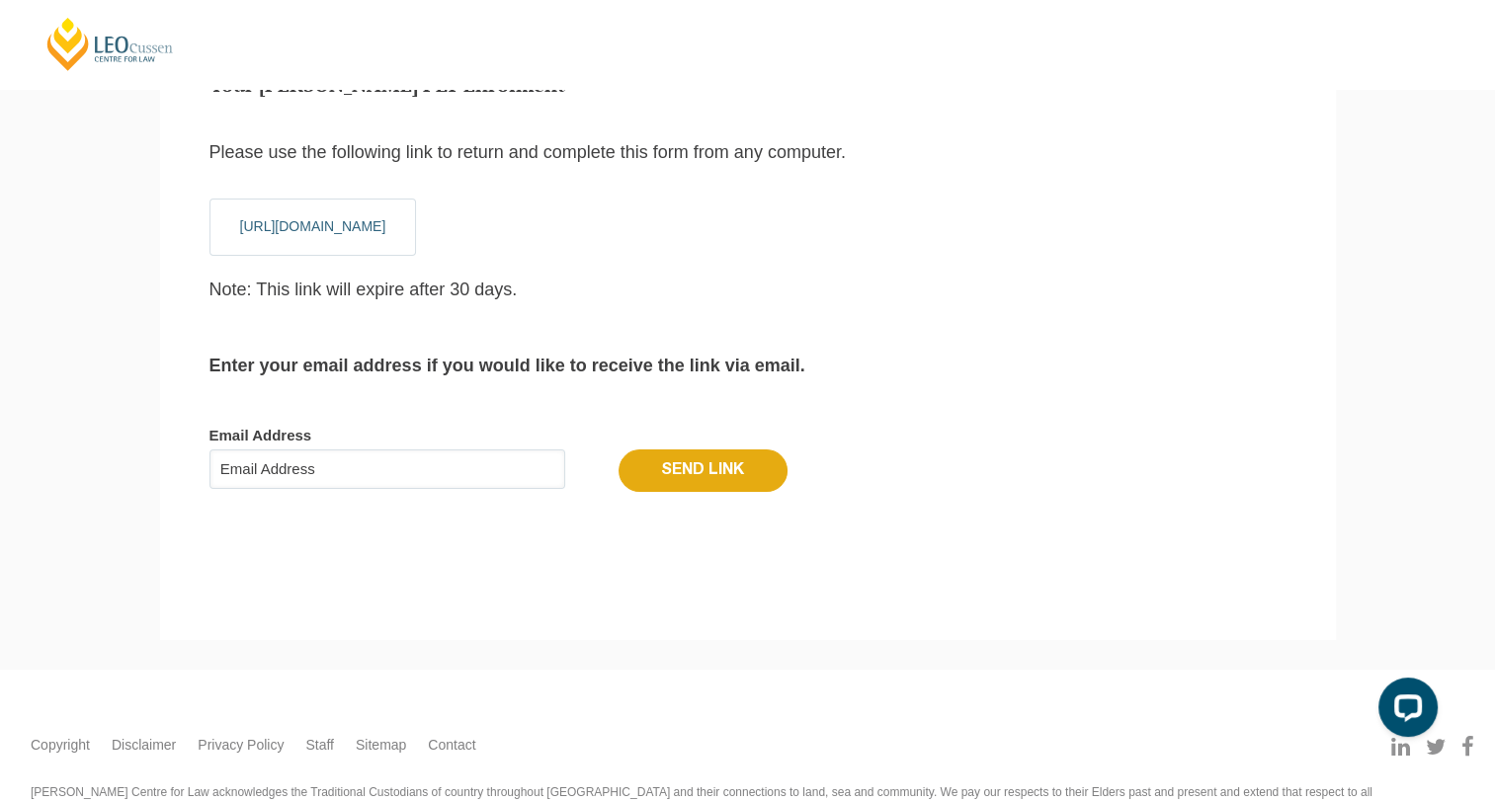
scroll to position [66, 0]
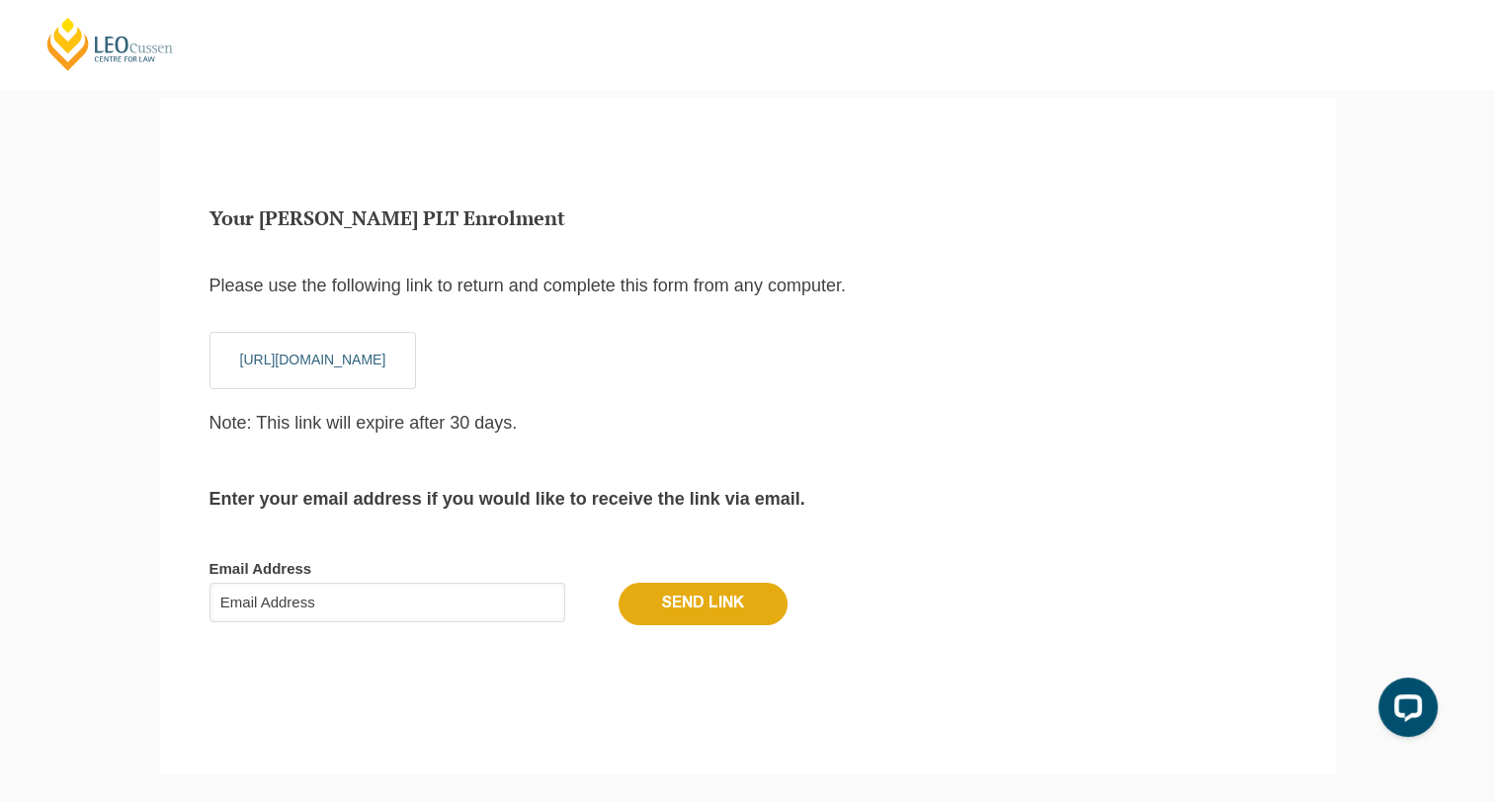
click at [430, 593] on input "Email Address" at bounding box center [387, 603] width 356 height 40
type input "trhorsman@outlook.com"
click at [618, 583] on input "Send Link" at bounding box center [702, 603] width 169 height 41
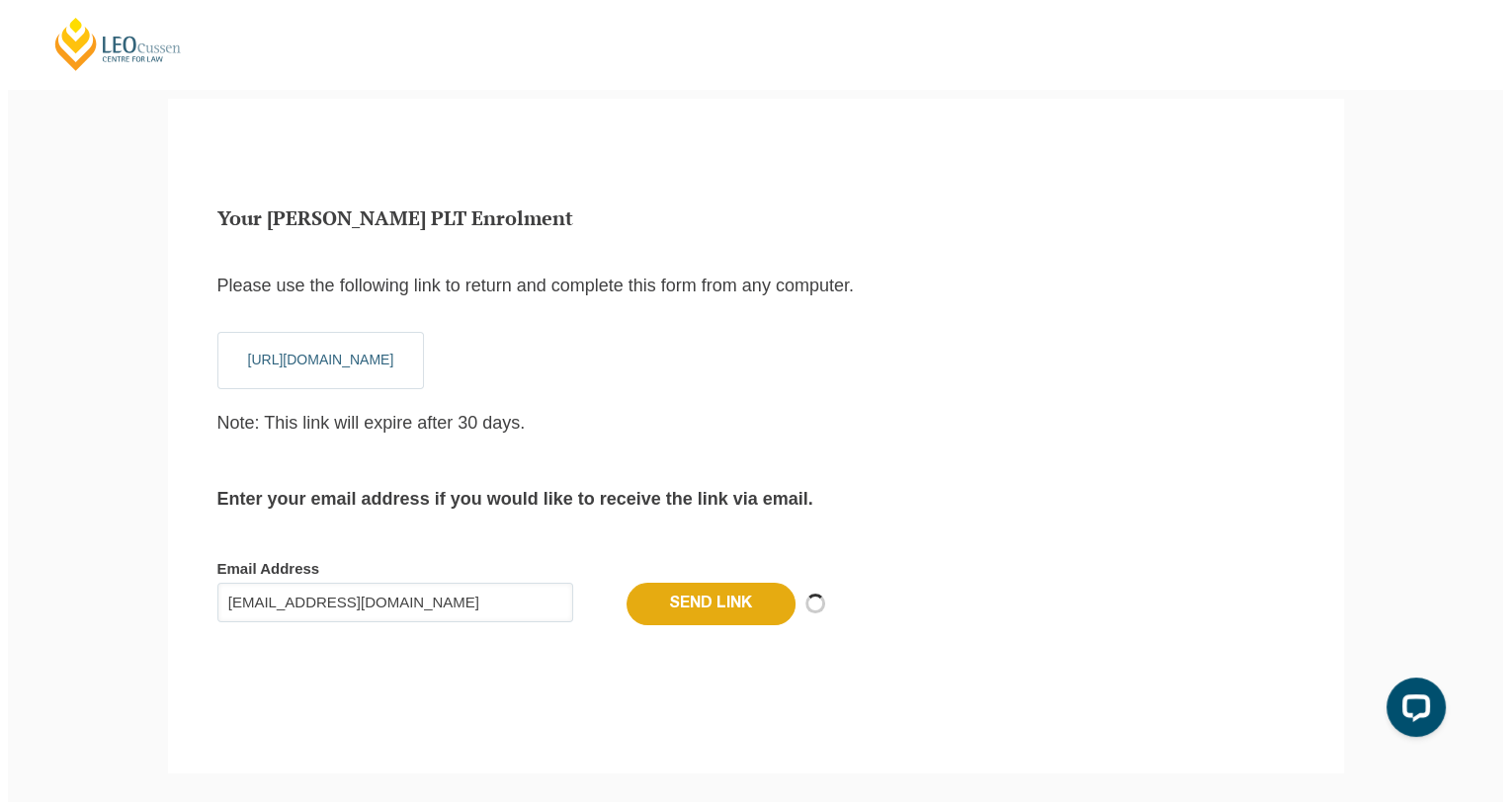
scroll to position [0, 0]
